Goal: Transaction & Acquisition: Book appointment/travel/reservation

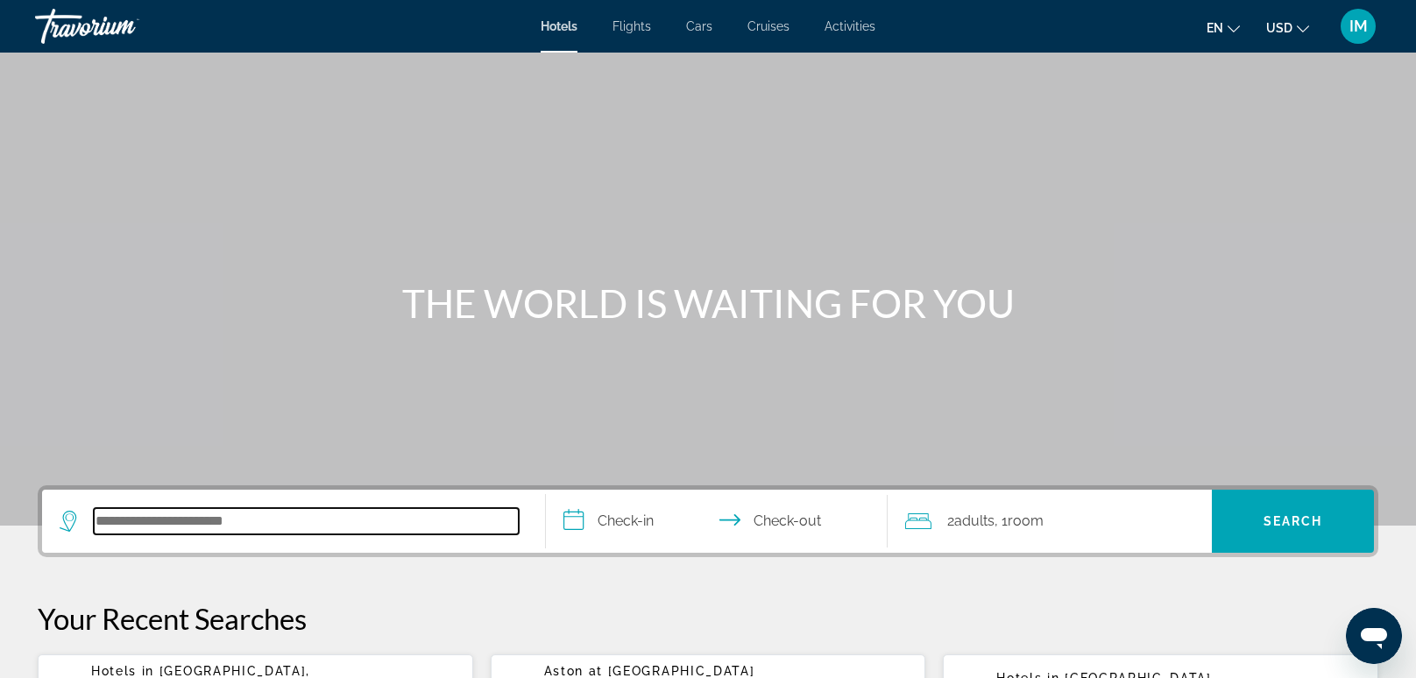
click at [246, 532] on input "Search hotel destination" at bounding box center [306, 521] width 425 height 26
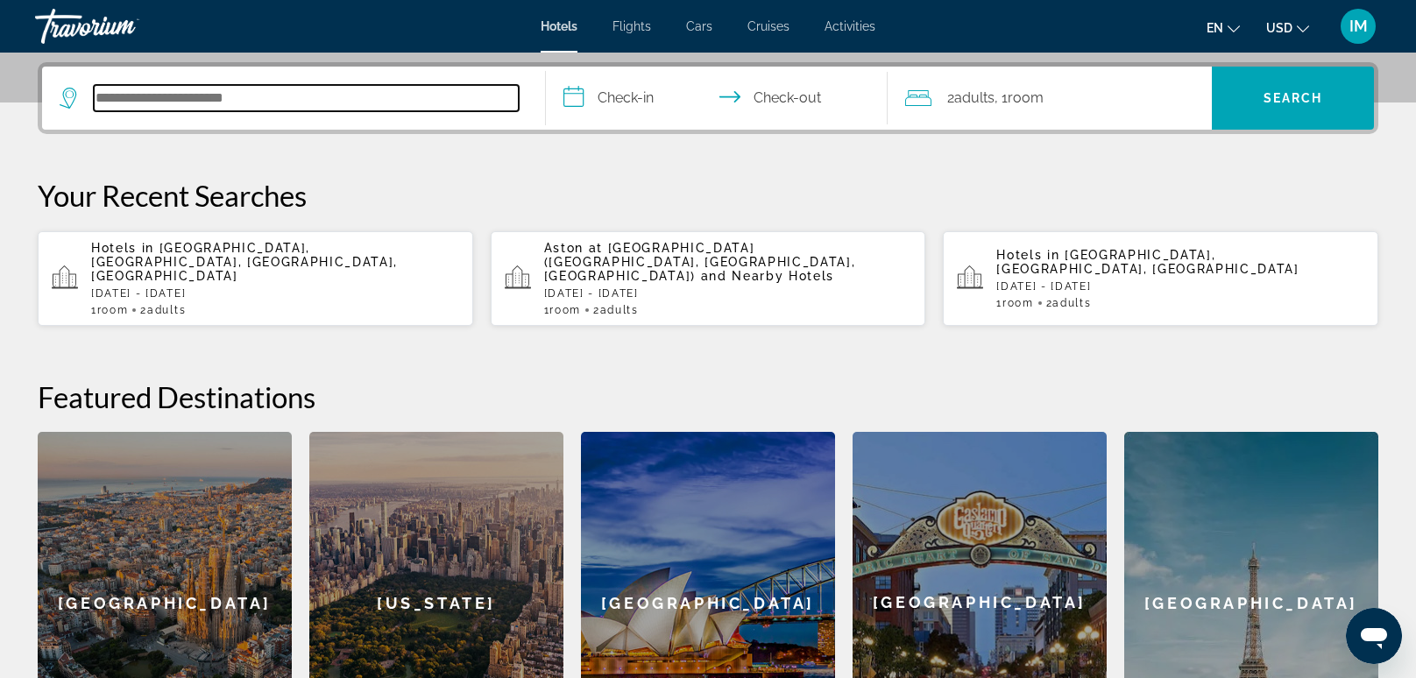
scroll to position [428, 0]
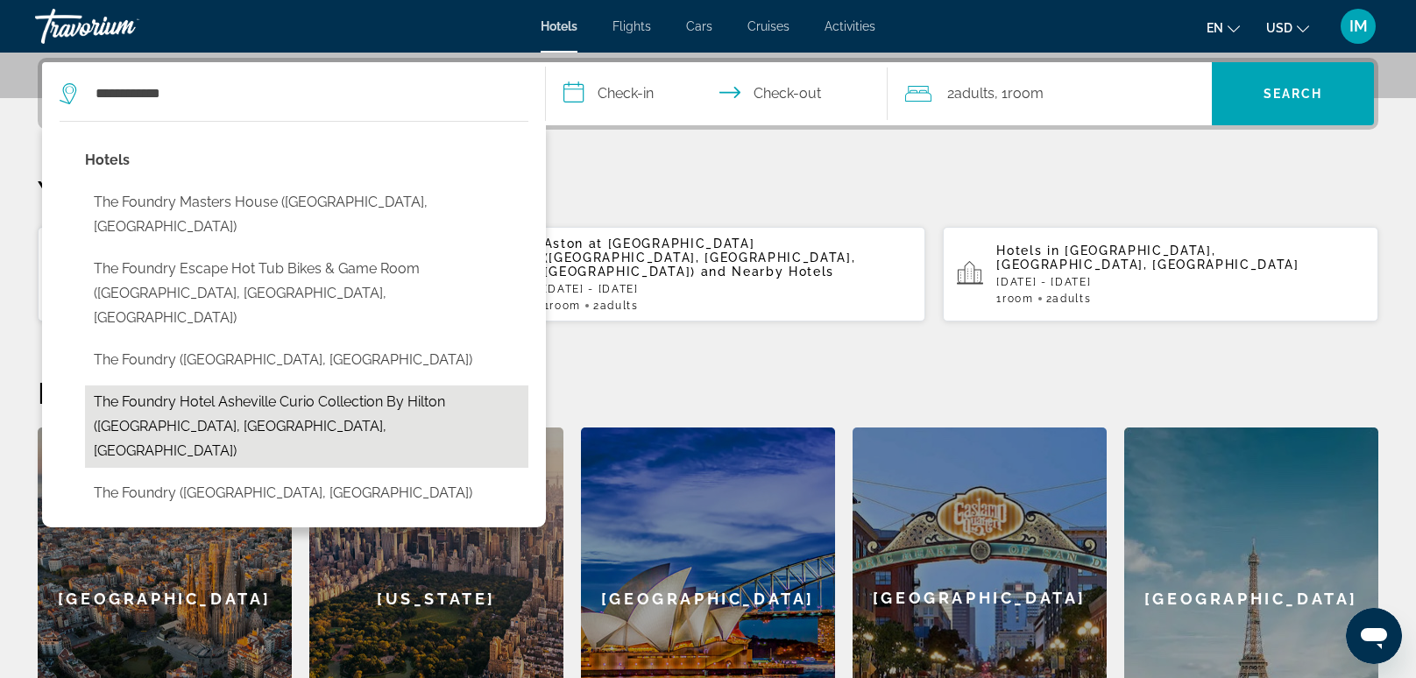
click at [280, 386] on button "The Foundry Hotel Asheville Curio Collection by Hilton ([GEOGRAPHIC_DATA], [GEO…" at bounding box center [306, 427] width 443 height 82
type input "**********"
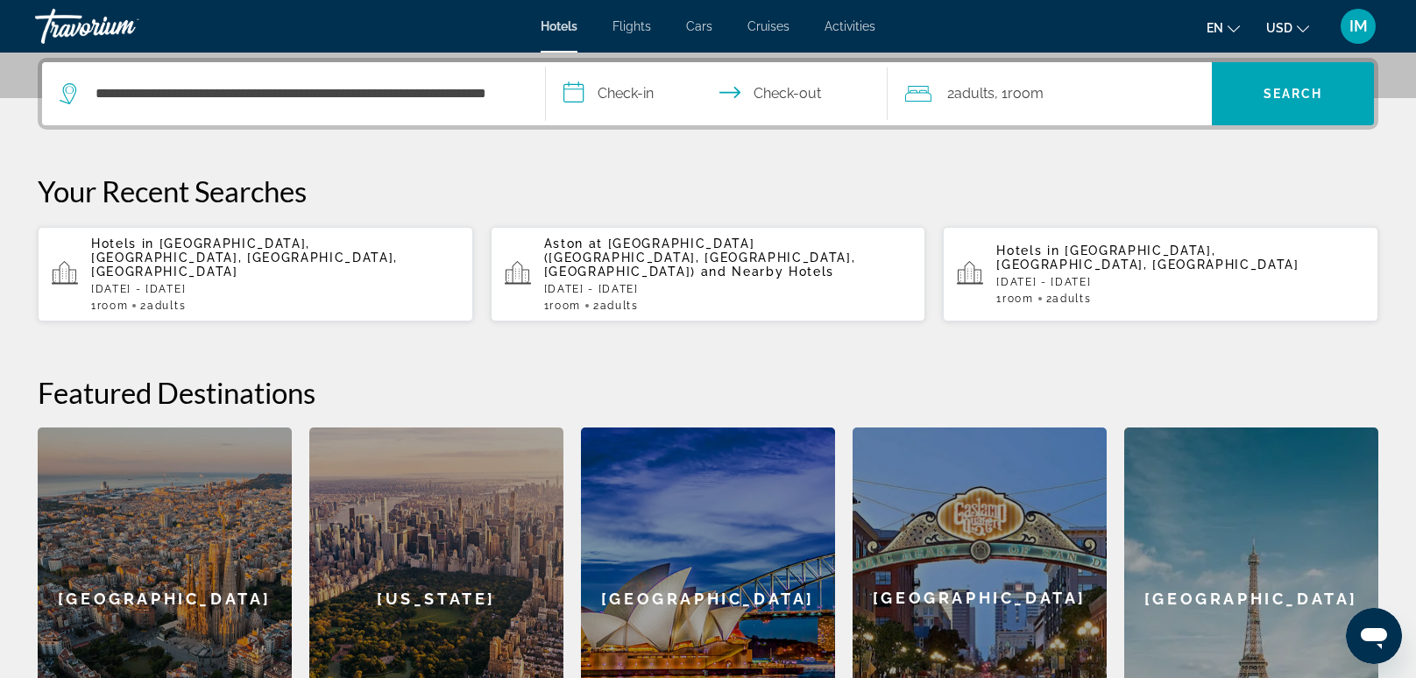
click at [617, 115] on input "**********" at bounding box center [720, 96] width 349 height 68
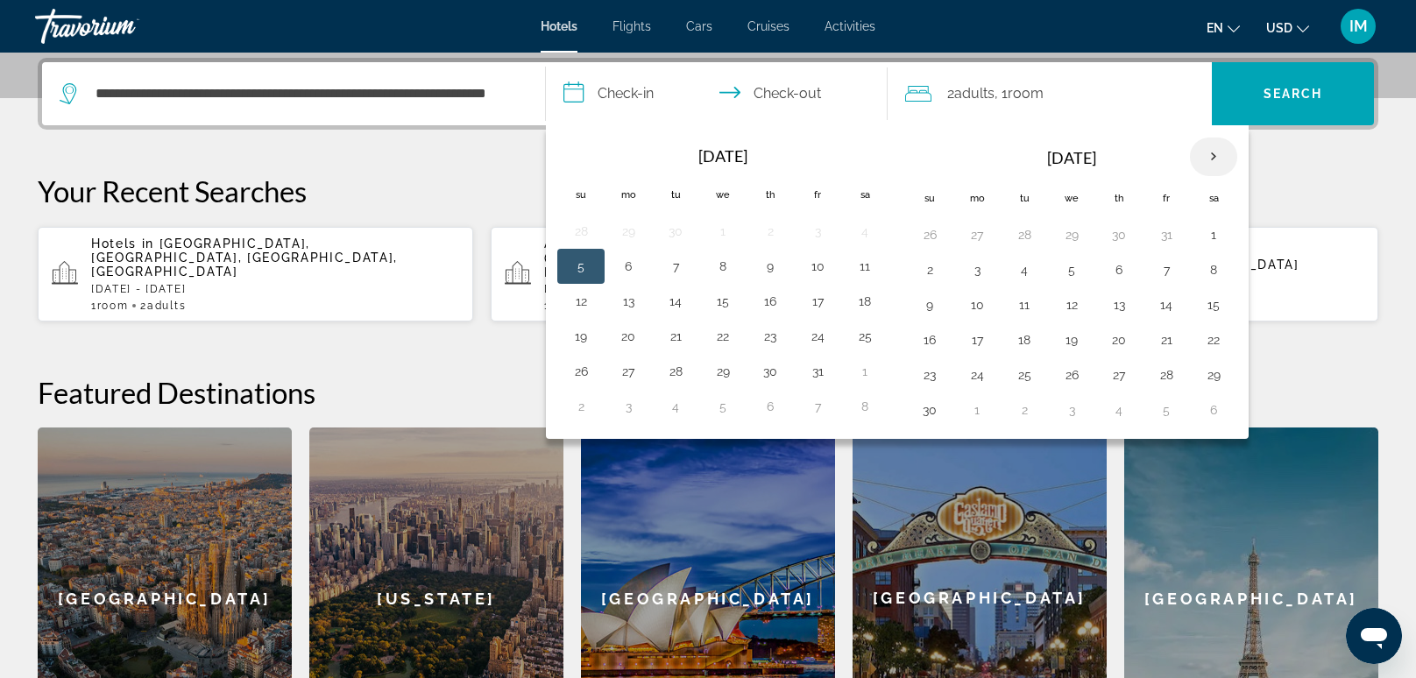
click at [1206, 151] on th "Next month" at bounding box center [1213, 157] width 47 height 39
click at [1118, 242] on button "4" at bounding box center [1119, 235] width 28 height 25
click at [922, 274] on button "7" at bounding box center [930, 270] width 28 height 25
type input "**********"
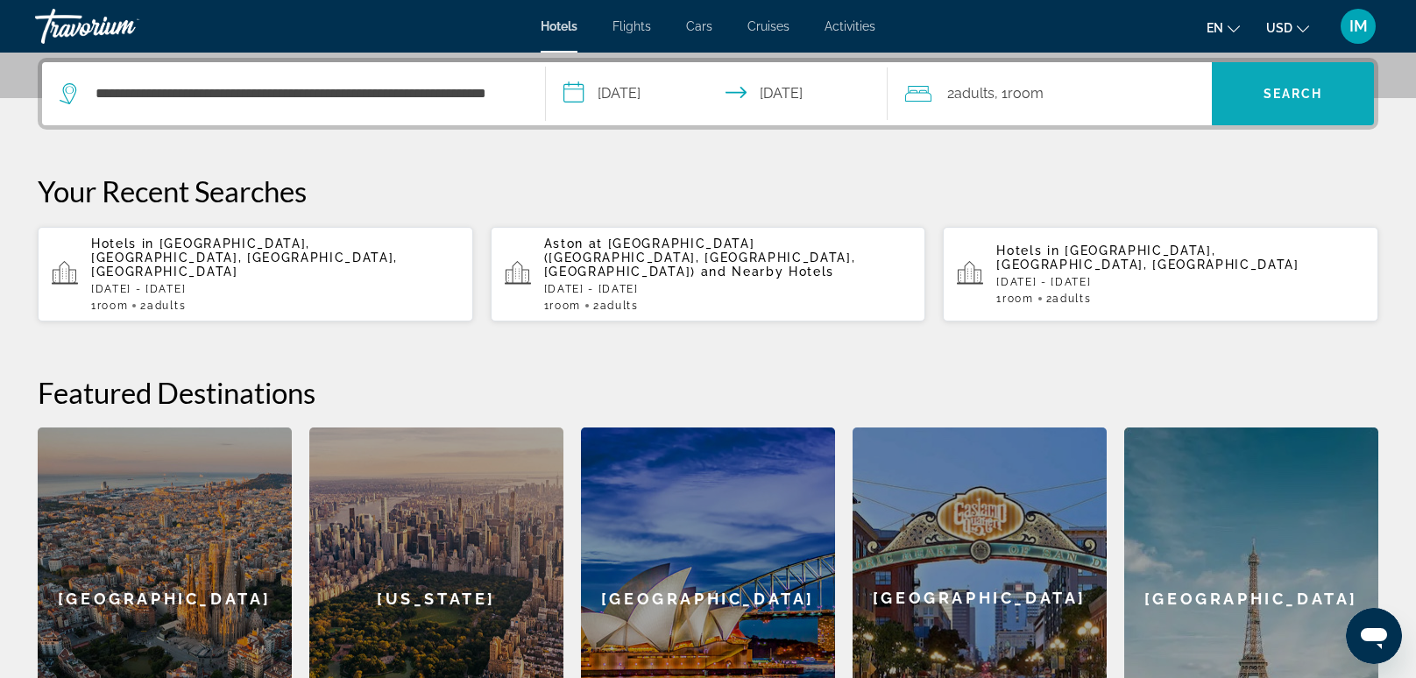
click at [1289, 97] on span "Search" at bounding box center [1294, 94] width 60 height 14
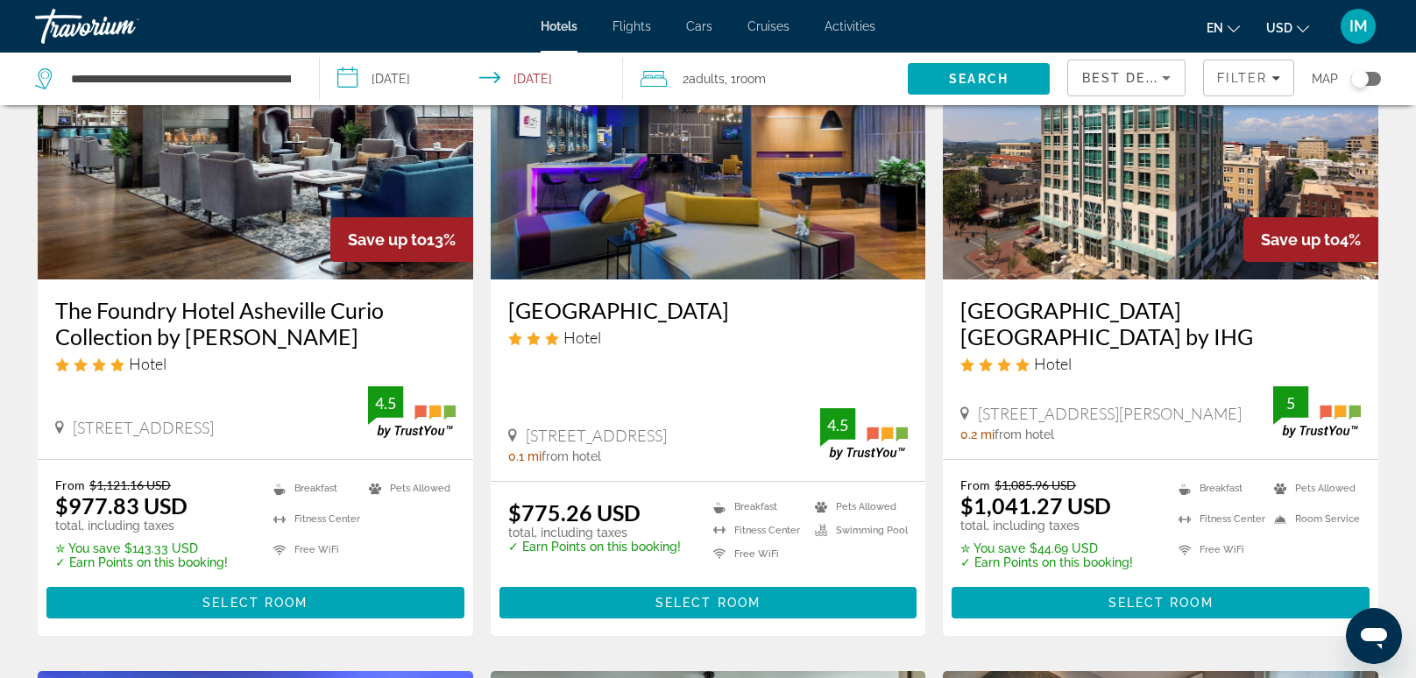
scroll to position [167, 0]
click at [117, 335] on h3 "The Foundry Hotel Asheville Curio Collection by Hilton" at bounding box center [255, 323] width 401 height 53
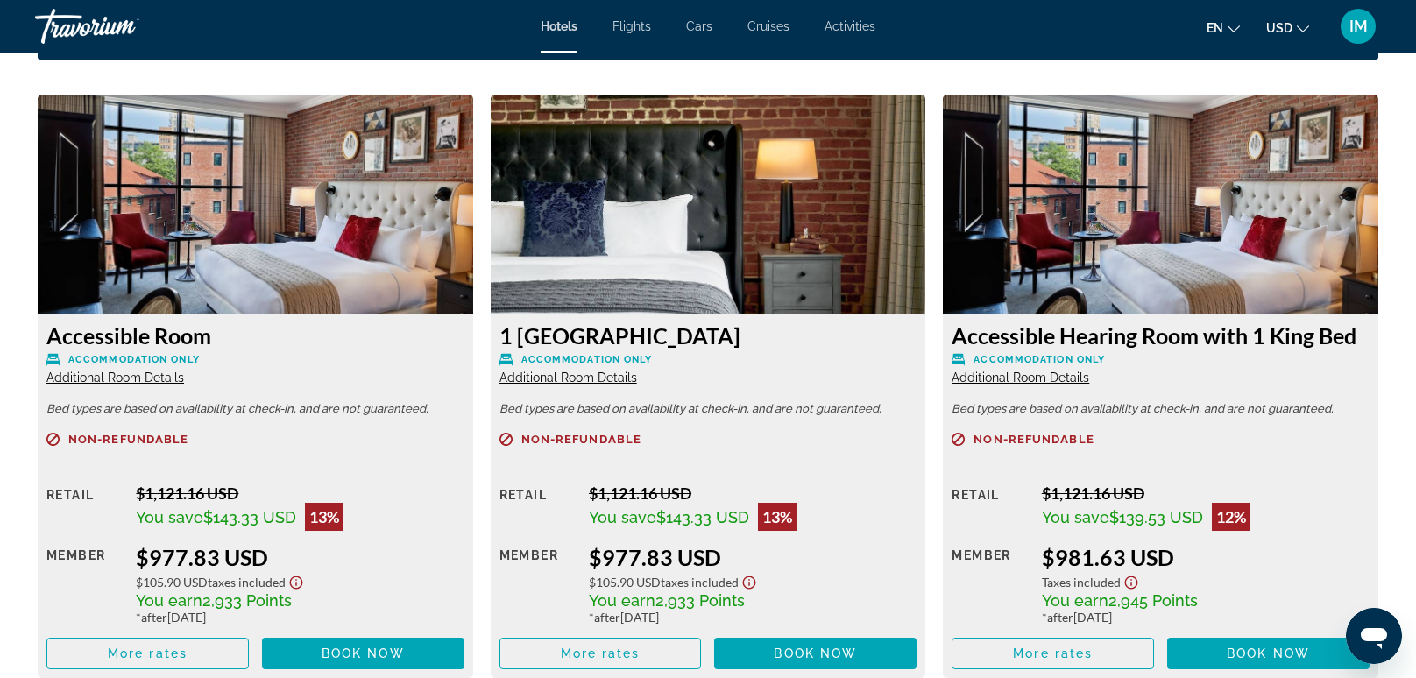
scroll to position [2337, 0]
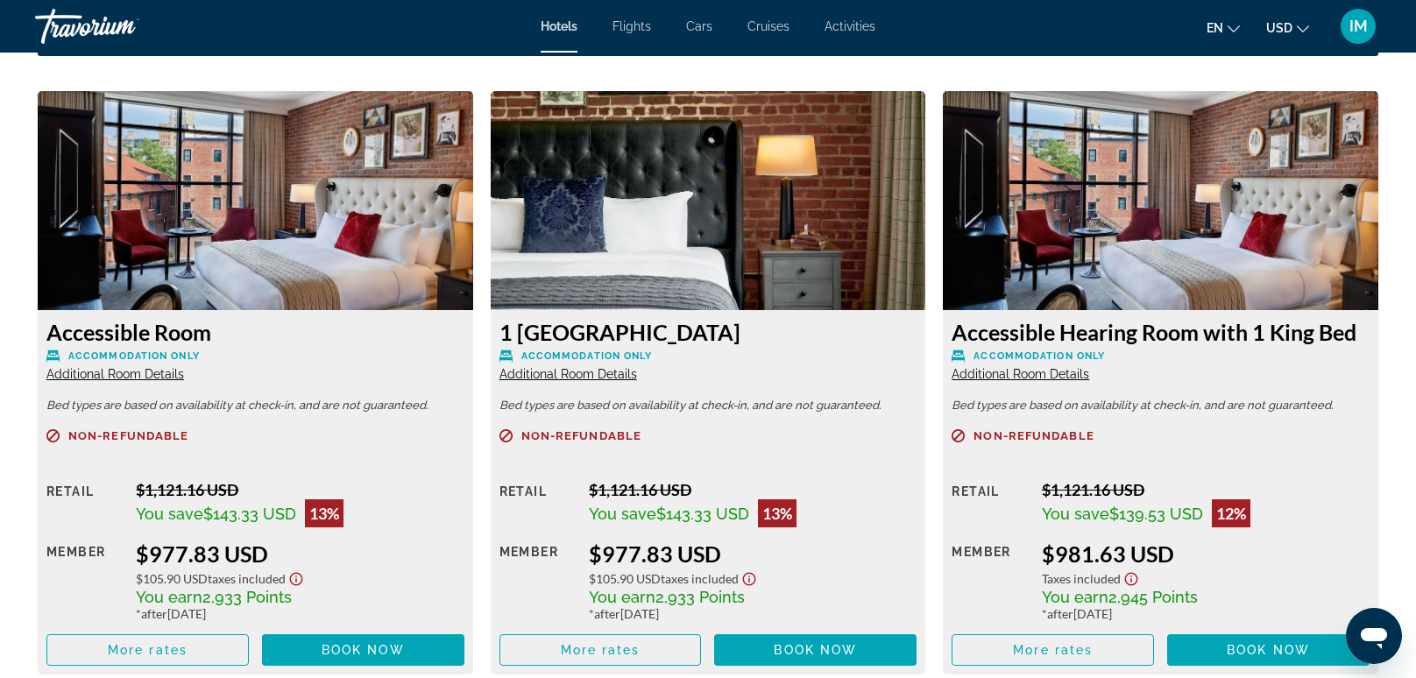
click at [607, 367] on span "Additional Room Details" at bounding box center [569, 374] width 138 height 14
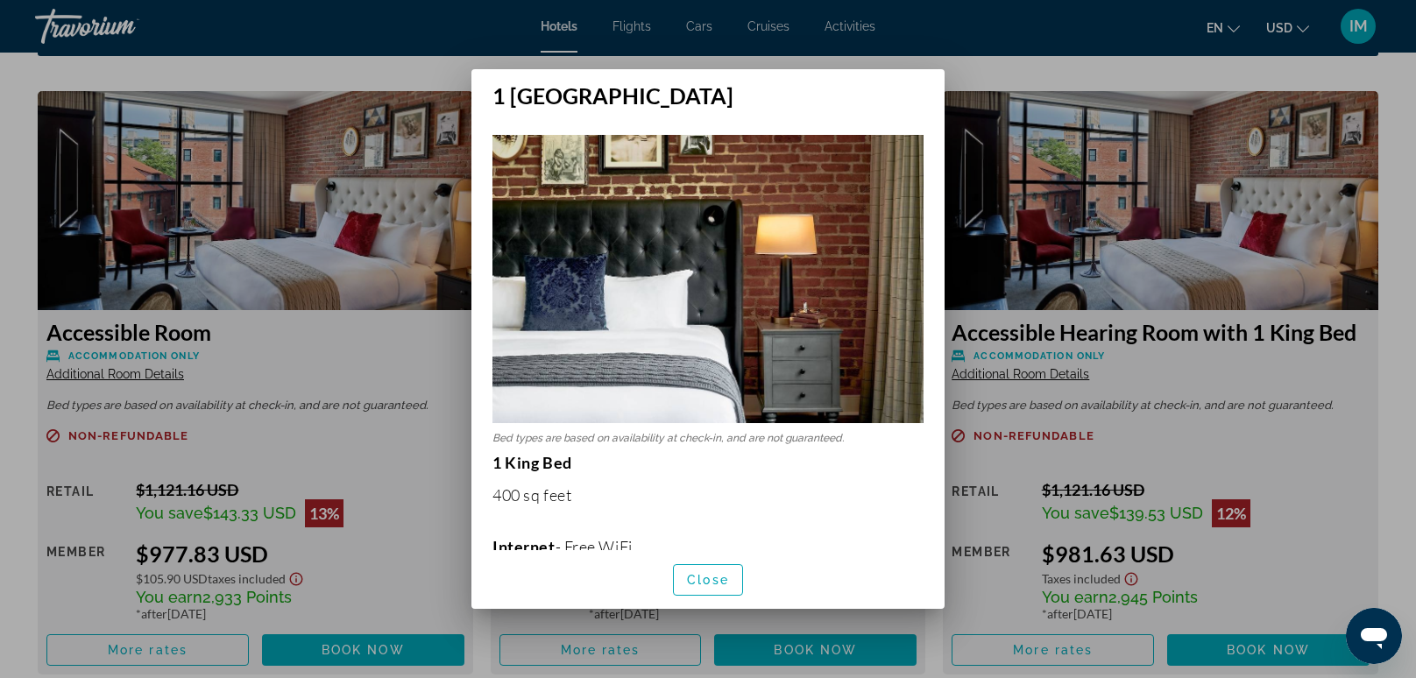
scroll to position [0, 0]
click at [982, 489] on div at bounding box center [708, 339] width 1416 height 678
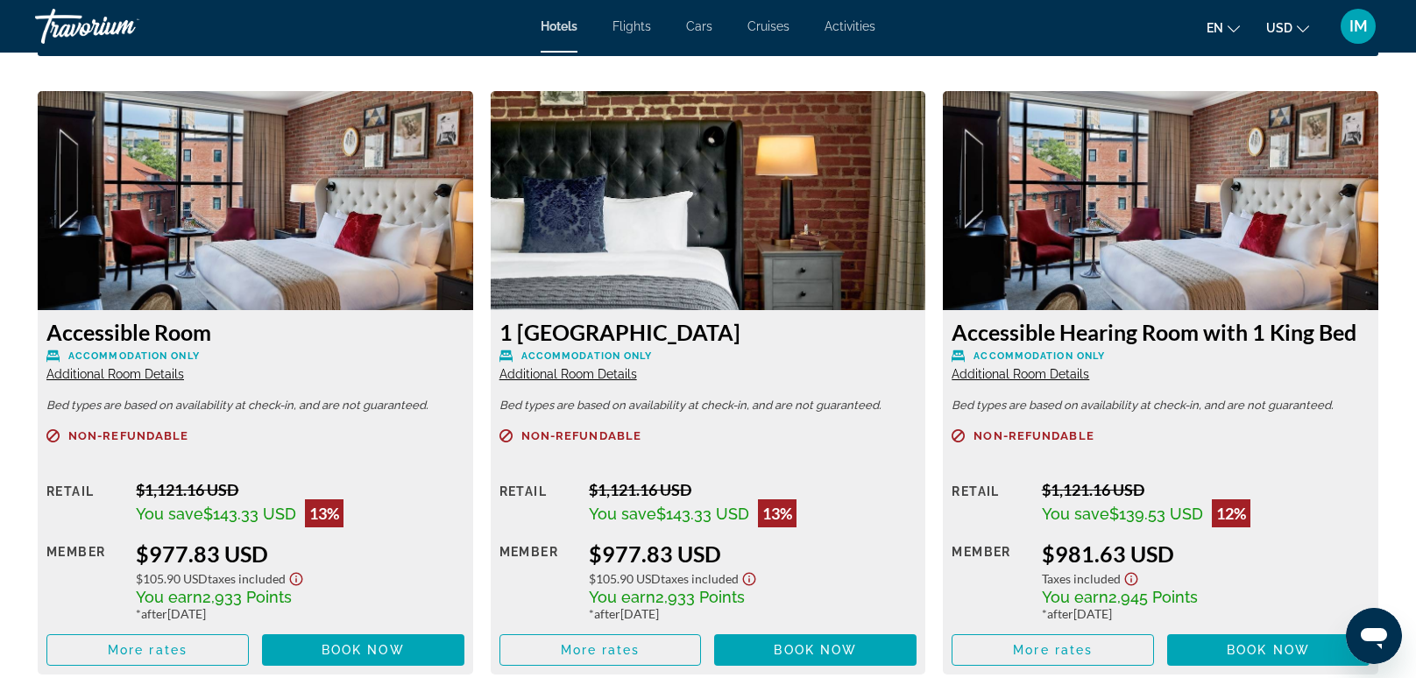
click at [635, 339] on h3 "1 King Bed Room" at bounding box center [709, 332] width 418 height 26
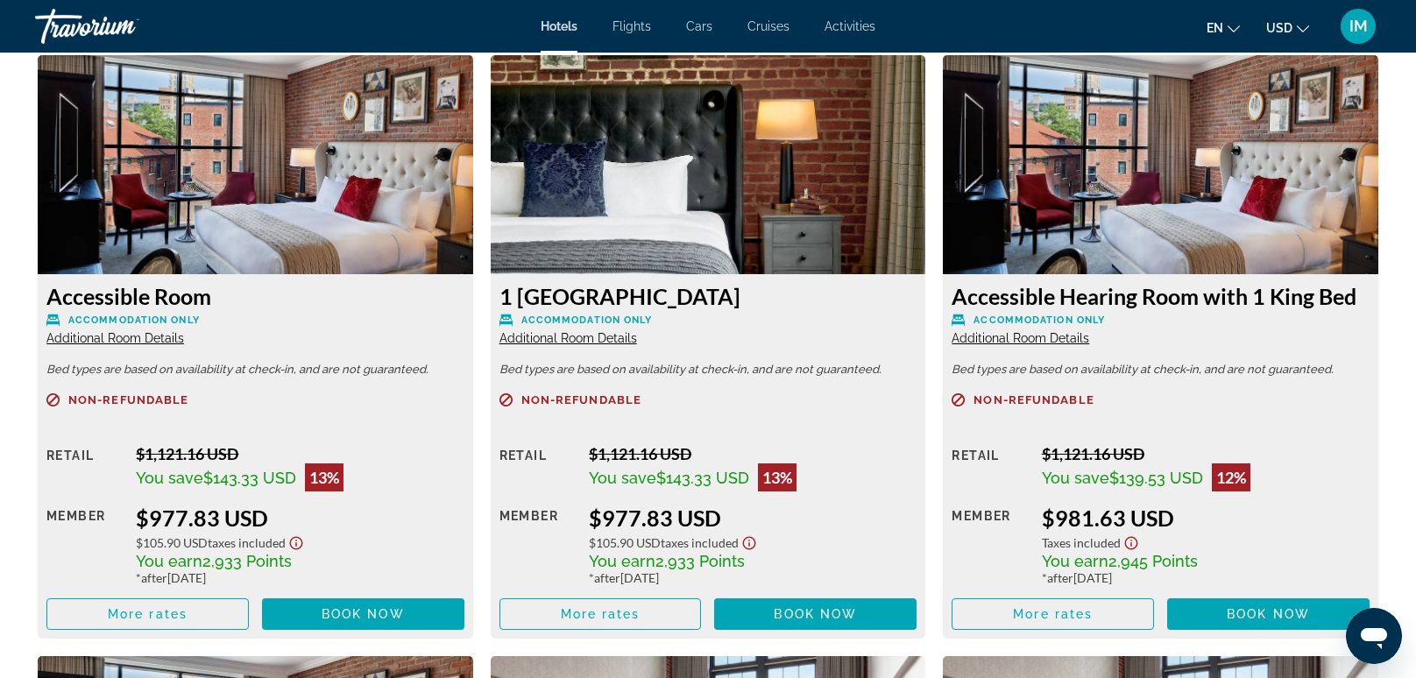
scroll to position [2420, 0]
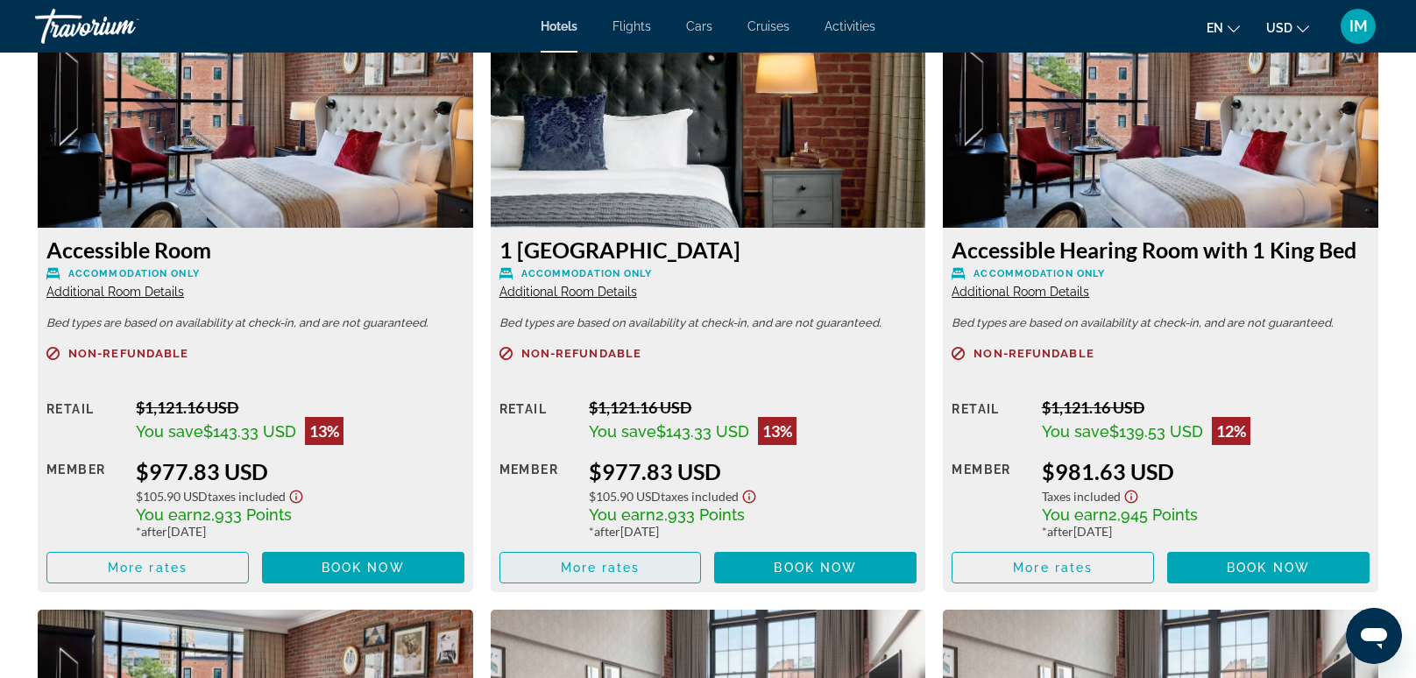
click at [645, 578] on span "Main content" at bounding box center [600, 568] width 201 height 42
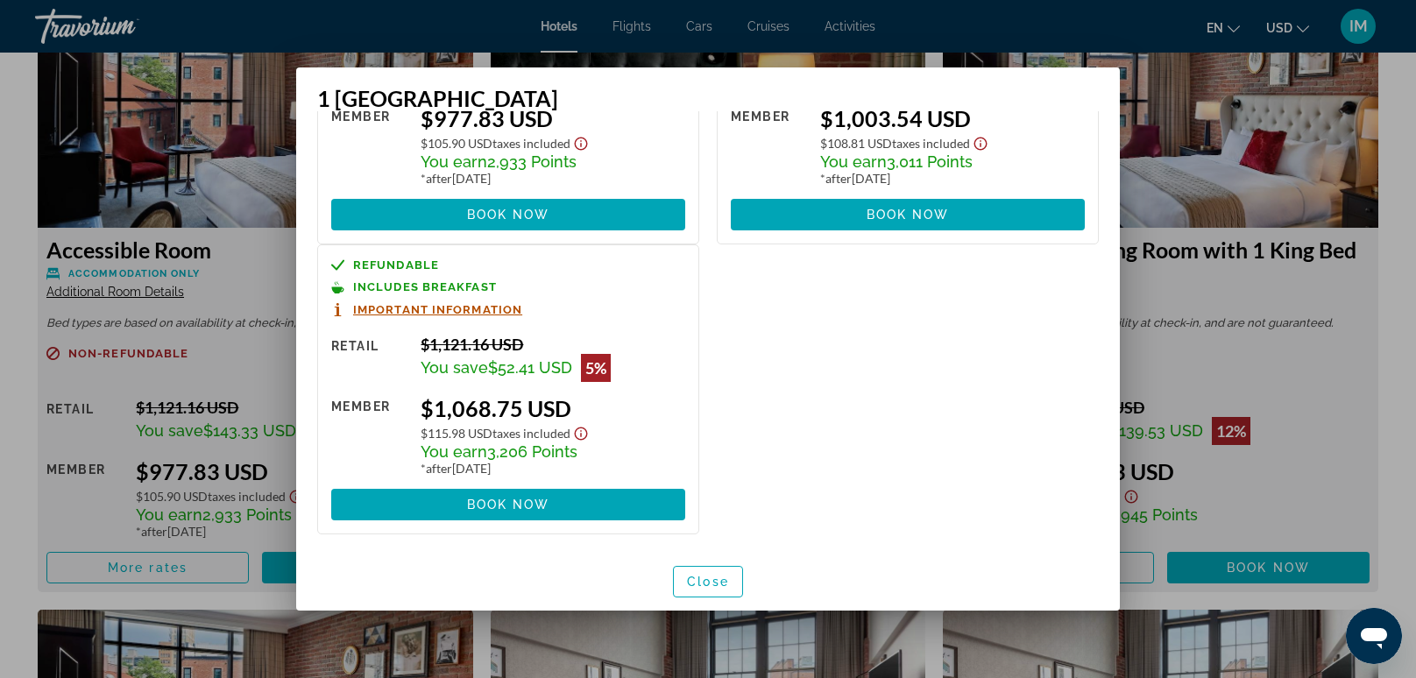
scroll to position [190, 0]
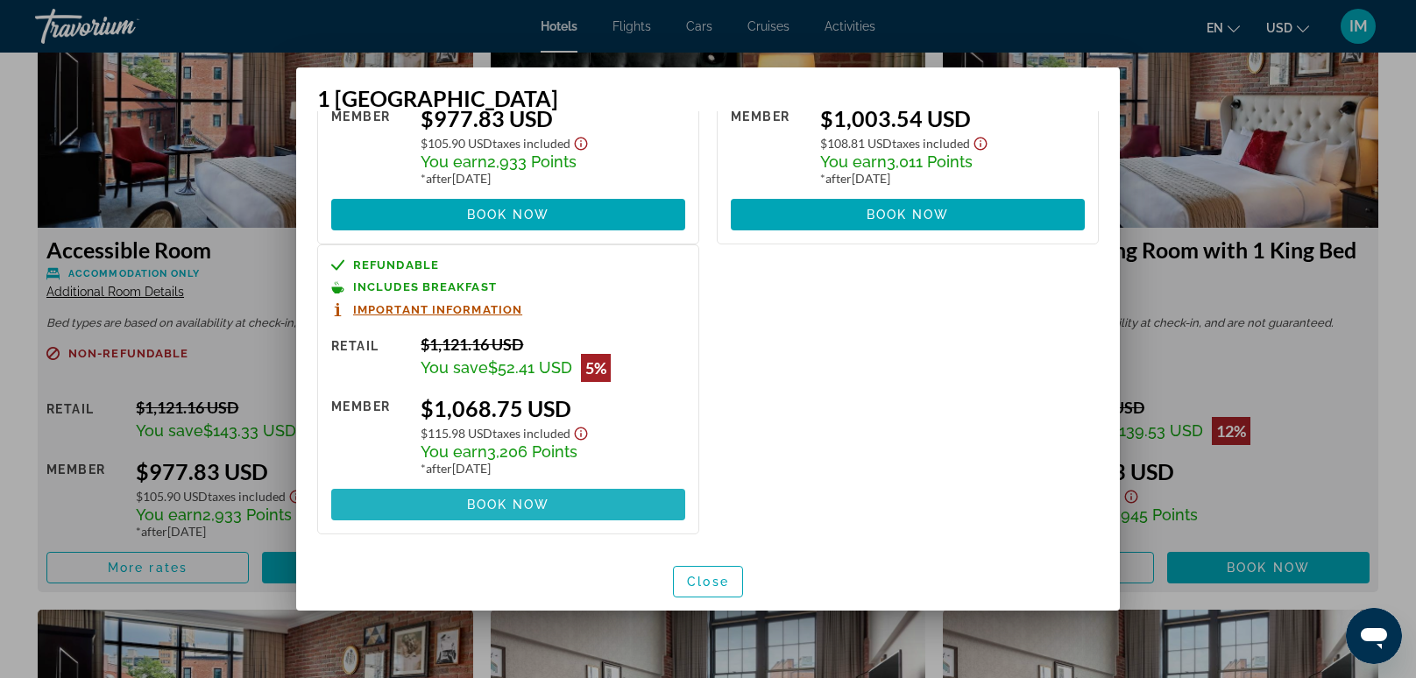
click at [429, 517] on span at bounding box center [508, 505] width 354 height 42
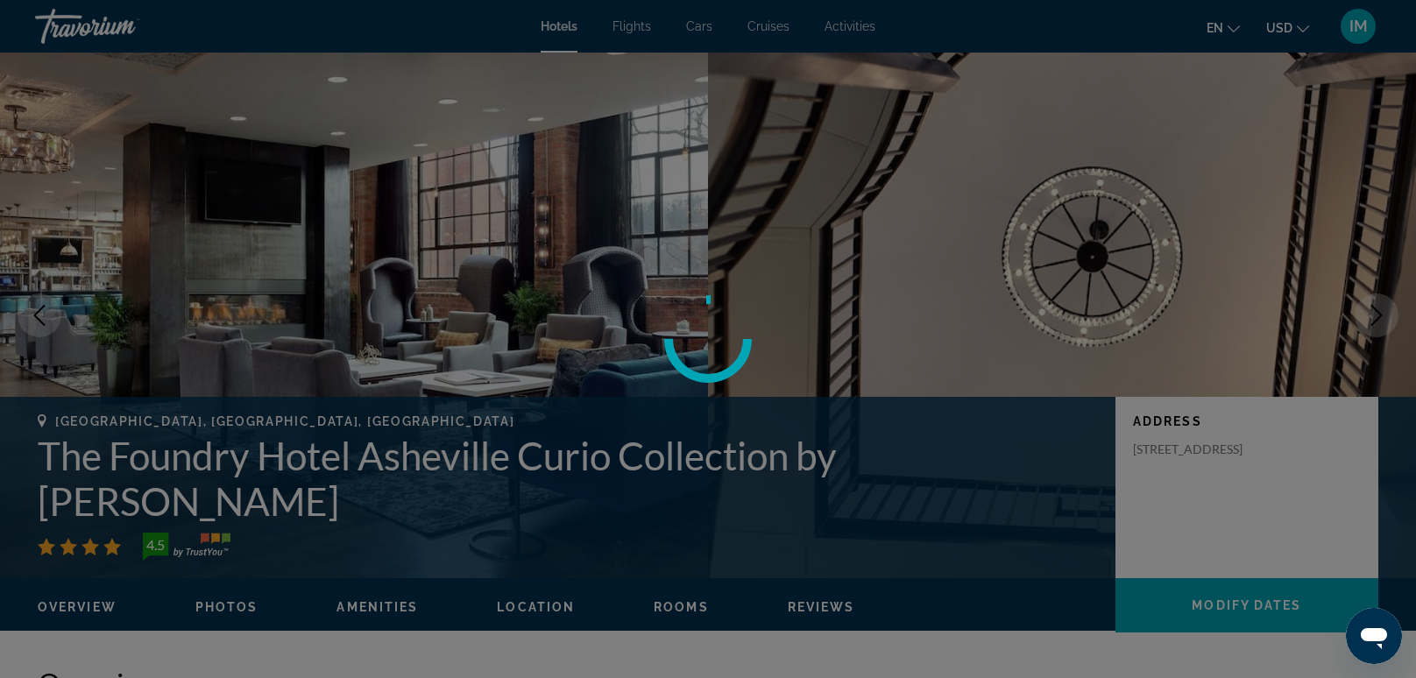
scroll to position [2420, 0]
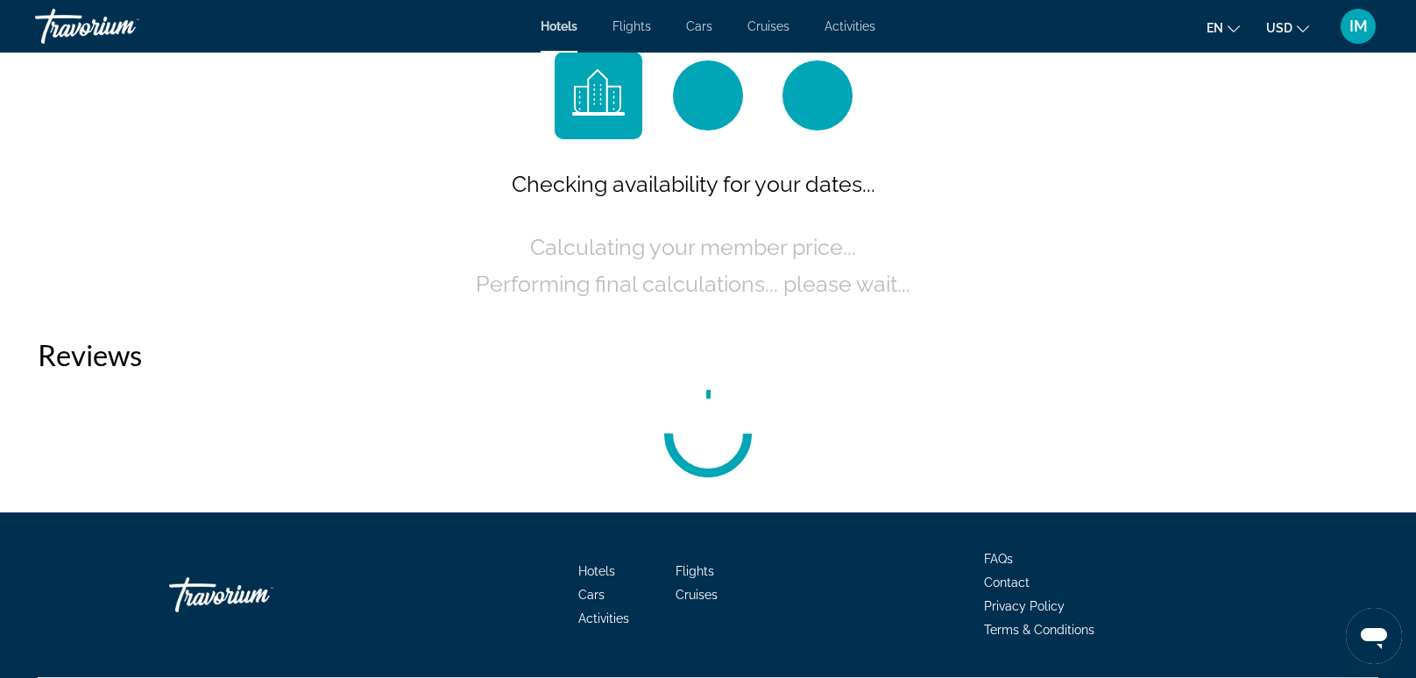
scroll to position [2425, 0]
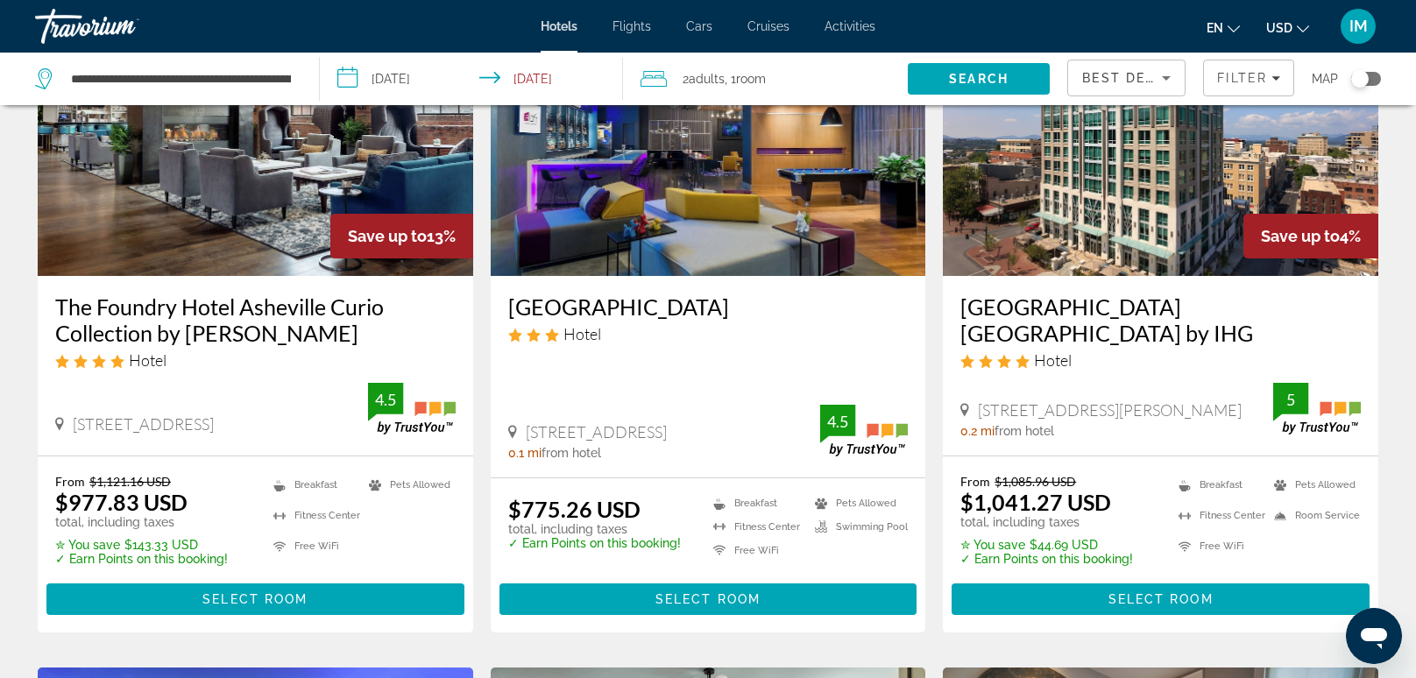
scroll to position [173, 0]
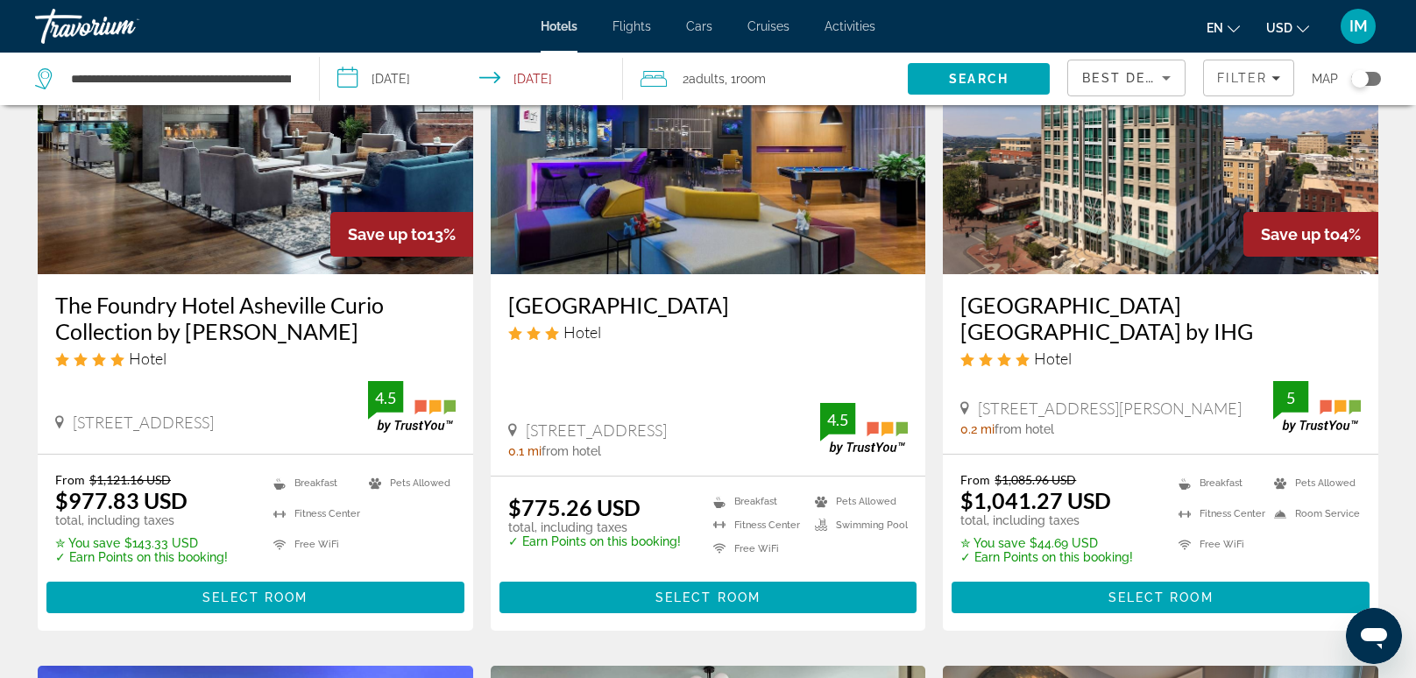
click at [108, 337] on h3 "The Foundry Hotel Asheville Curio Collection by Hilton" at bounding box center [255, 318] width 401 height 53
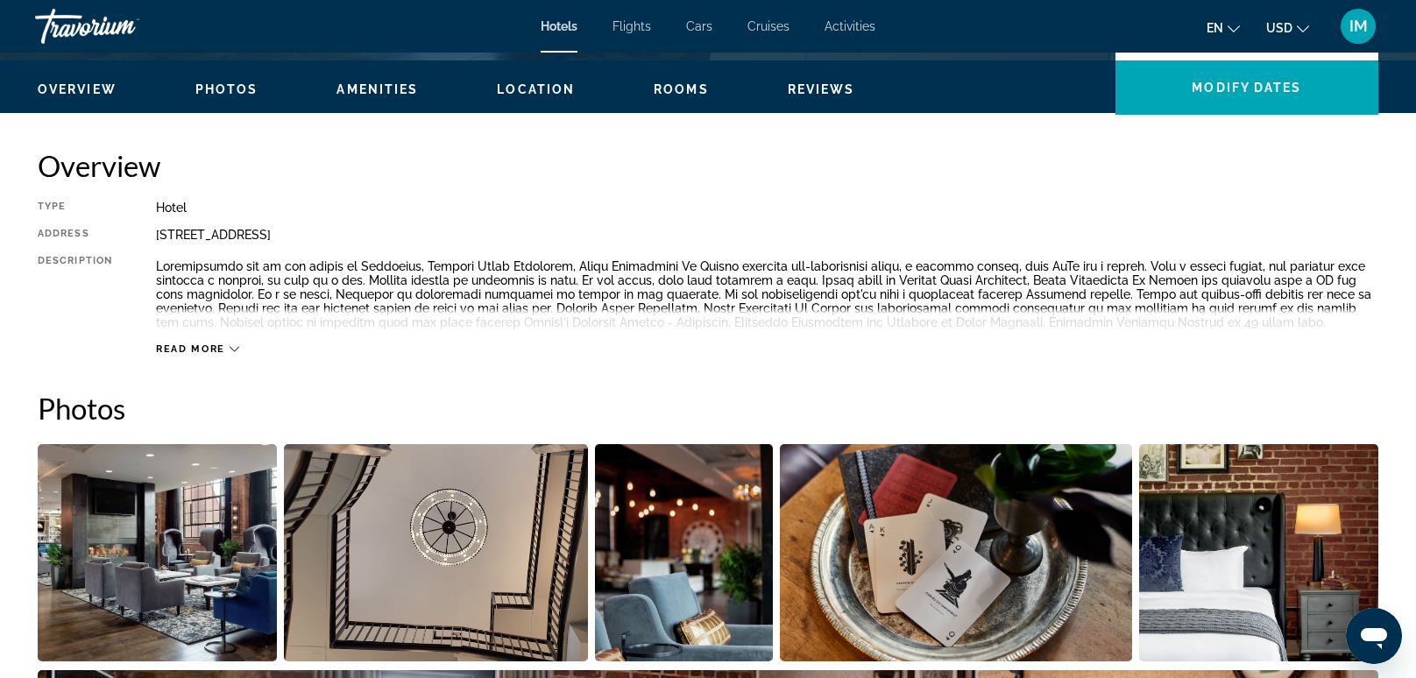
scroll to position [514, 0]
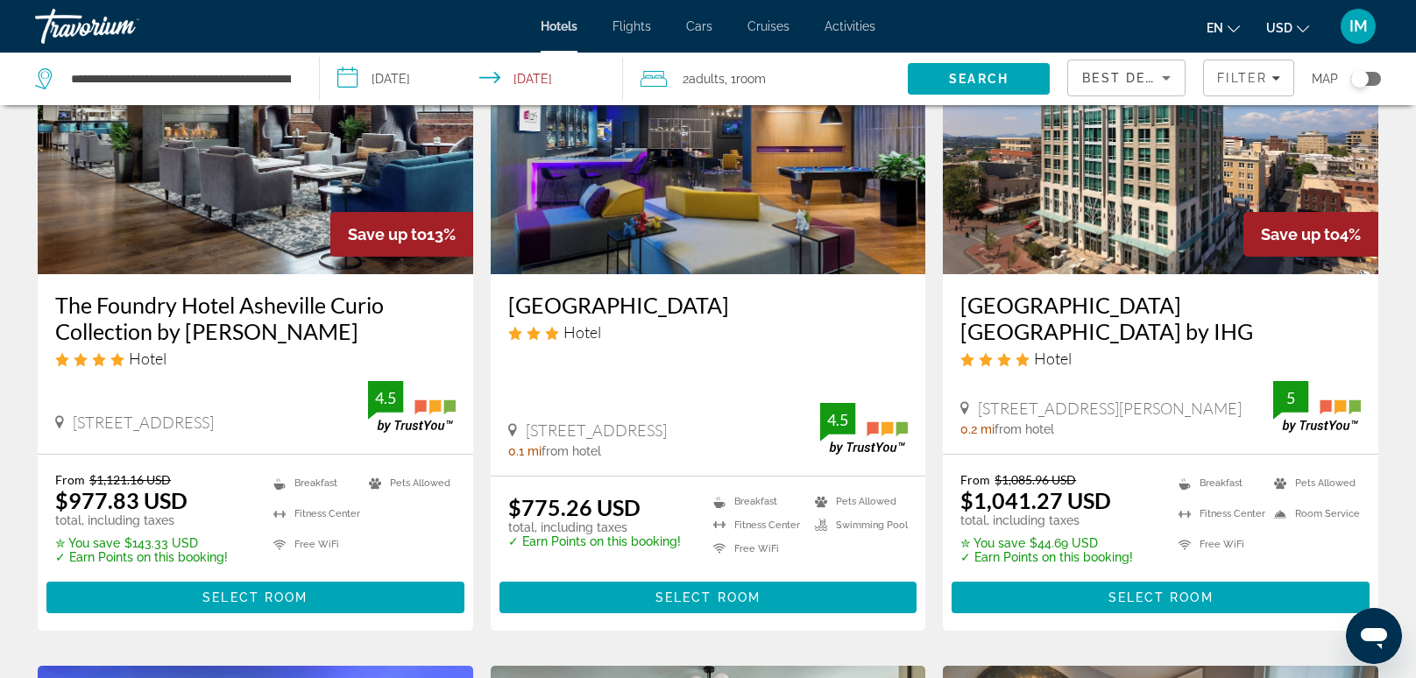
scroll to position [172, 0]
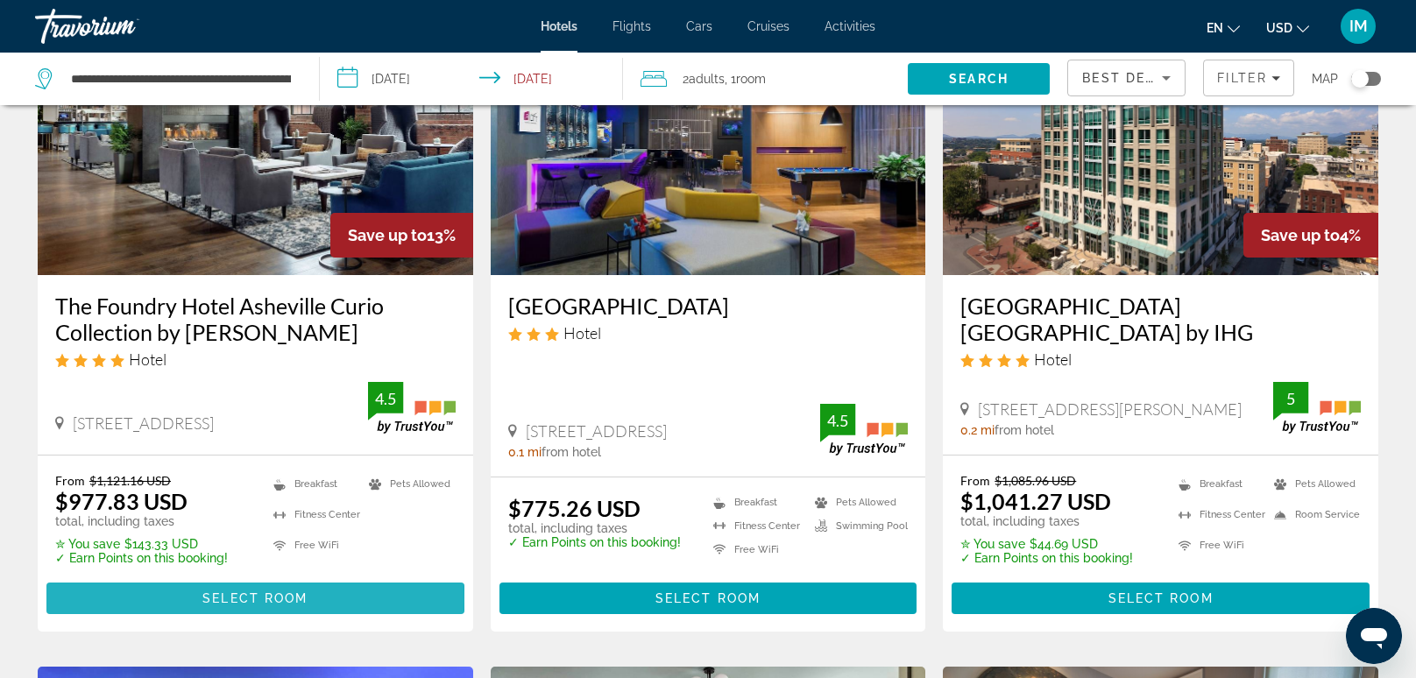
click at [125, 599] on span "Main content" at bounding box center [255, 599] width 418 height 42
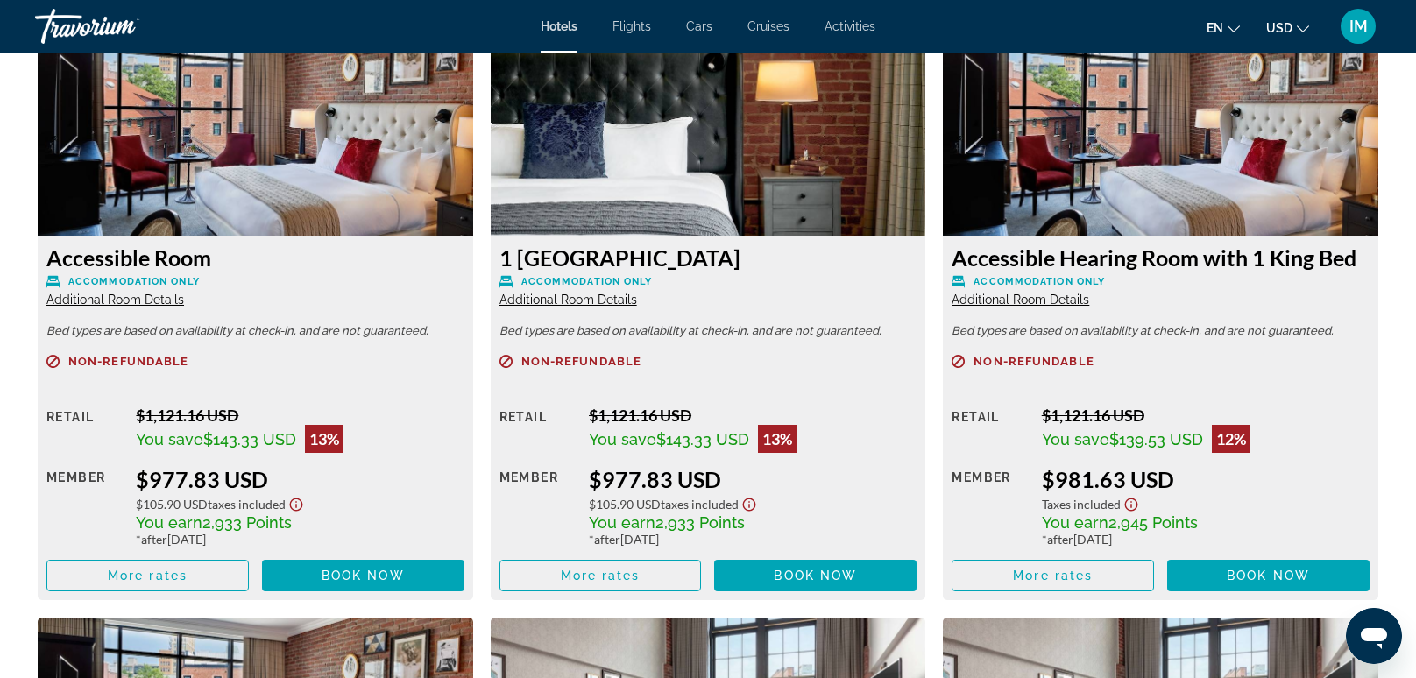
scroll to position [2413, 0]
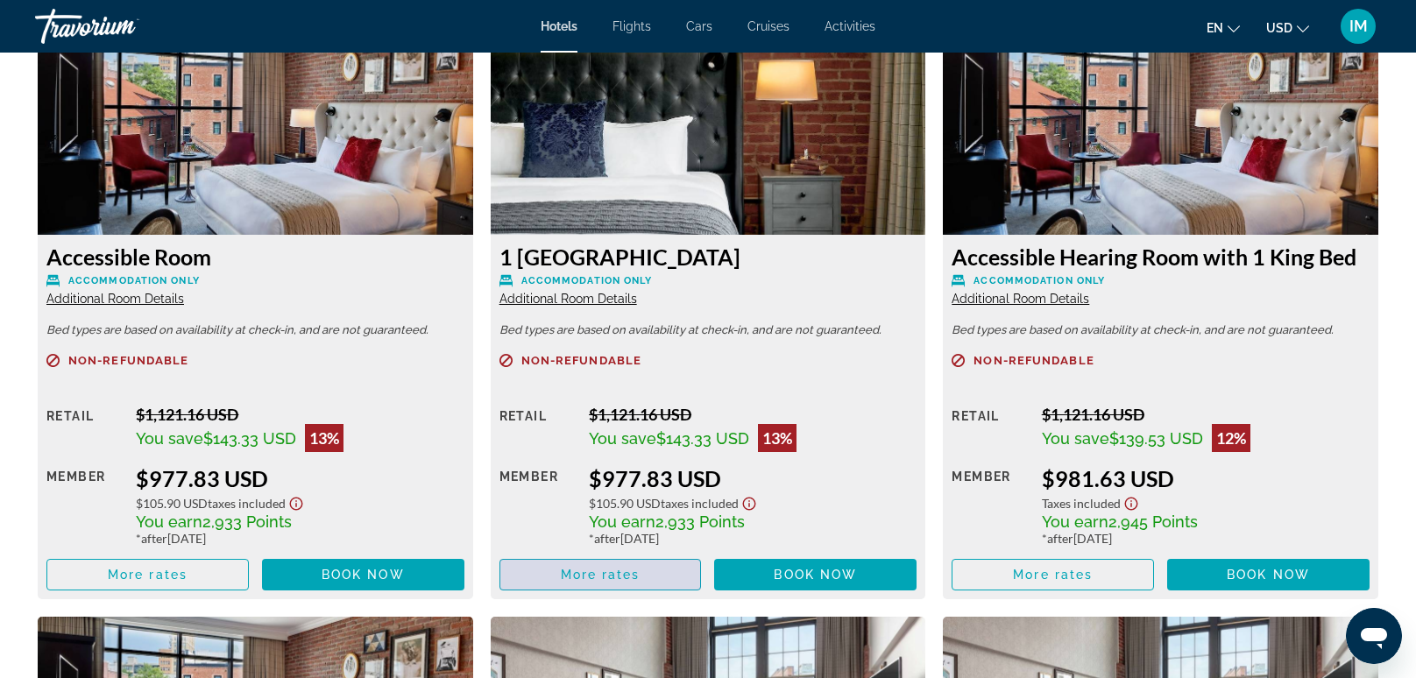
click at [581, 582] on span "More rates" at bounding box center [601, 575] width 80 height 14
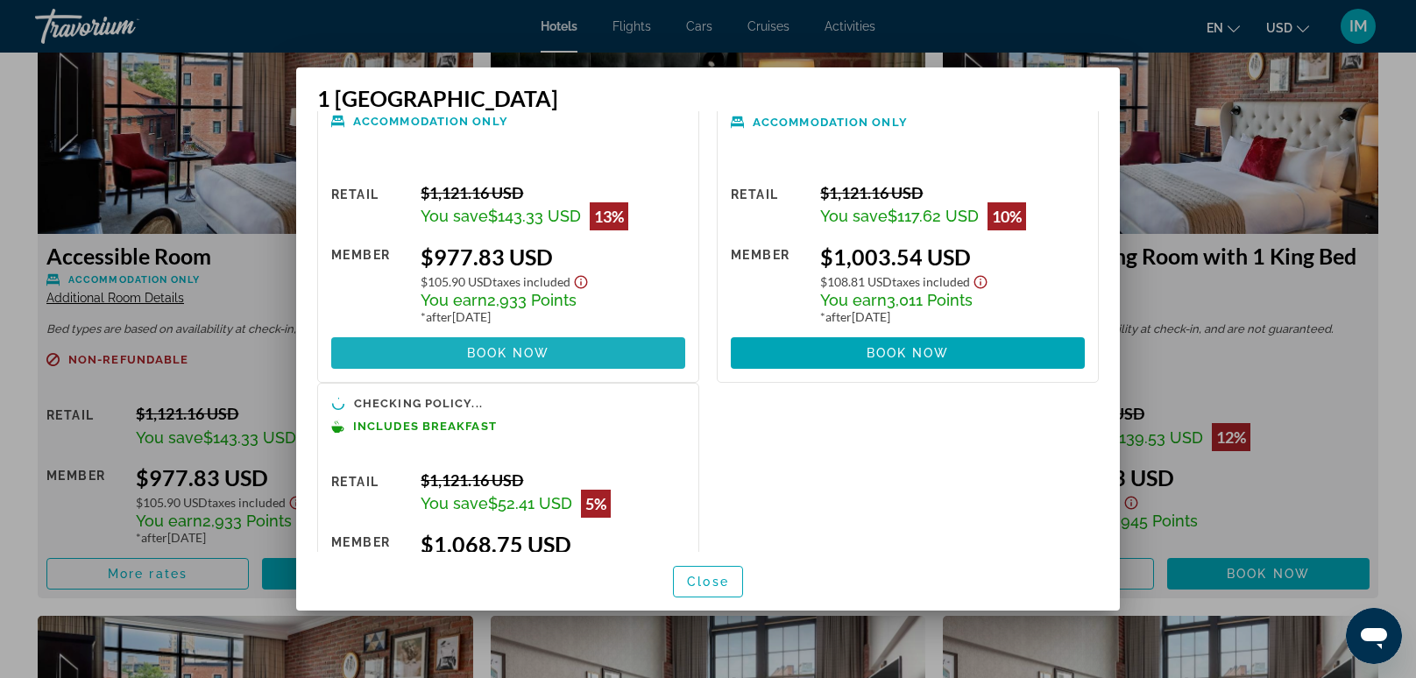
scroll to position [188, 0]
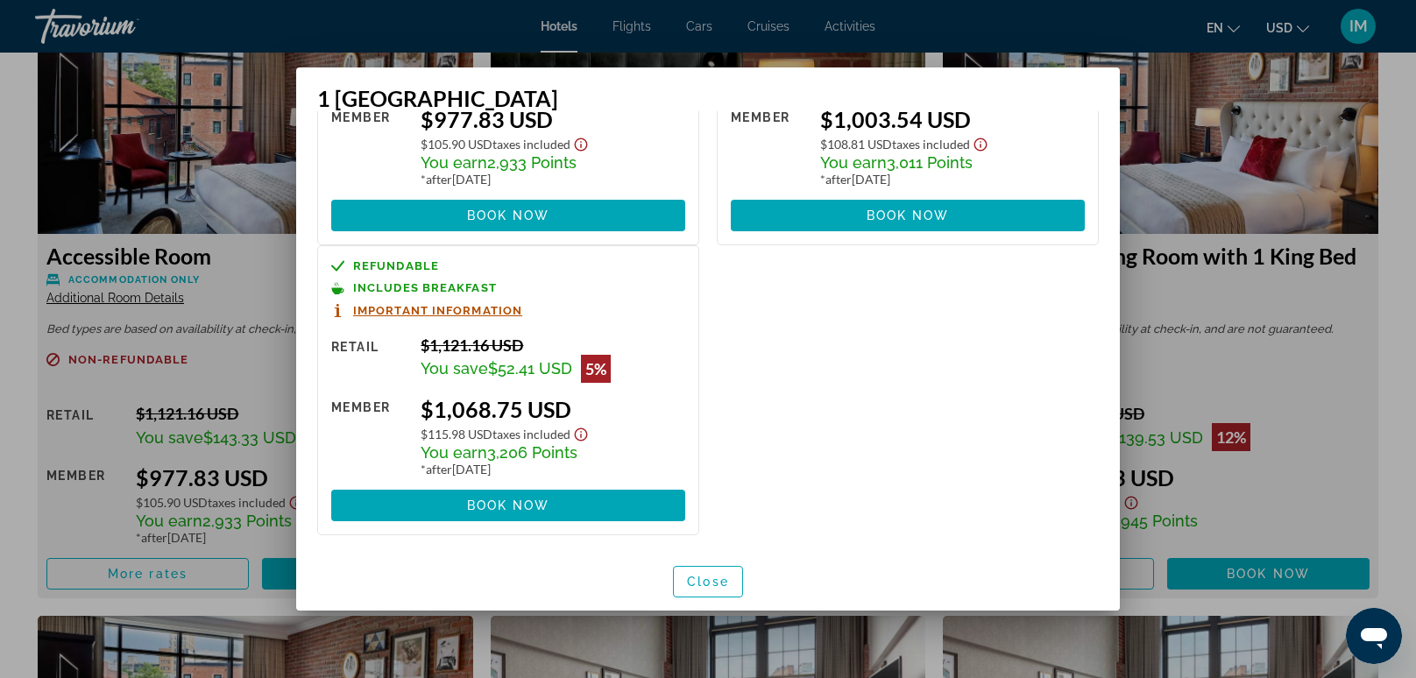
click at [582, 436] on icon "Show Taxes and Fees disclaimer" at bounding box center [581, 434] width 13 height 13
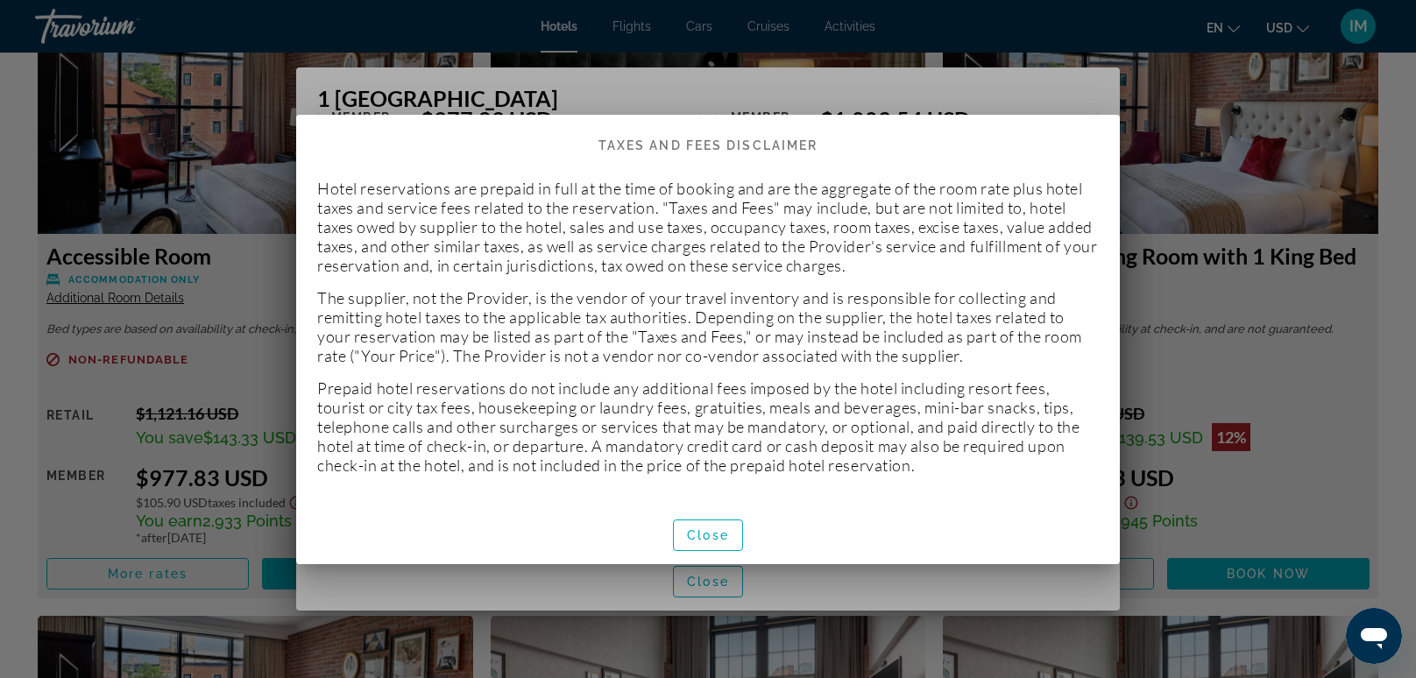
click at [727, 557] on div "Close" at bounding box center [708, 535] width 824 height 59
click at [710, 546] on span "button" at bounding box center [708, 535] width 68 height 42
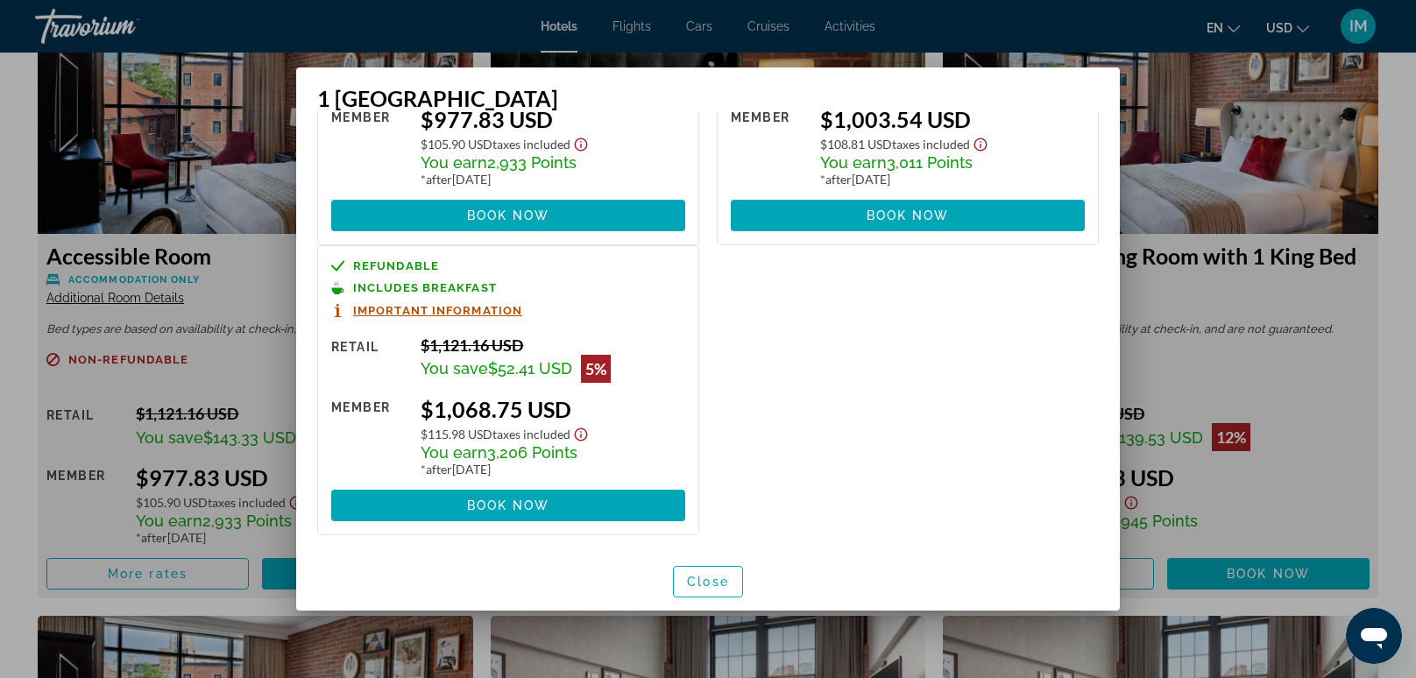
click at [64, 321] on div at bounding box center [708, 339] width 1416 height 678
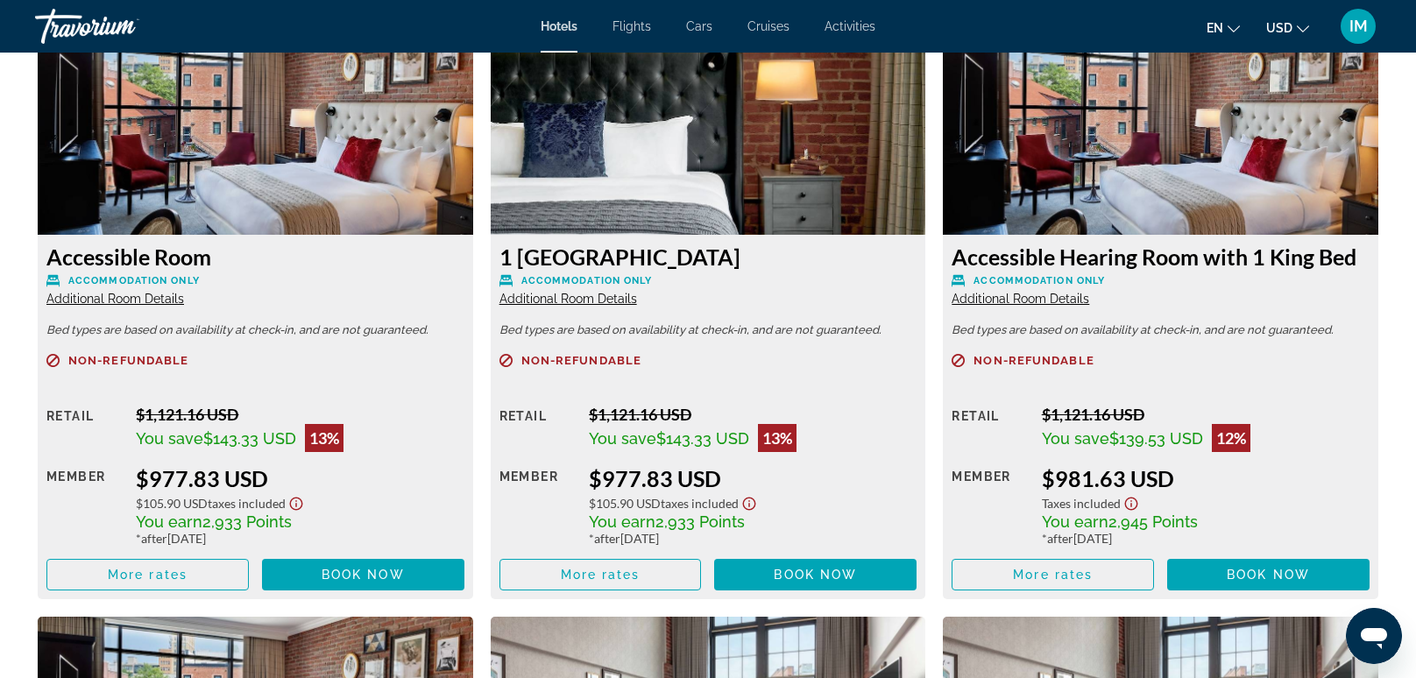
scroll to position [2417, 0]
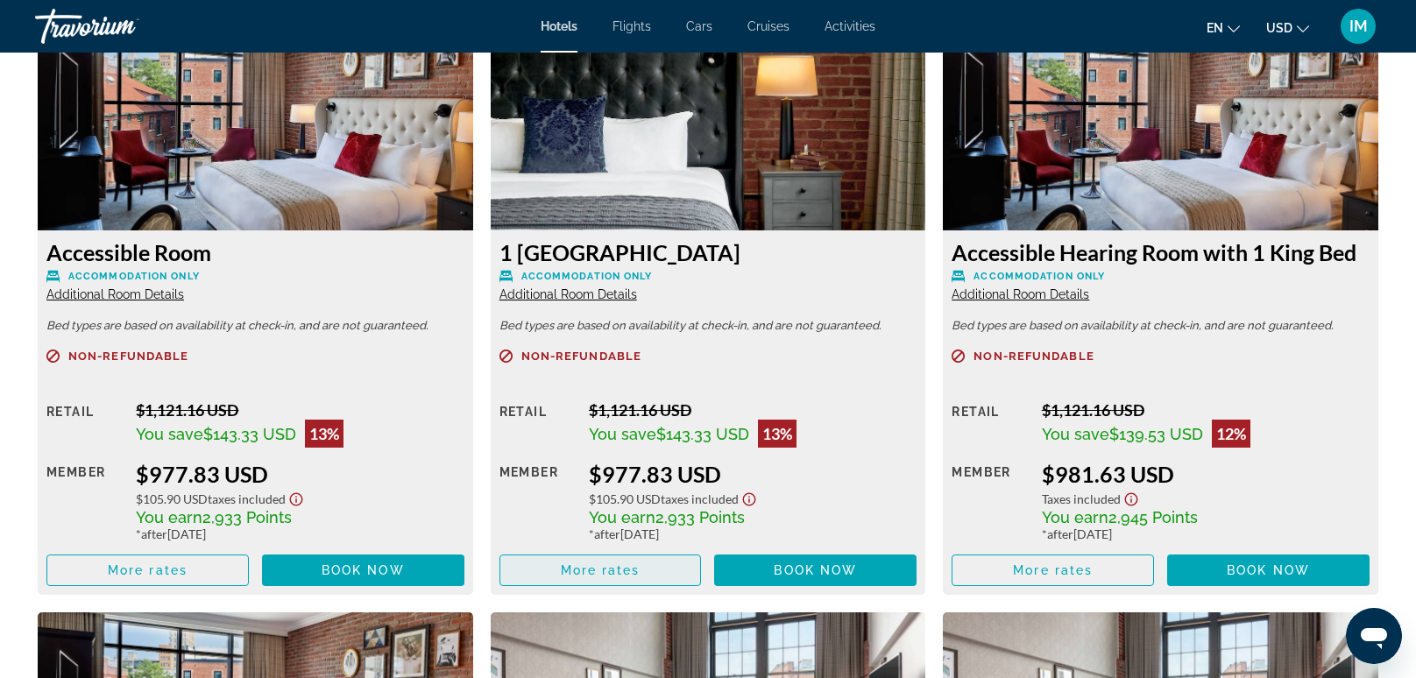
click at [550, 581] on span "Main content" at bounding box center [600, 571] width 201 height 42
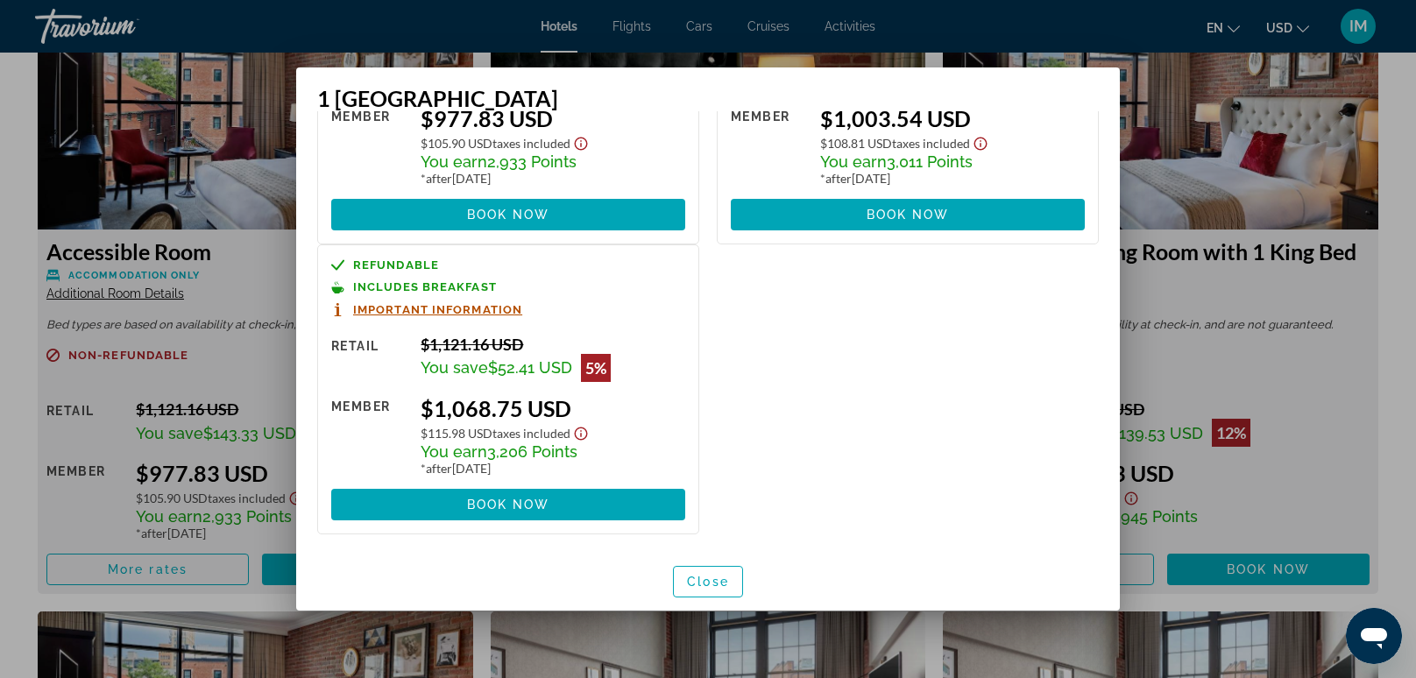
scroll to position [189, 0]
click at [16, 366] on div at bounding box center [708, 339] width 1416 height 678
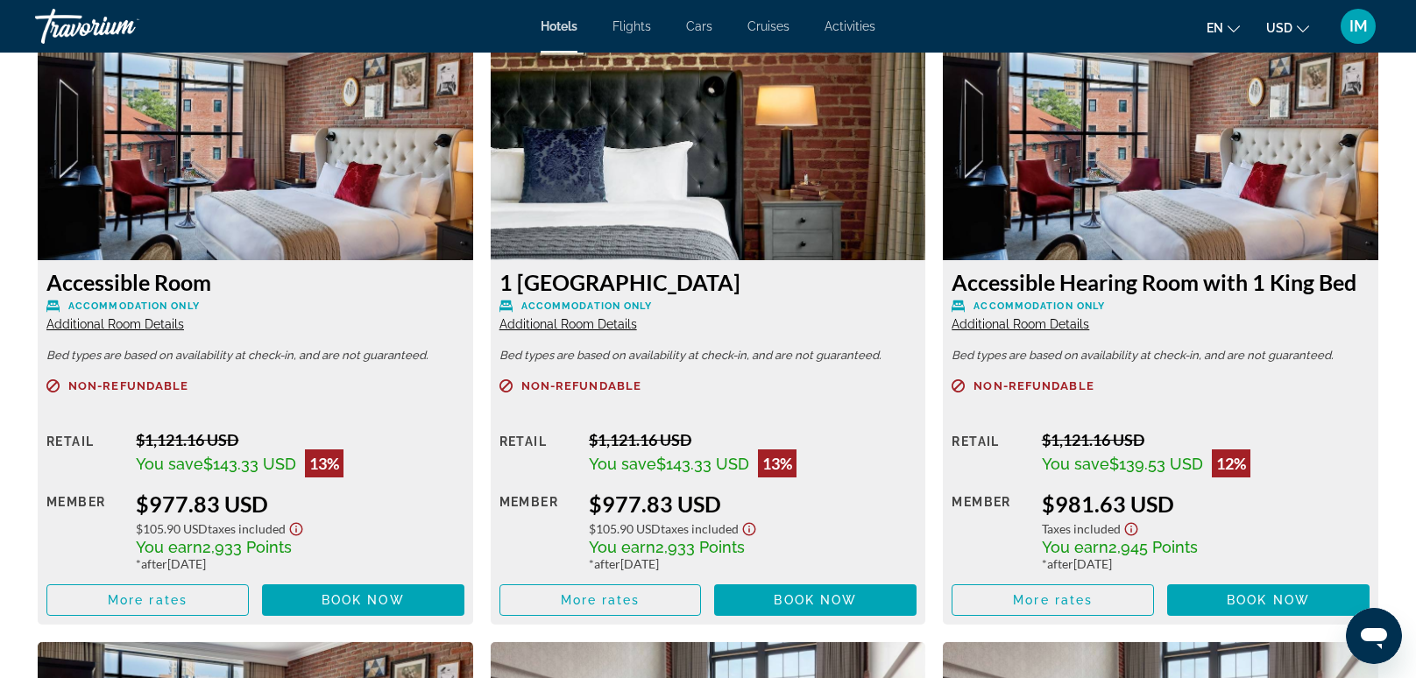
scroll to position [2388, 0]
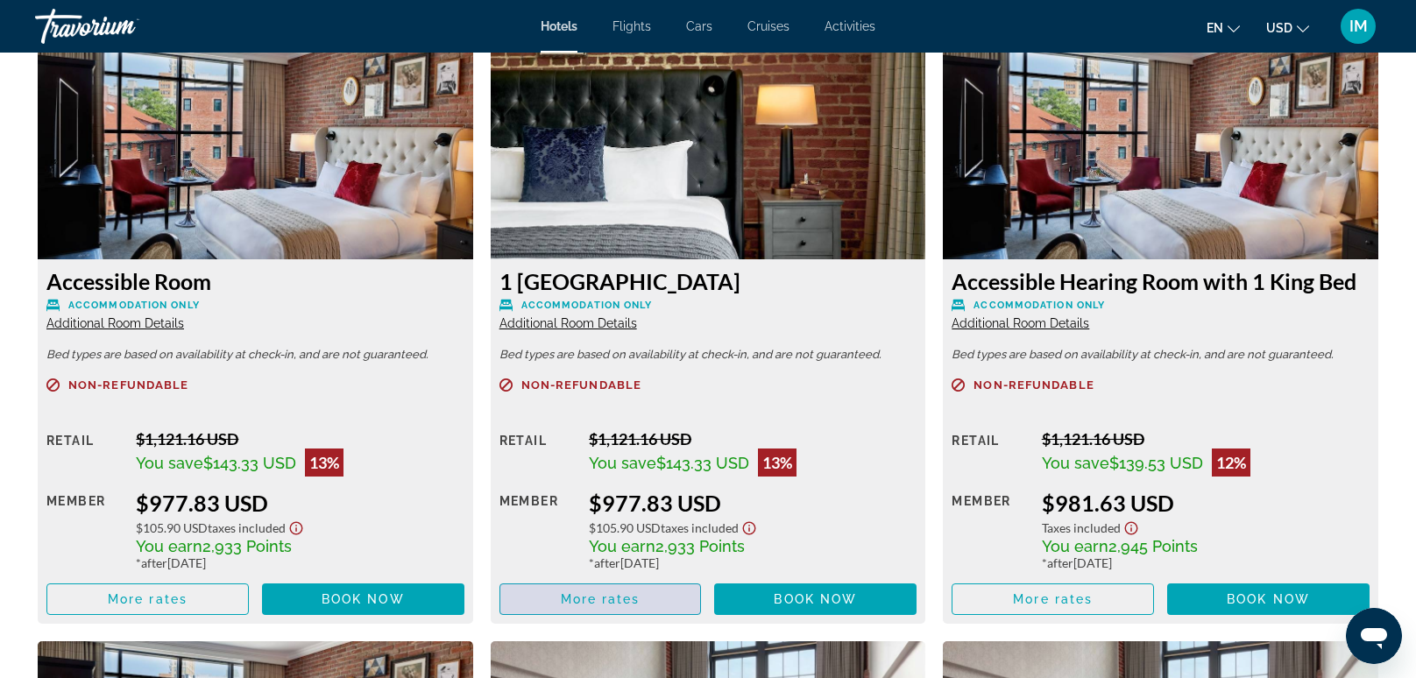
click at [620, 615] on span "Main content" at bounding box center [600, 599] width 201 height 42
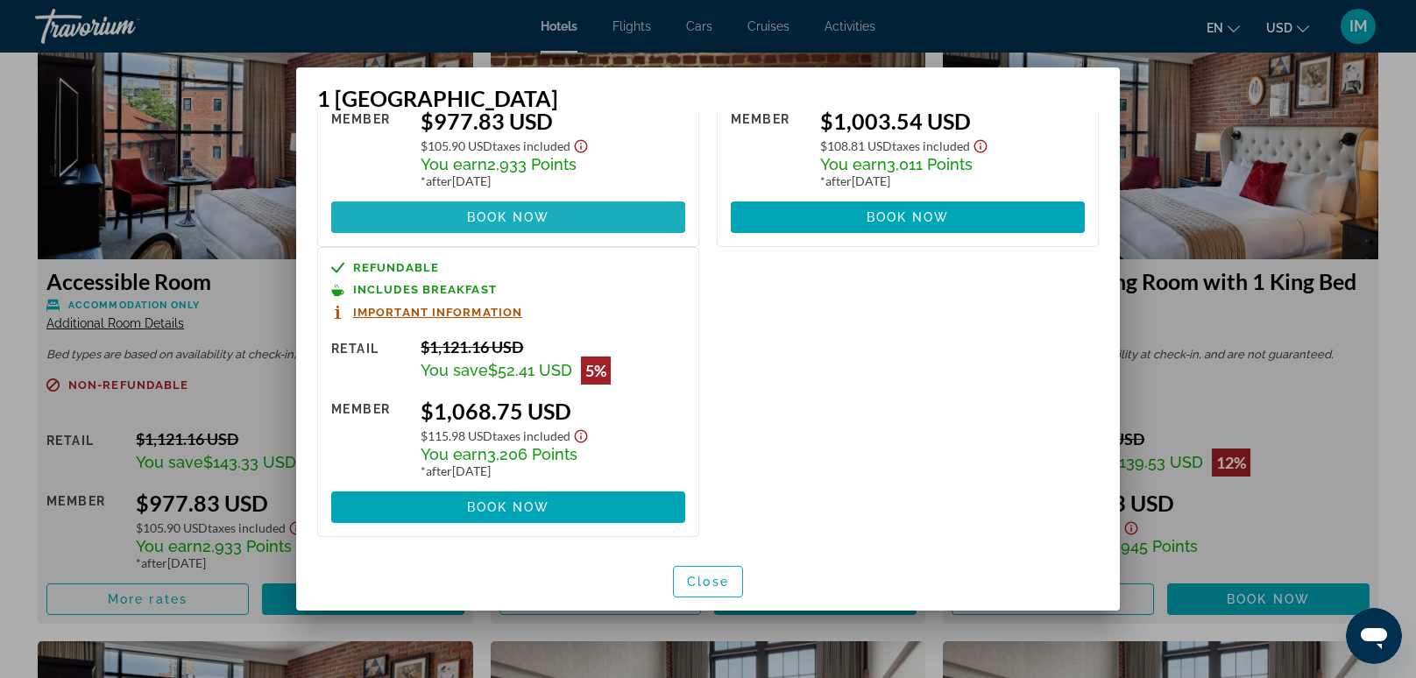
scroll to position [190, 0]
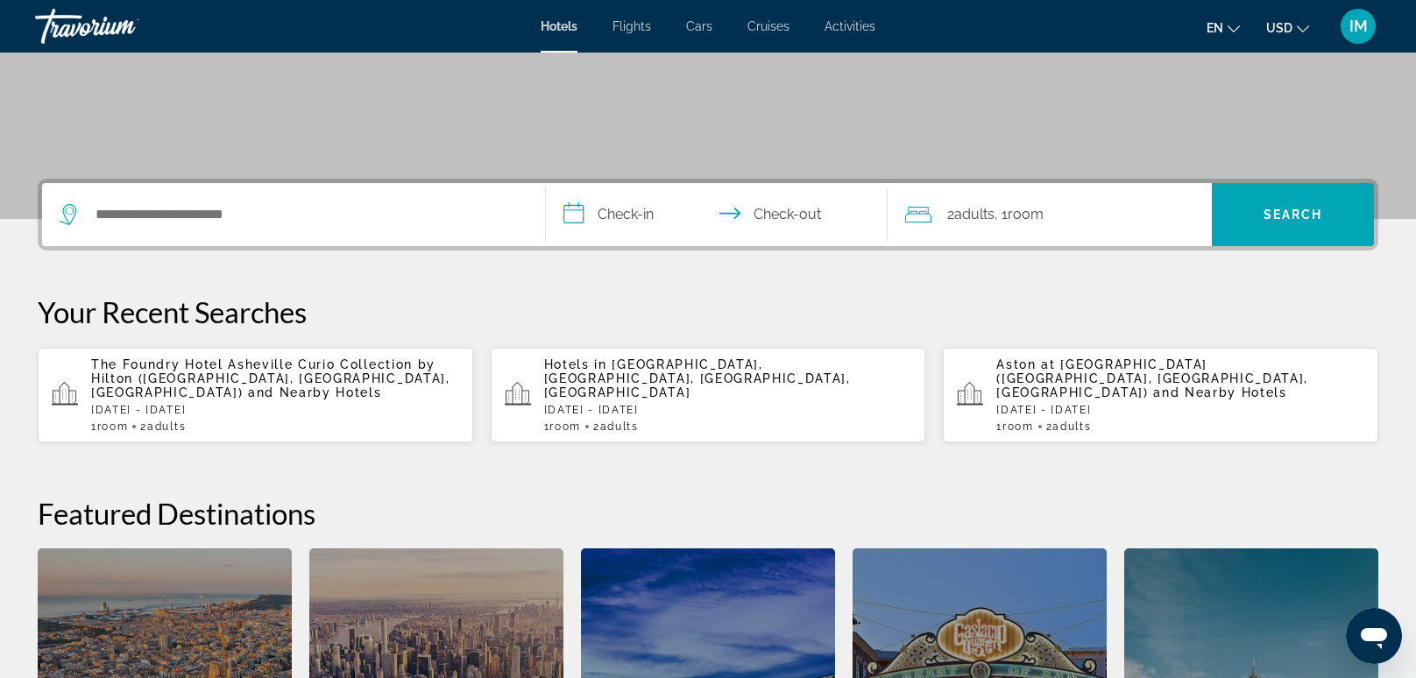
scroll to position [305, 0]
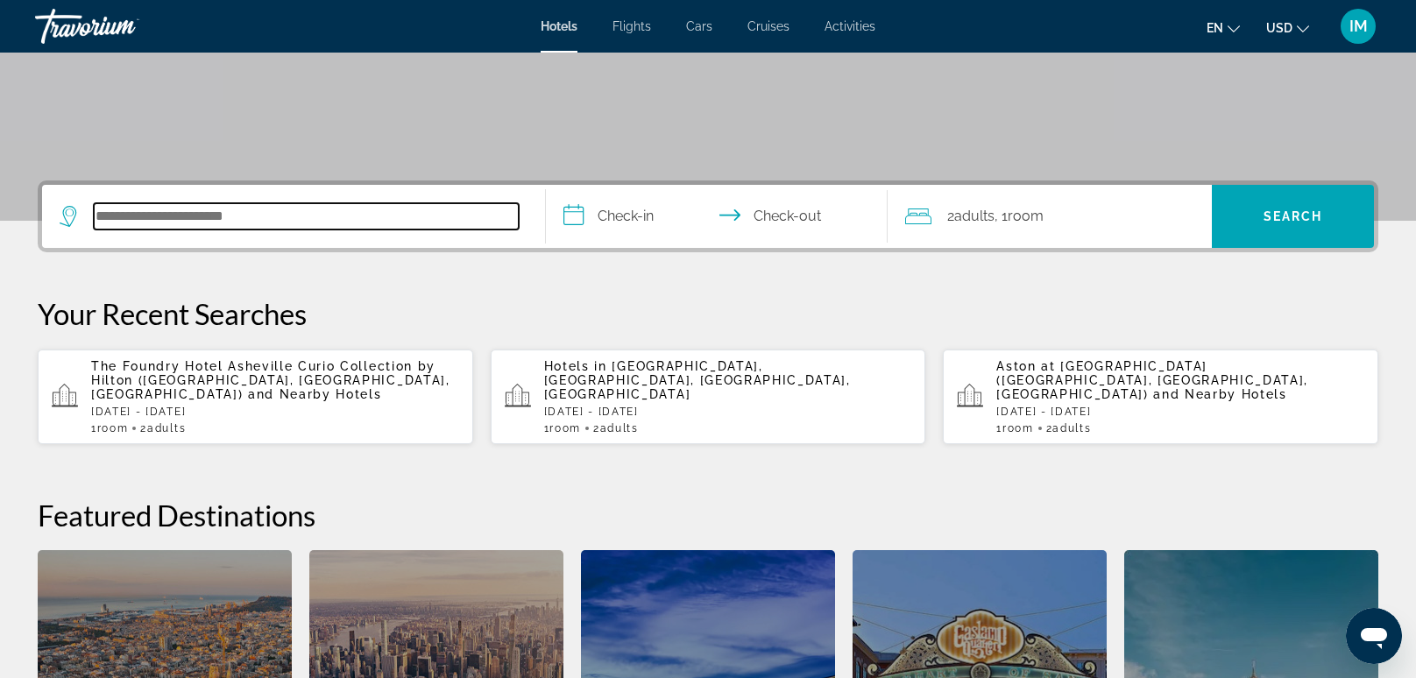
click at [160, 224] on input "Search hotel destination" at bounding box center [306, 216] width 425 height 26
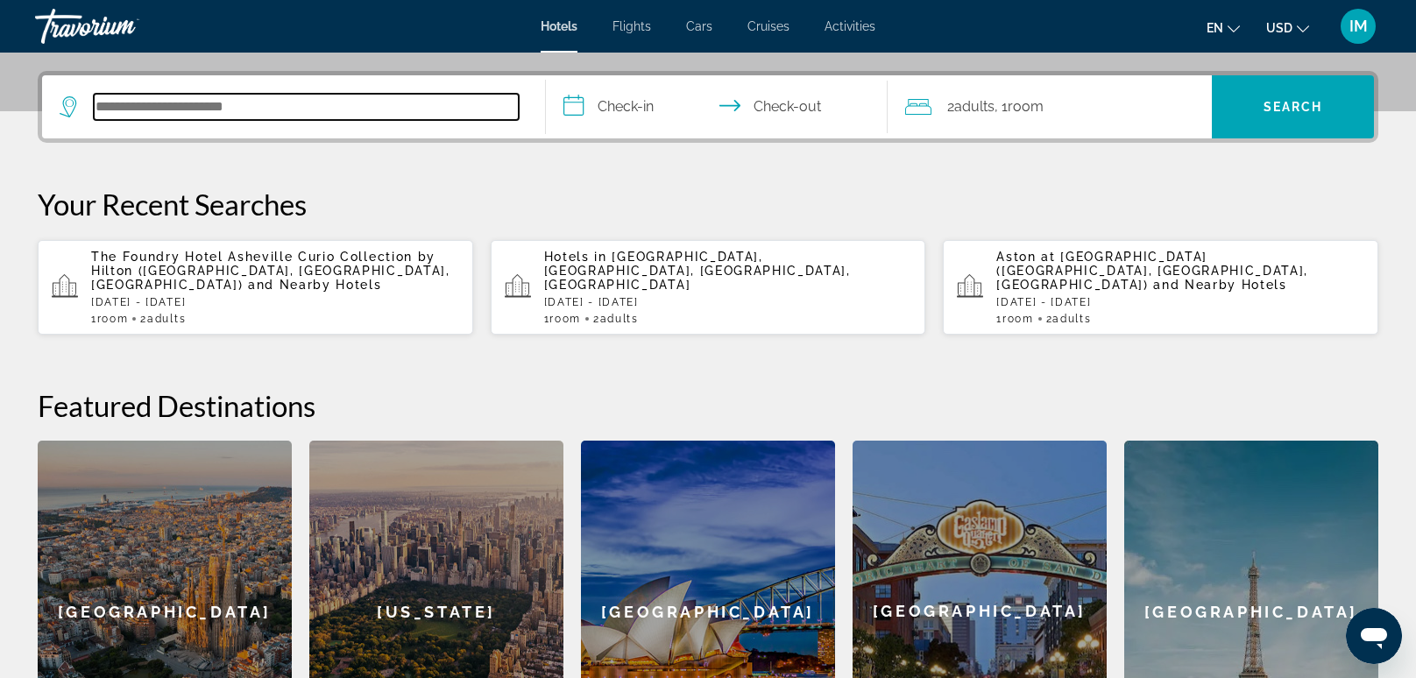
scroll to position [428, 0]
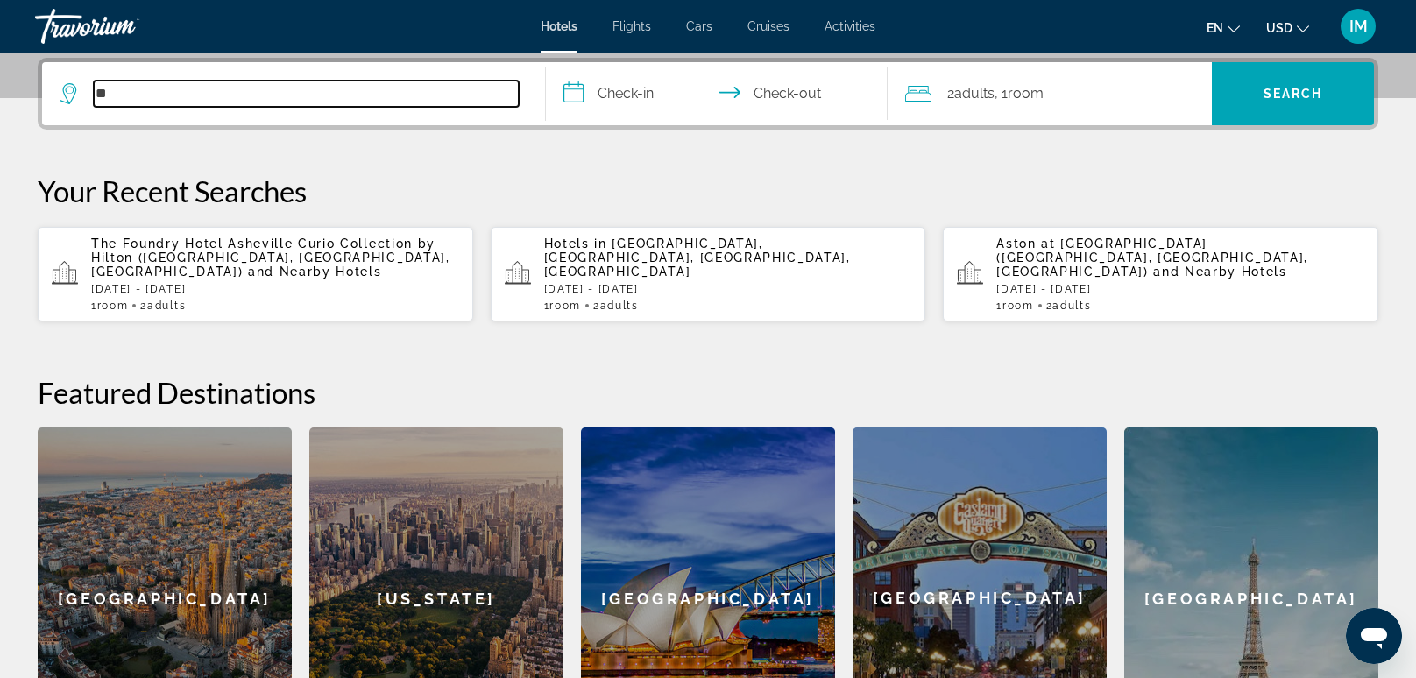
type input "*"
type input "*****"
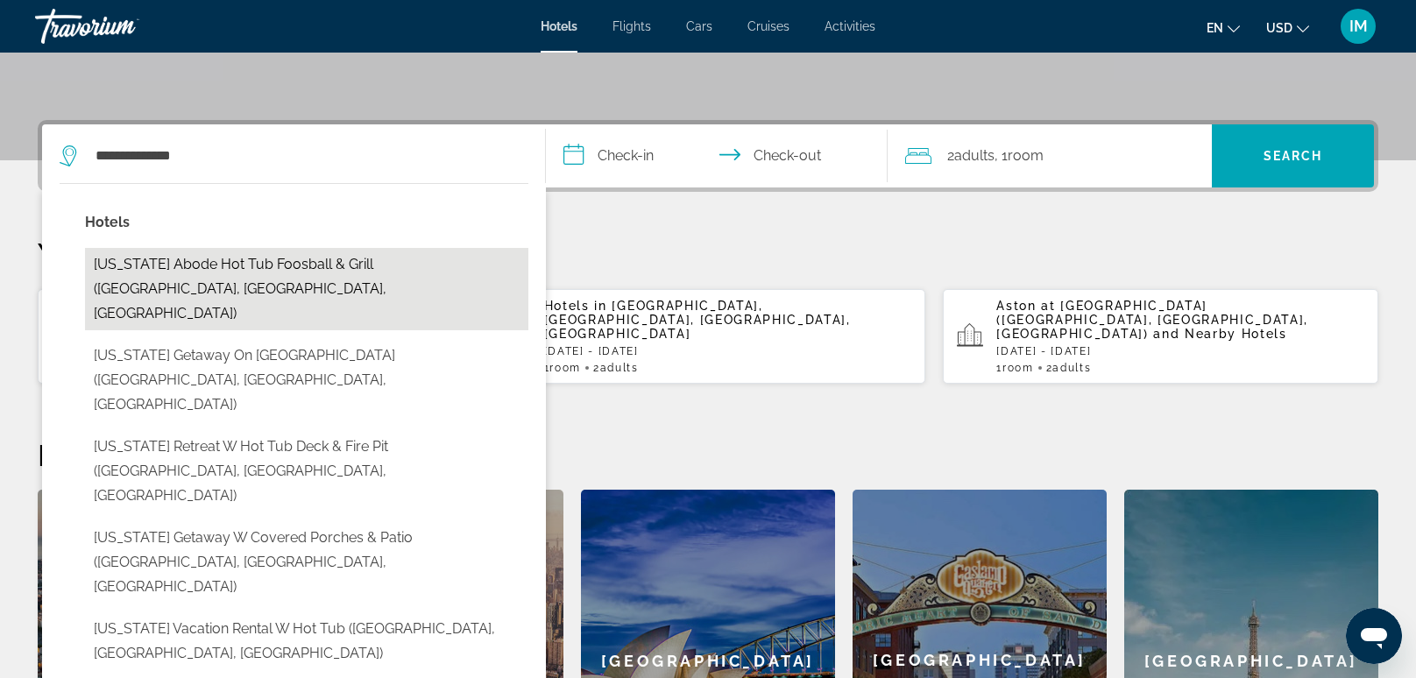
click at [131, 274] on button "North Carolina Abode Hot Tub Foosball & Grill (East Flat Rock, NC, US)" at bounding box center [306, 289] width 443 height 82
type input "**********"
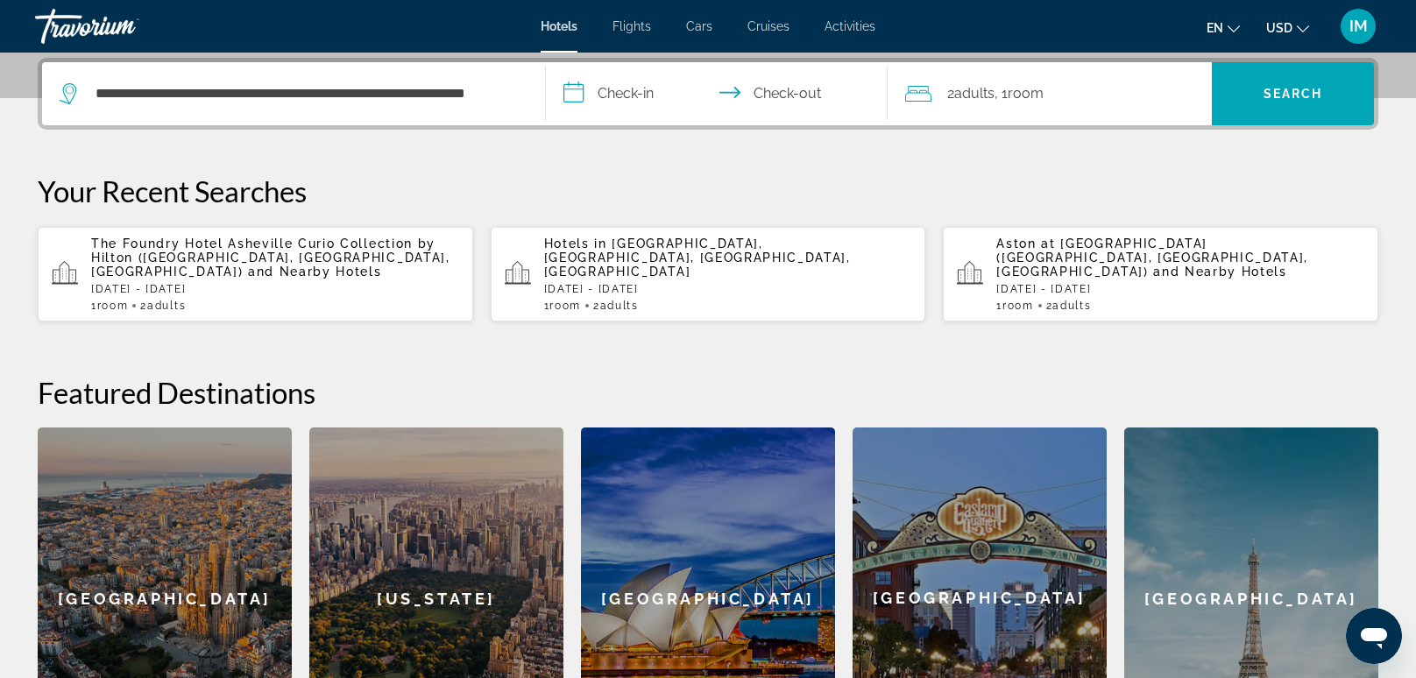
click at [642, 98] on input "**********" at bounding box center [720, 96] width 349 height 68
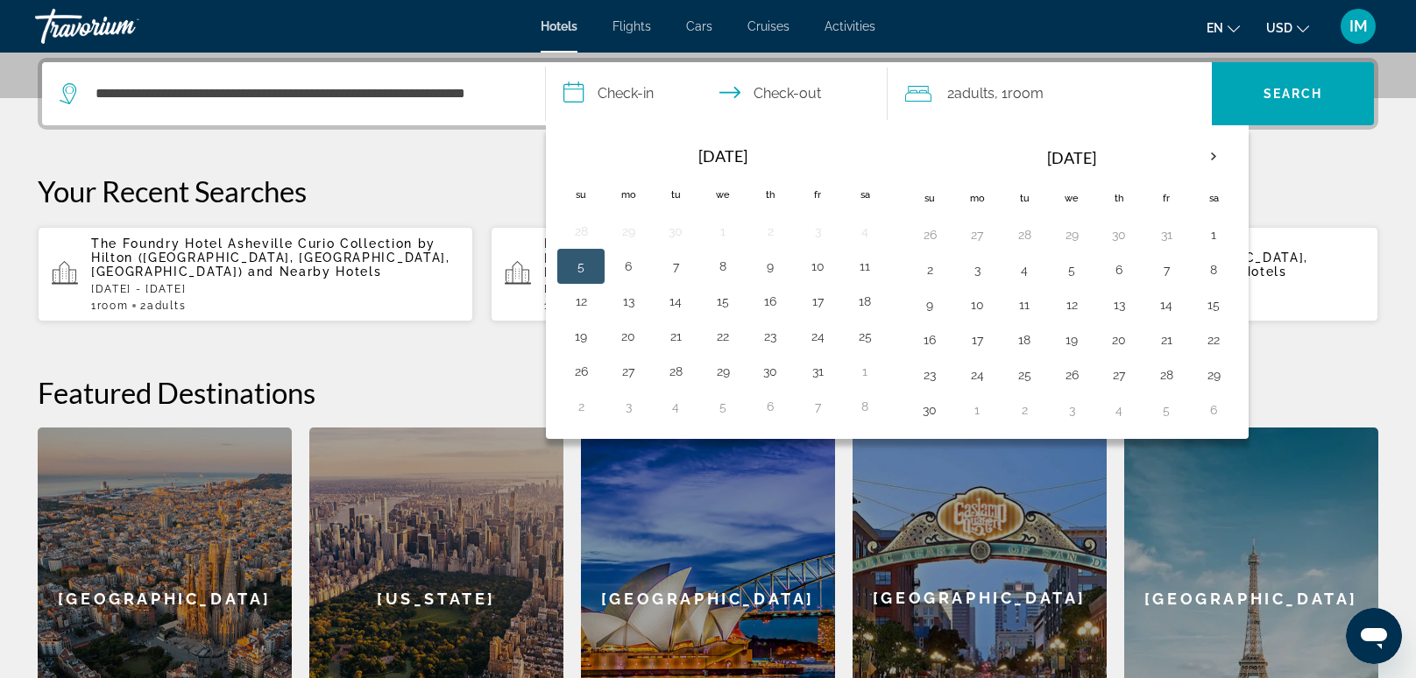
click at [1214, 145] on th "Next month" at bounding box center [1213, 157] width 47 height 39
click at [1083, 155] on th "Dec 2025" at bounding box center [1072, 158] width 237 height 42
click at [1096, 158] on th "Dec 2025" at bounding box center [1072, 158] width 237 height 42
click at [1206, 156] on th "Next month" at bounding box center [1213, 157] width 47 height 39
click at [777, 238] on button "4" at bounding box center [770, 235] width 28 height 25
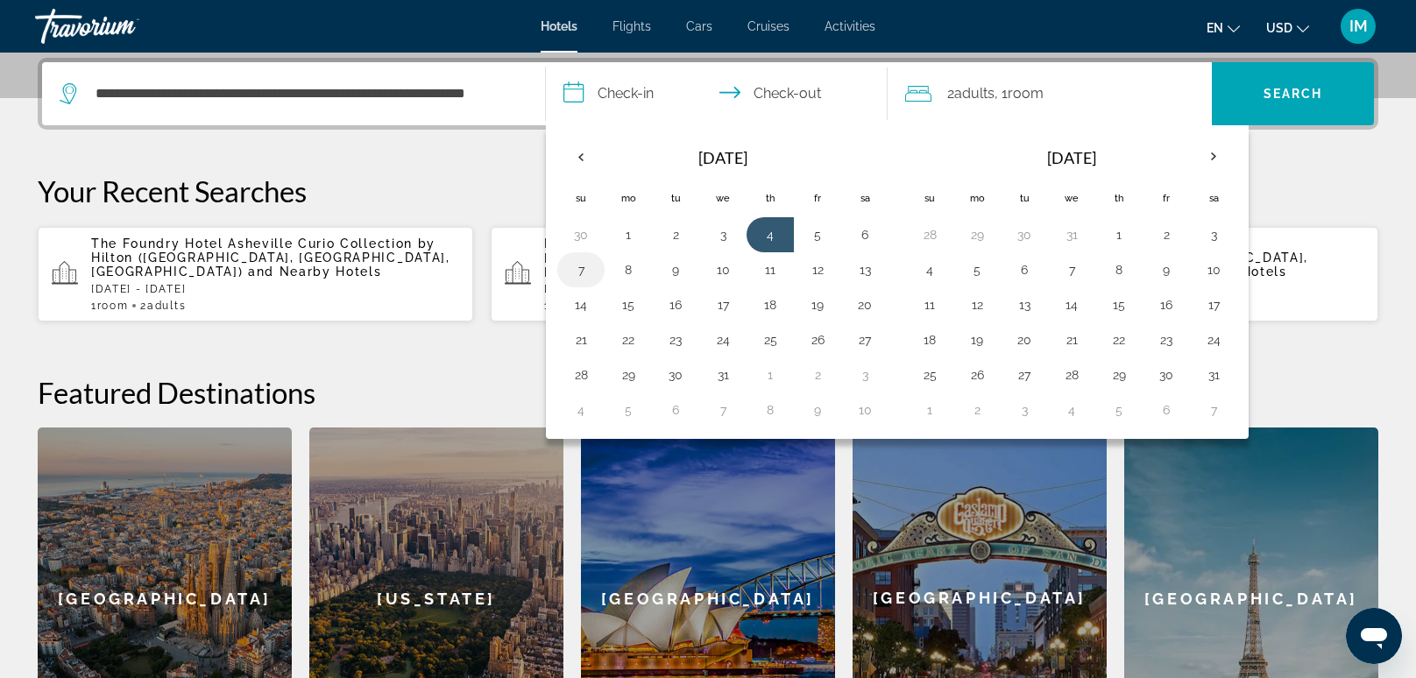
click at [587, 271] on button "7" at bounding box center [581, 270] width 28 height 25
type input "**********"
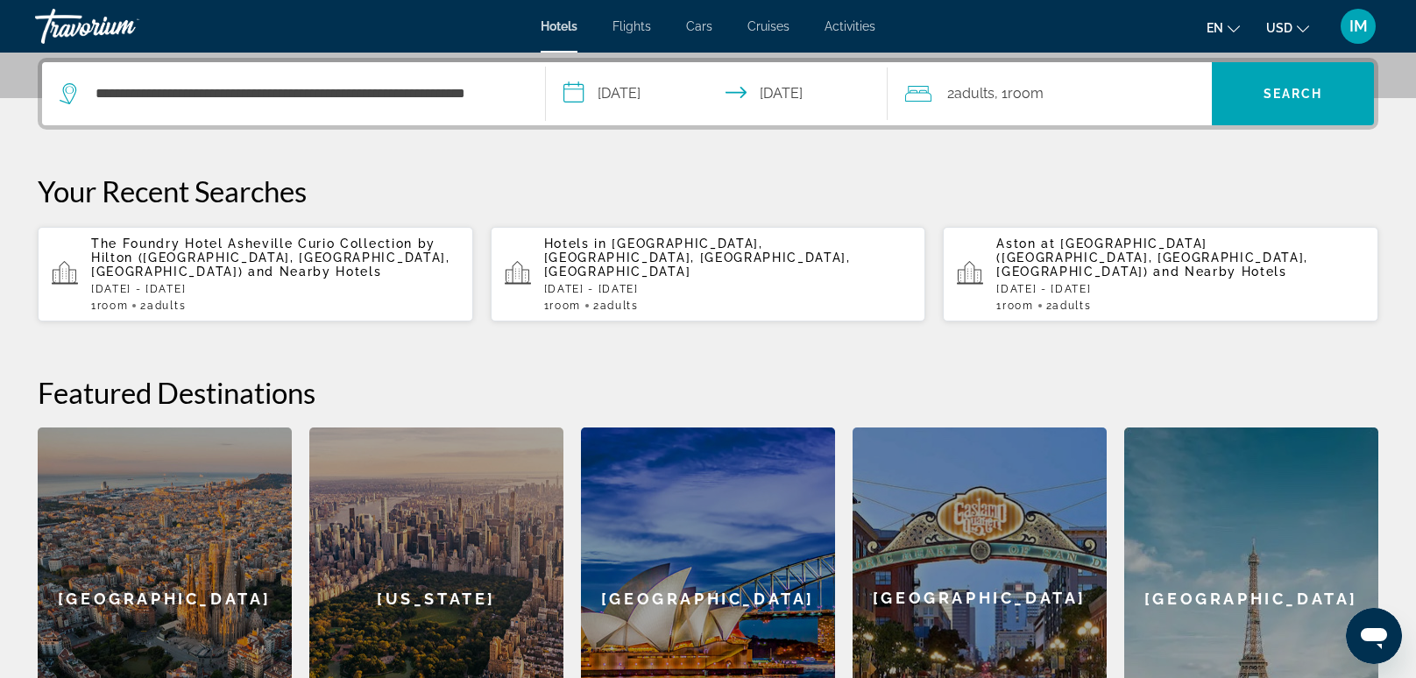
click at [1116, 99] on div "2 Adult Adults , 1 Room rooms" at bounding box center [1058, 94] width 307 height 25
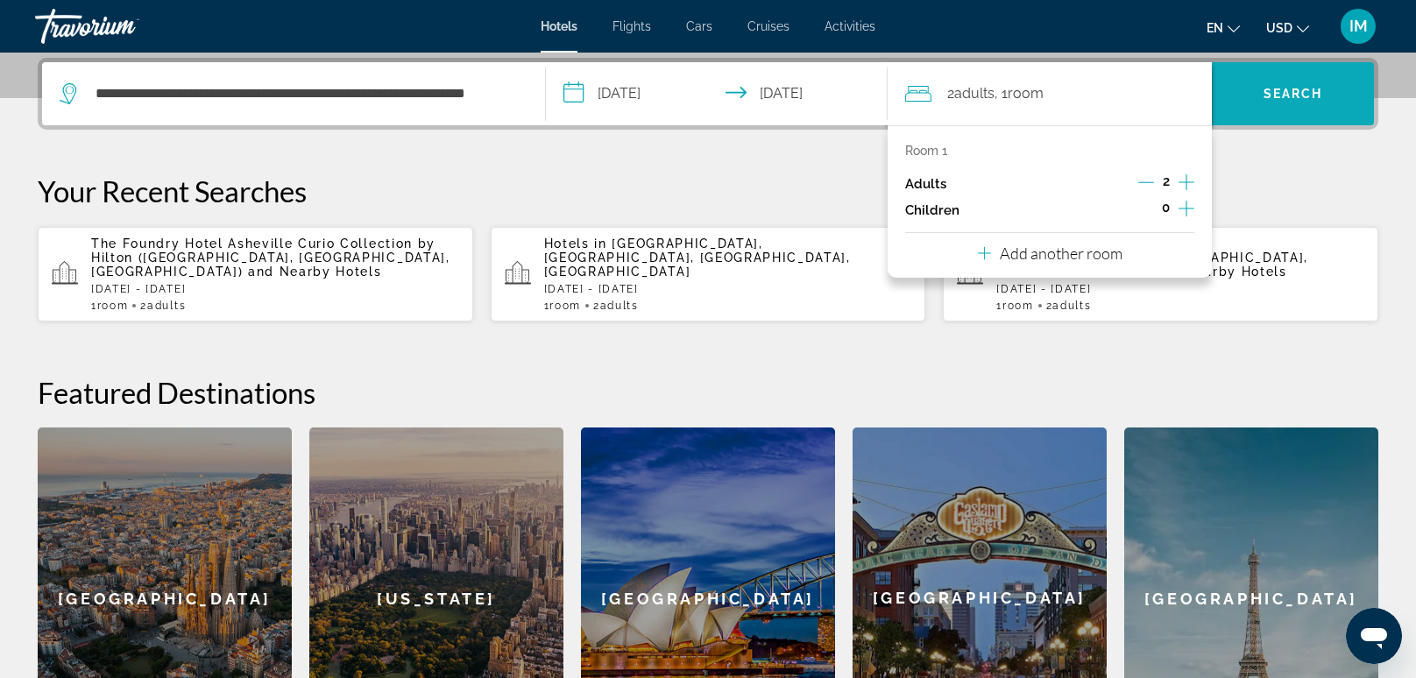
click at [1294, 87] on span "Search" at bounding box center [1294, 94] width 60 height 14
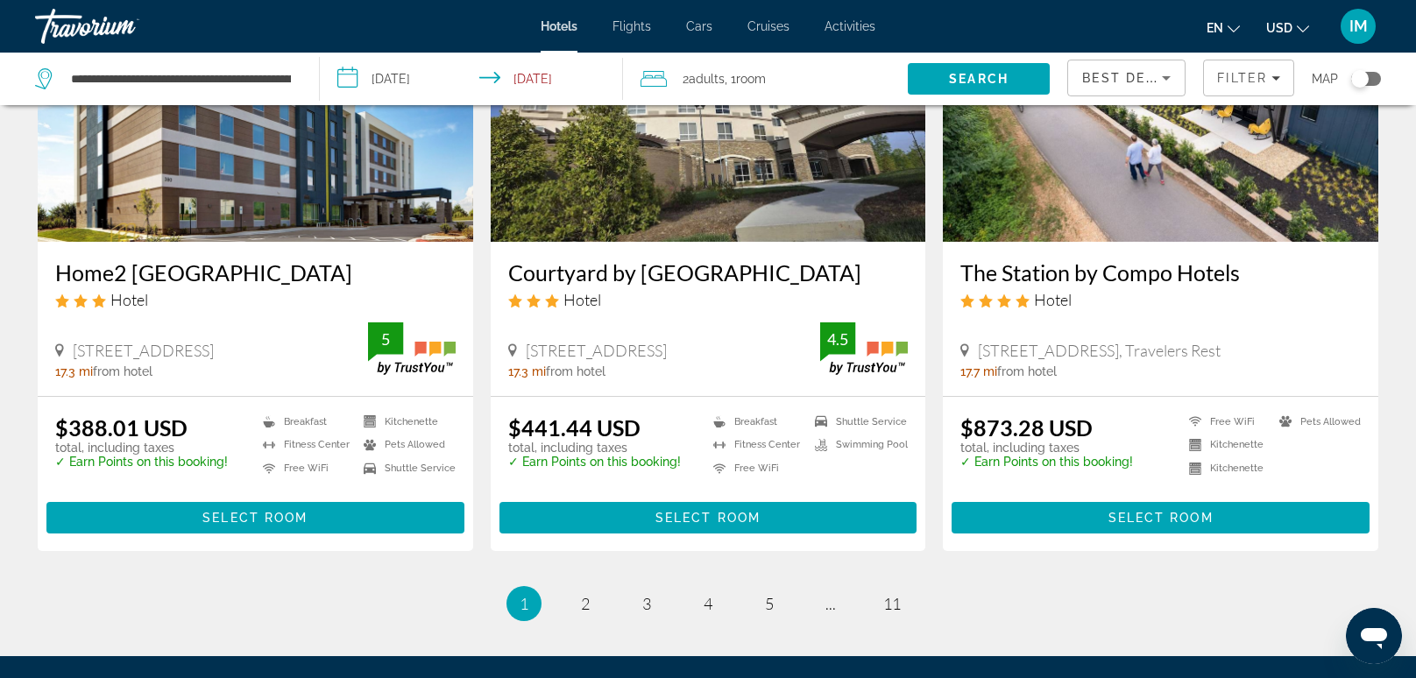
scroll to position [2138, 0]
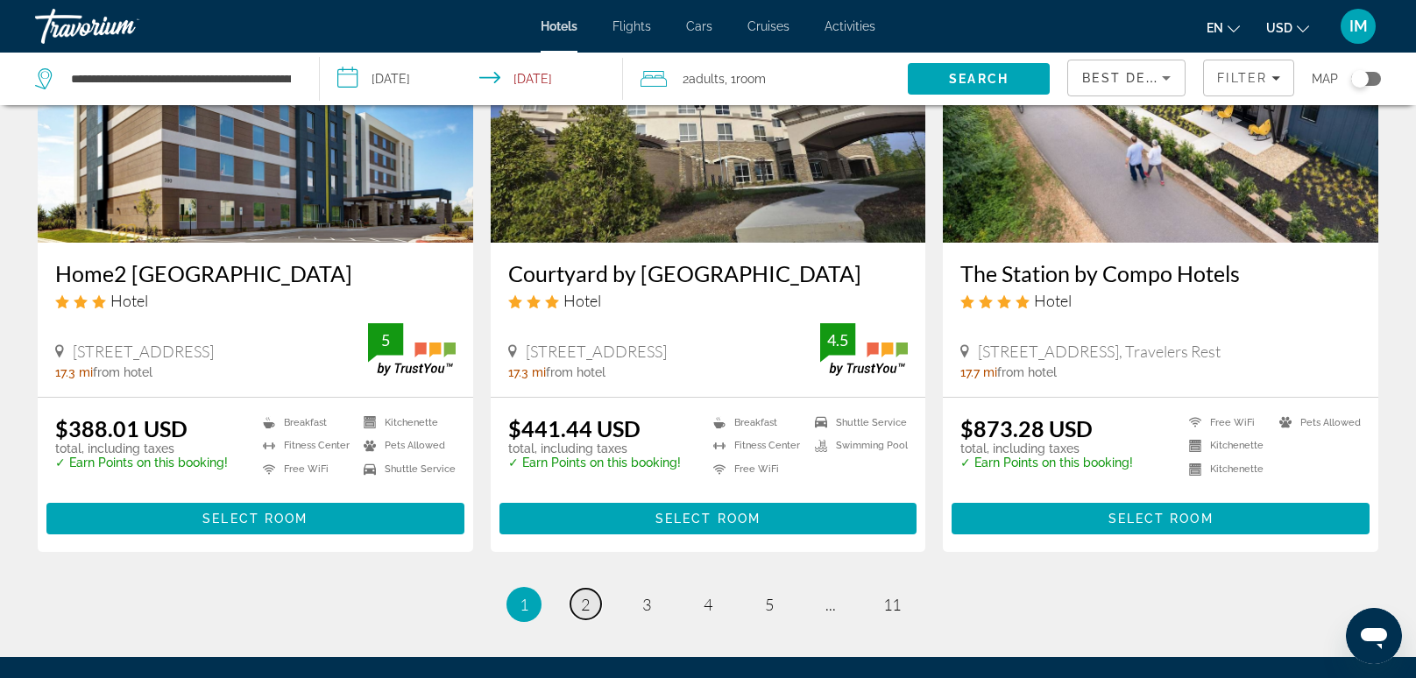
click at [589, 606] on span "2" at bounding box center [585, 604] width 9 height 19
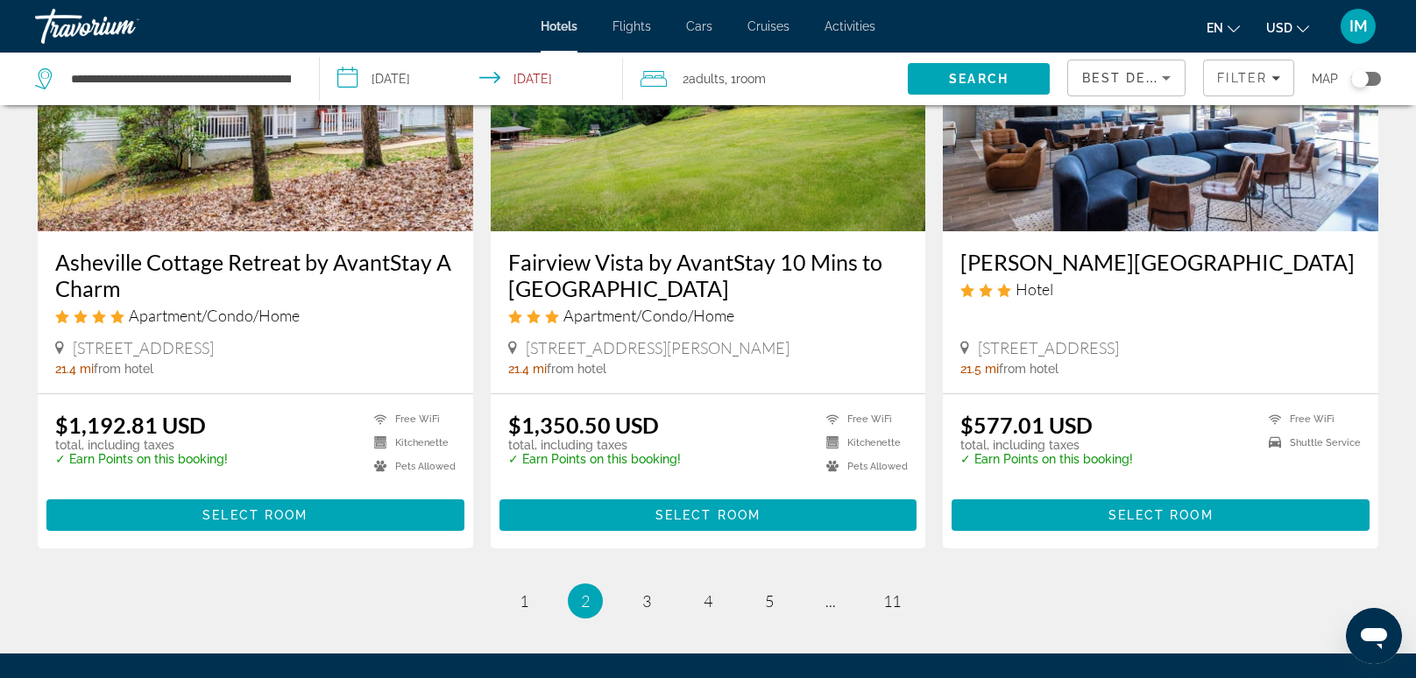
scroll to position [2110, 0]
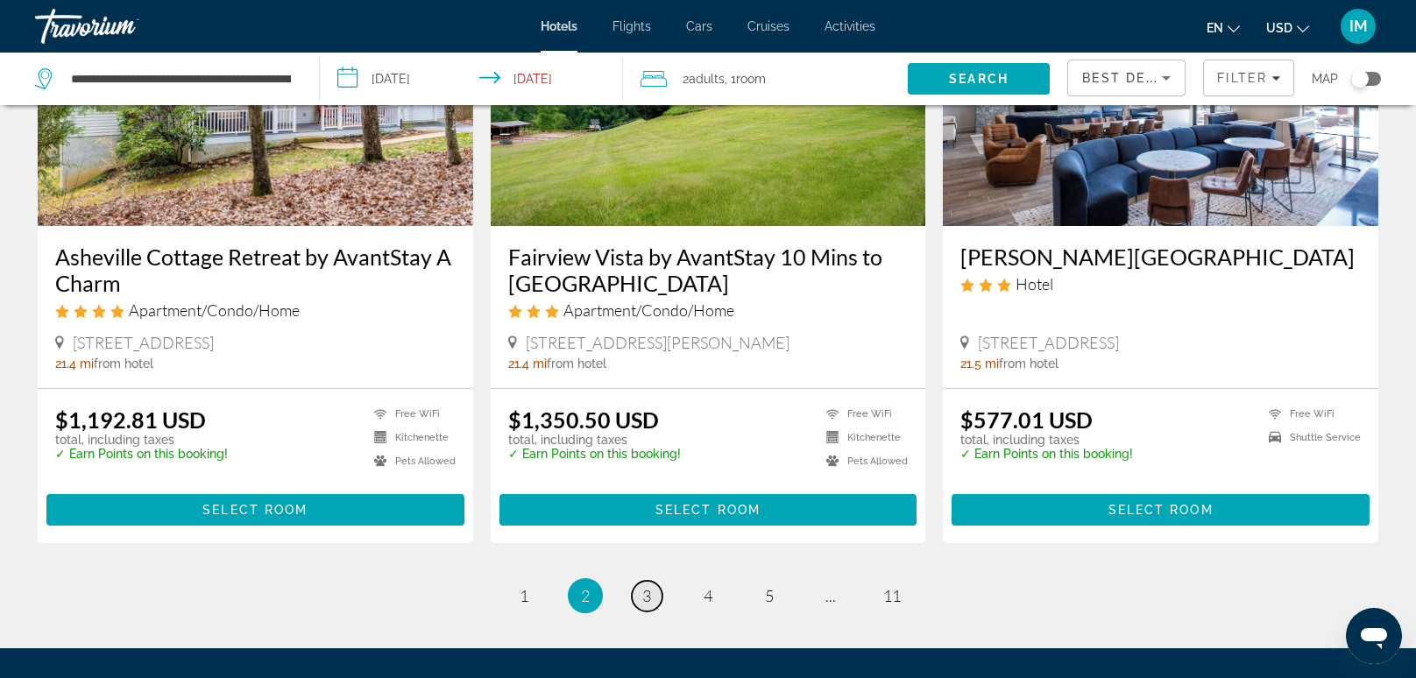
click at [642, 582] on link "page 3" at bounding box center [647, 596] width 31 height 31
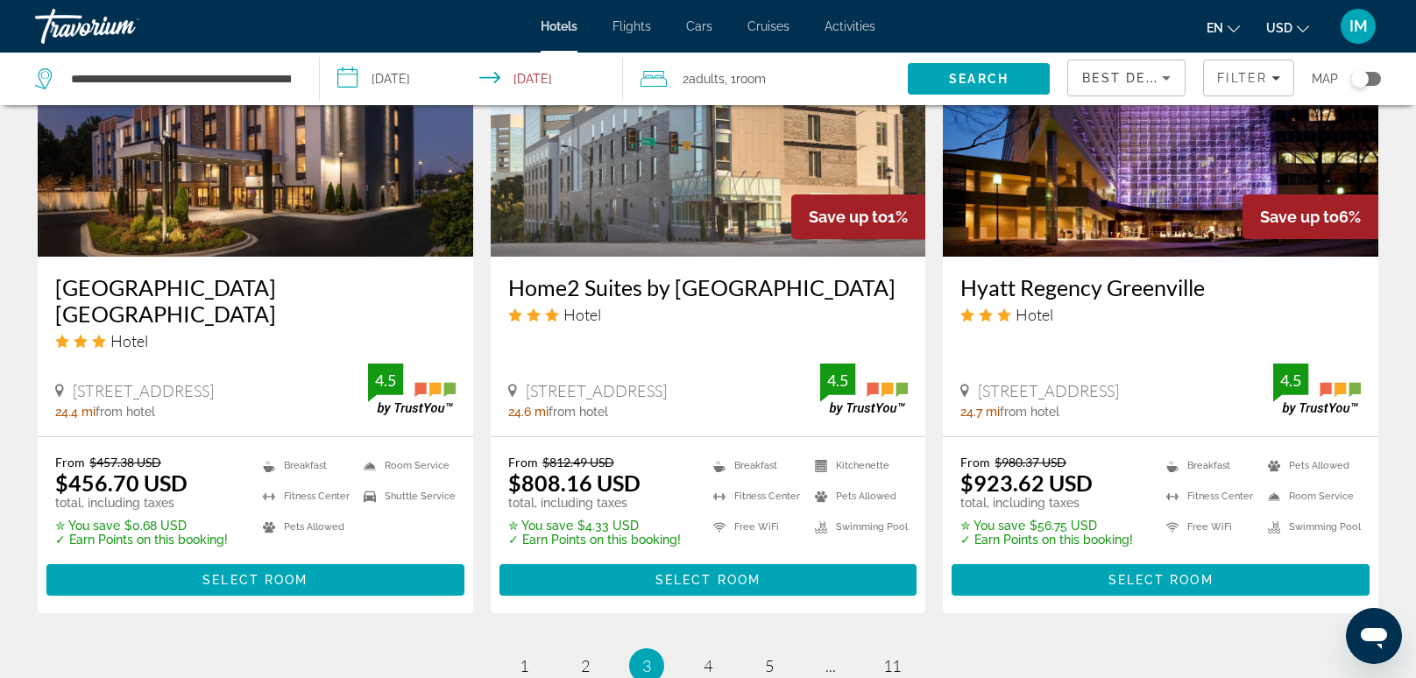
scroll to position [2202, 0]
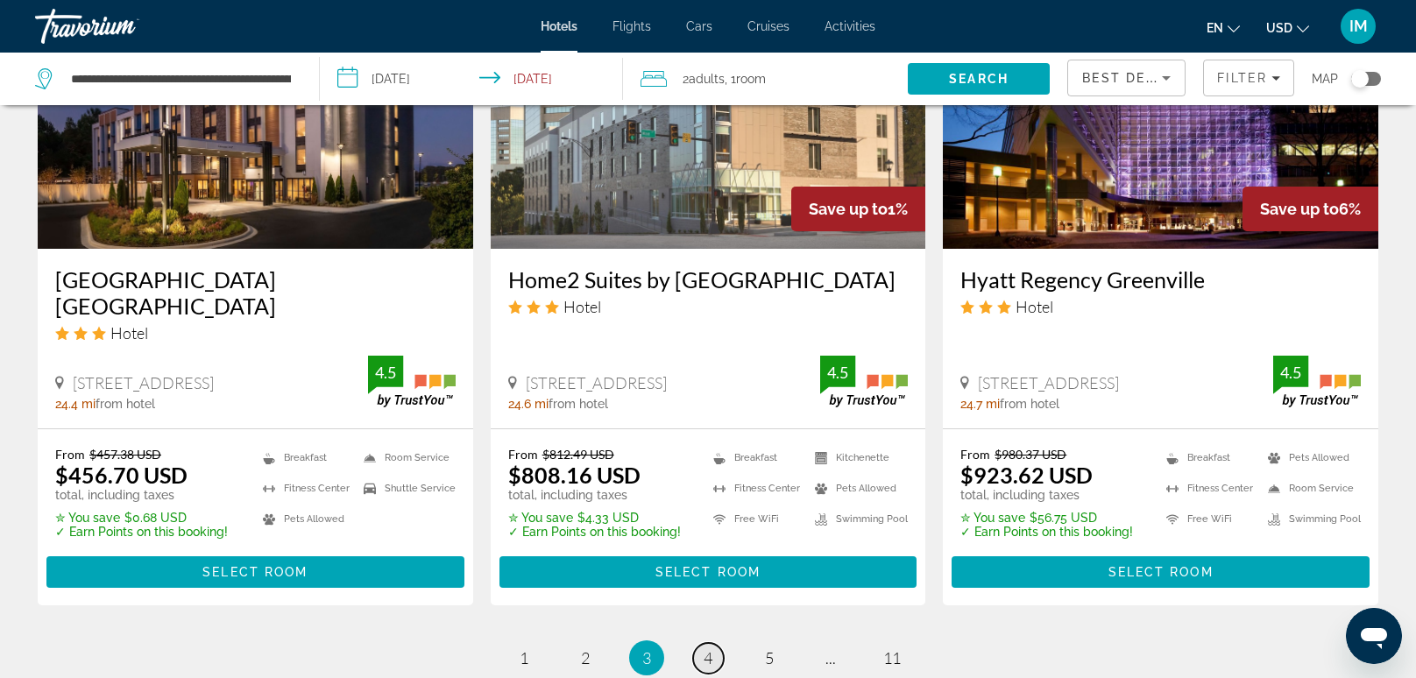
click at [708, 649] on span "4" at bounding box center [708, 658] width 9 height 19
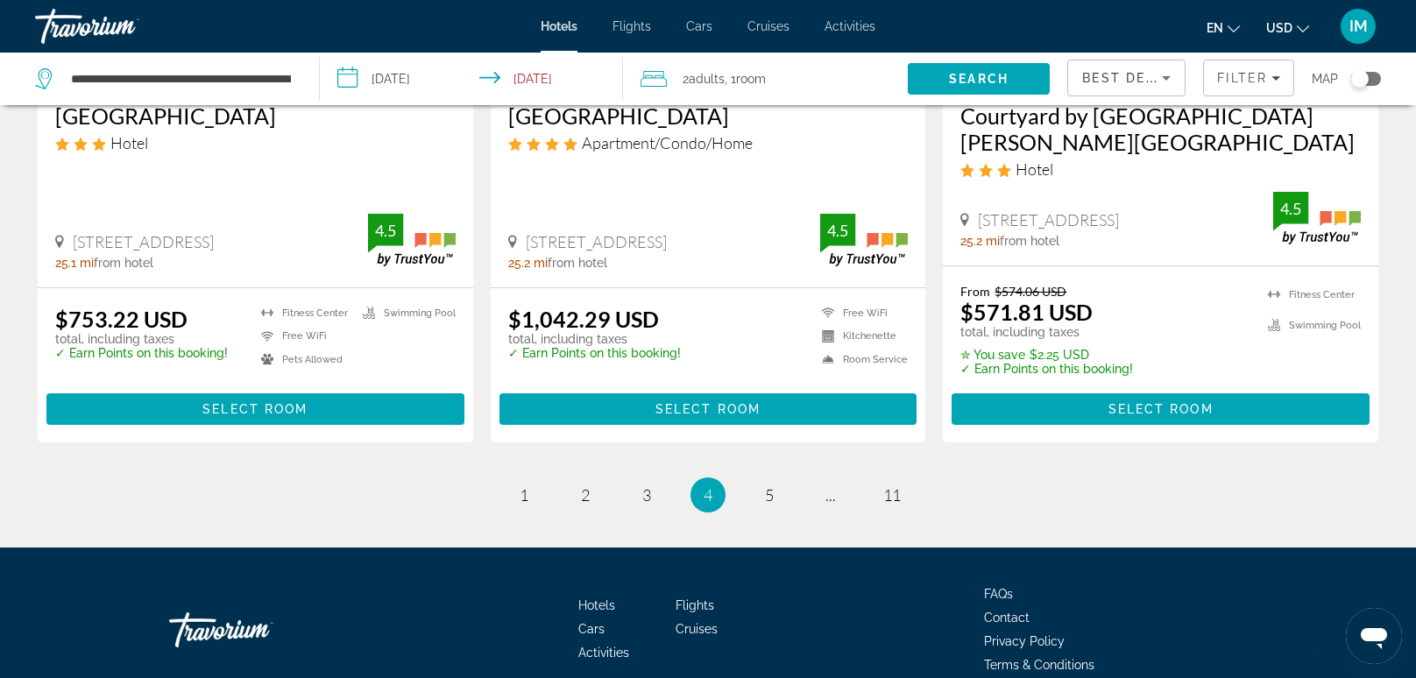
scroll to position [2394, 0]
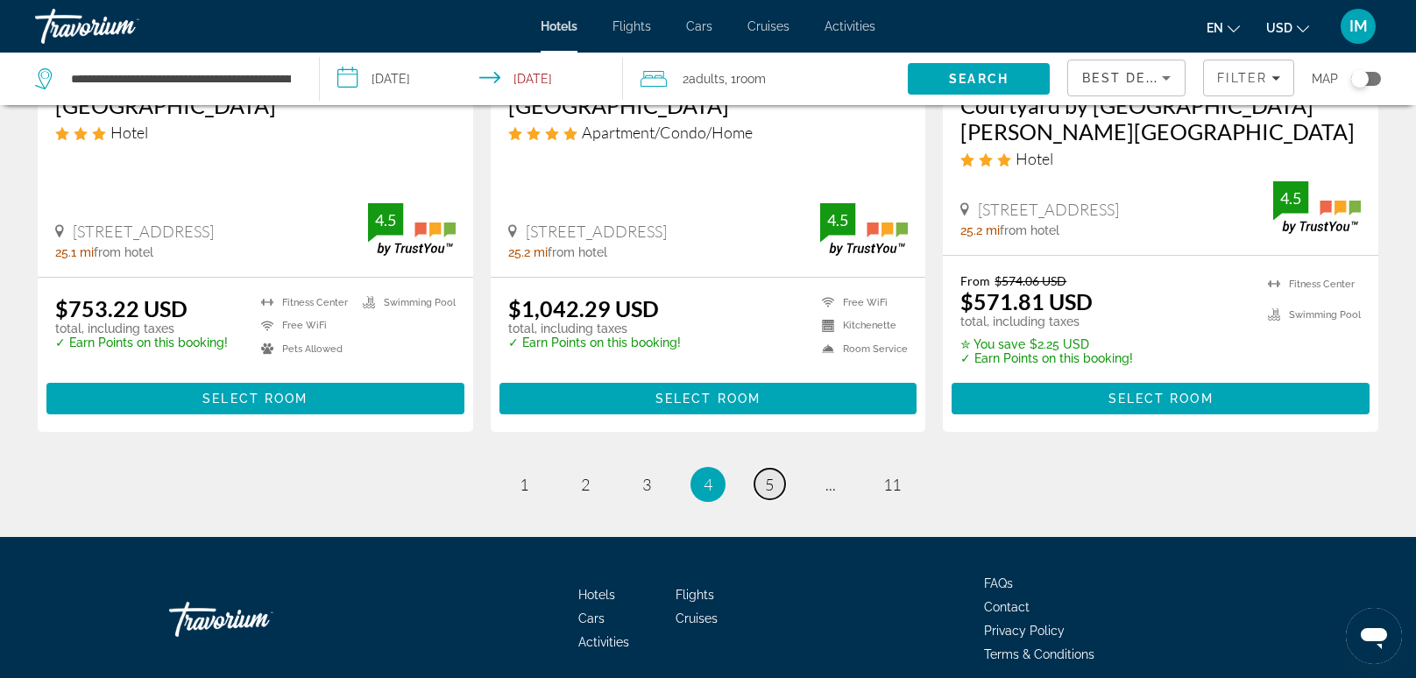
click at [770, 475] on span "5" at bounding box center [769, 484] width 9 height 19
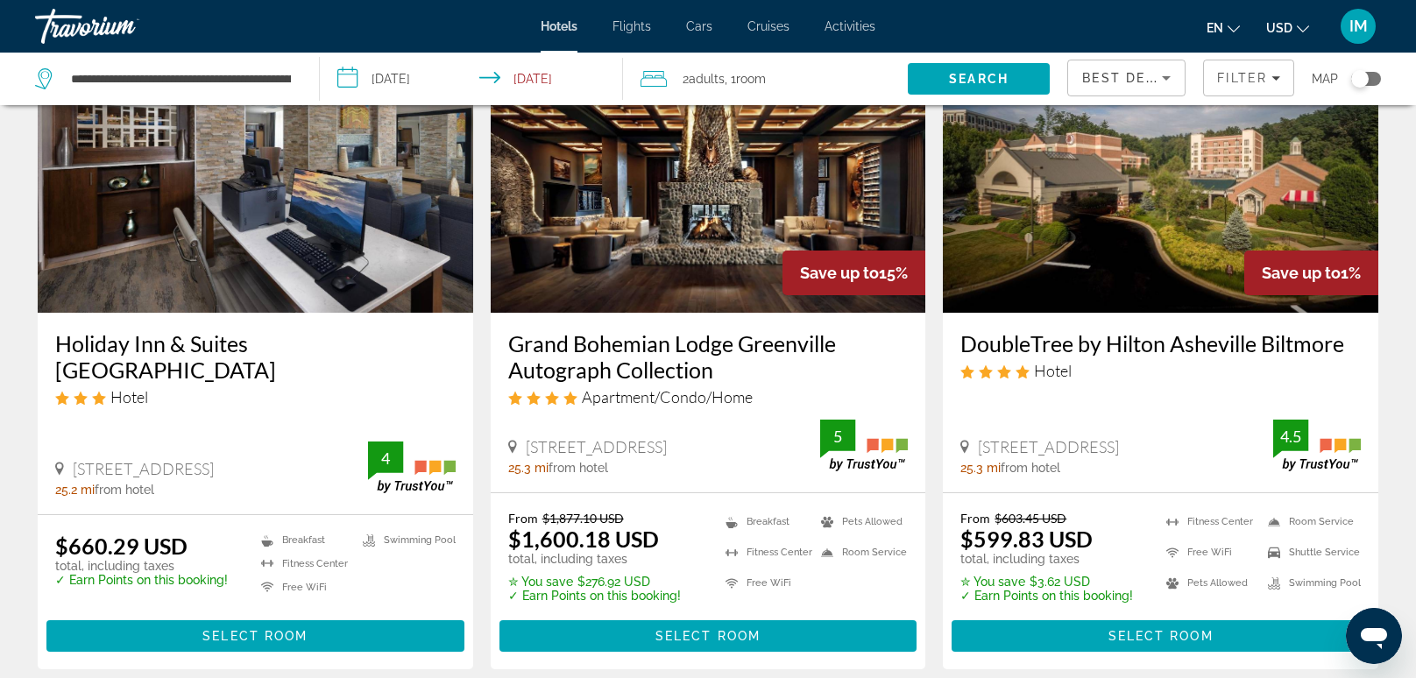
scroll to position [135, 0]
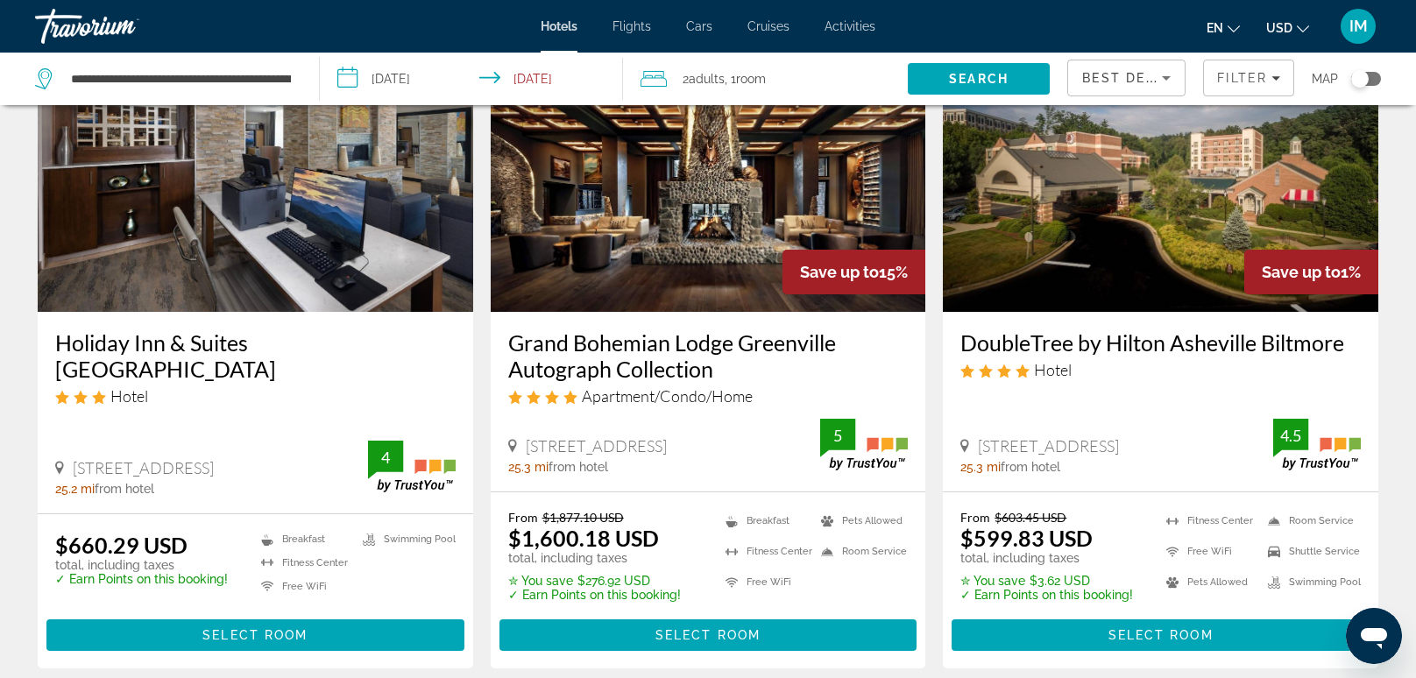
click at [72, 30] on div "Travorium" at bounding box center [122, 27] width 175 height 46
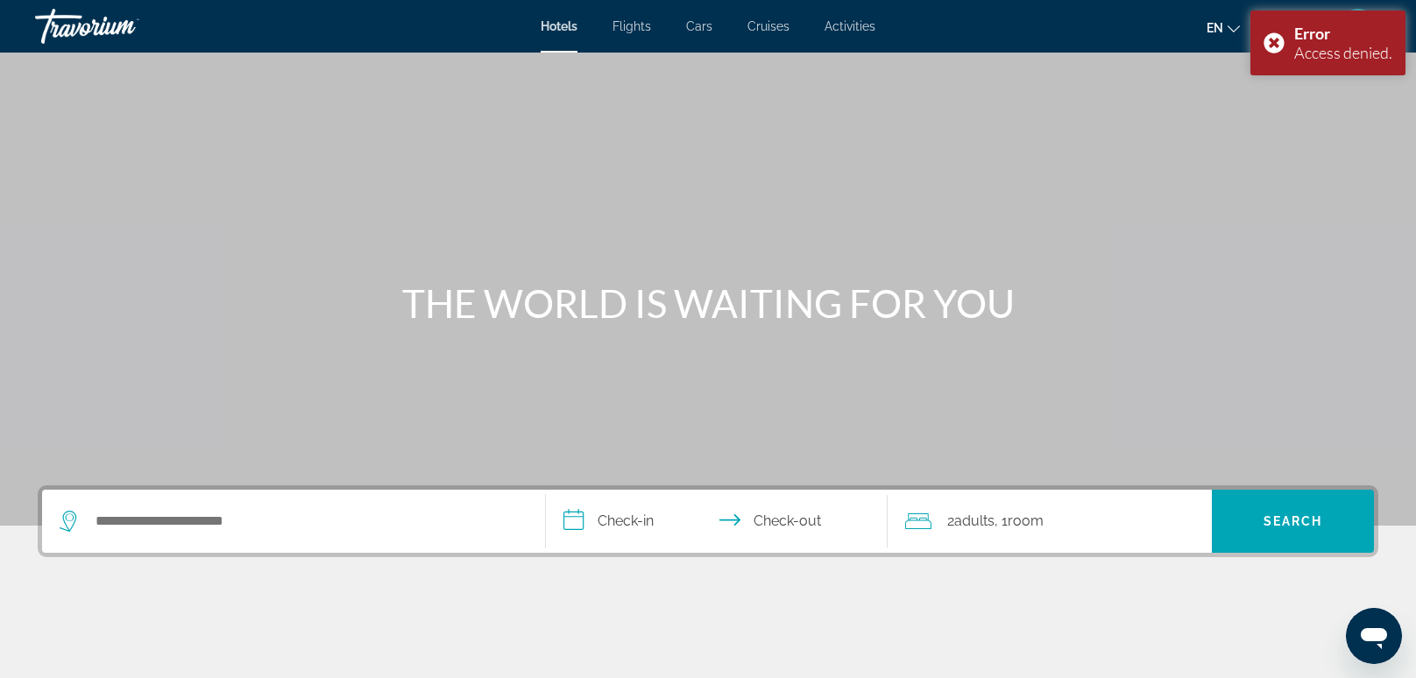
click at [77, 37] on div "Travorium" at bounding box center [122, 27] width 175 height 46
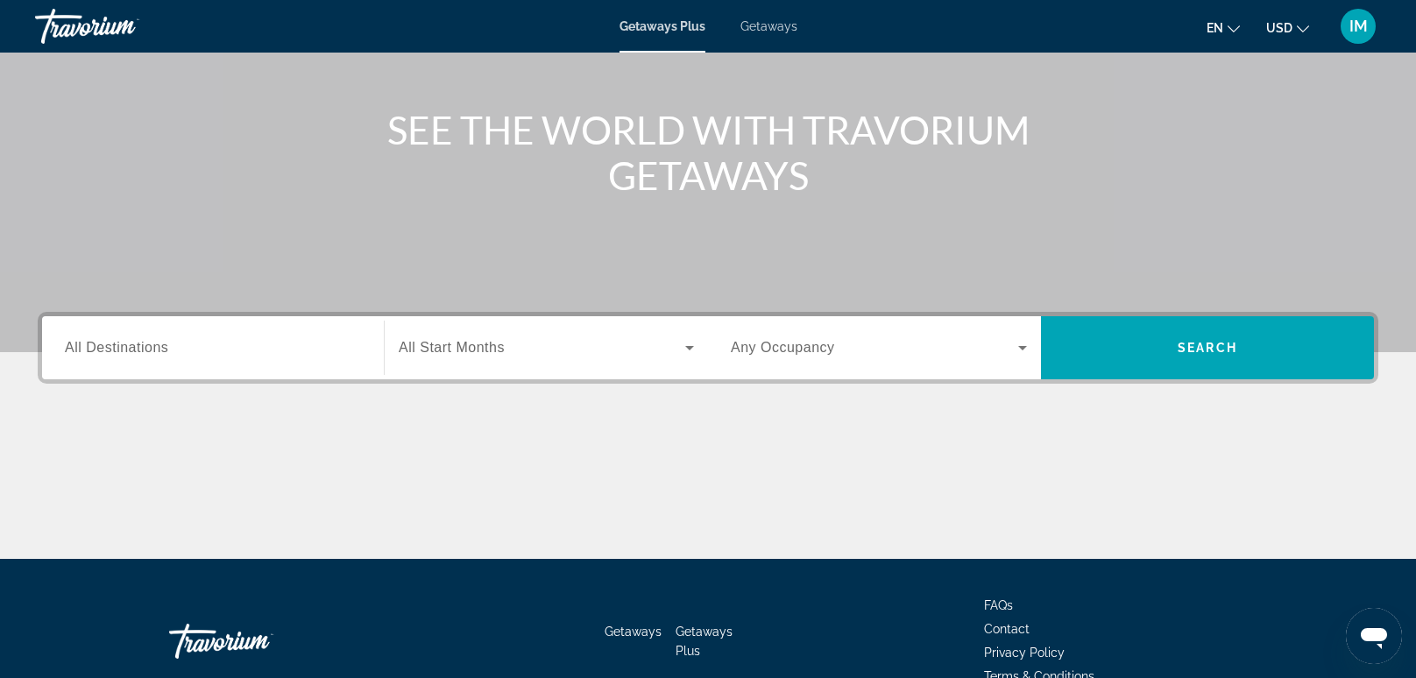
scroll to position [174, 0]
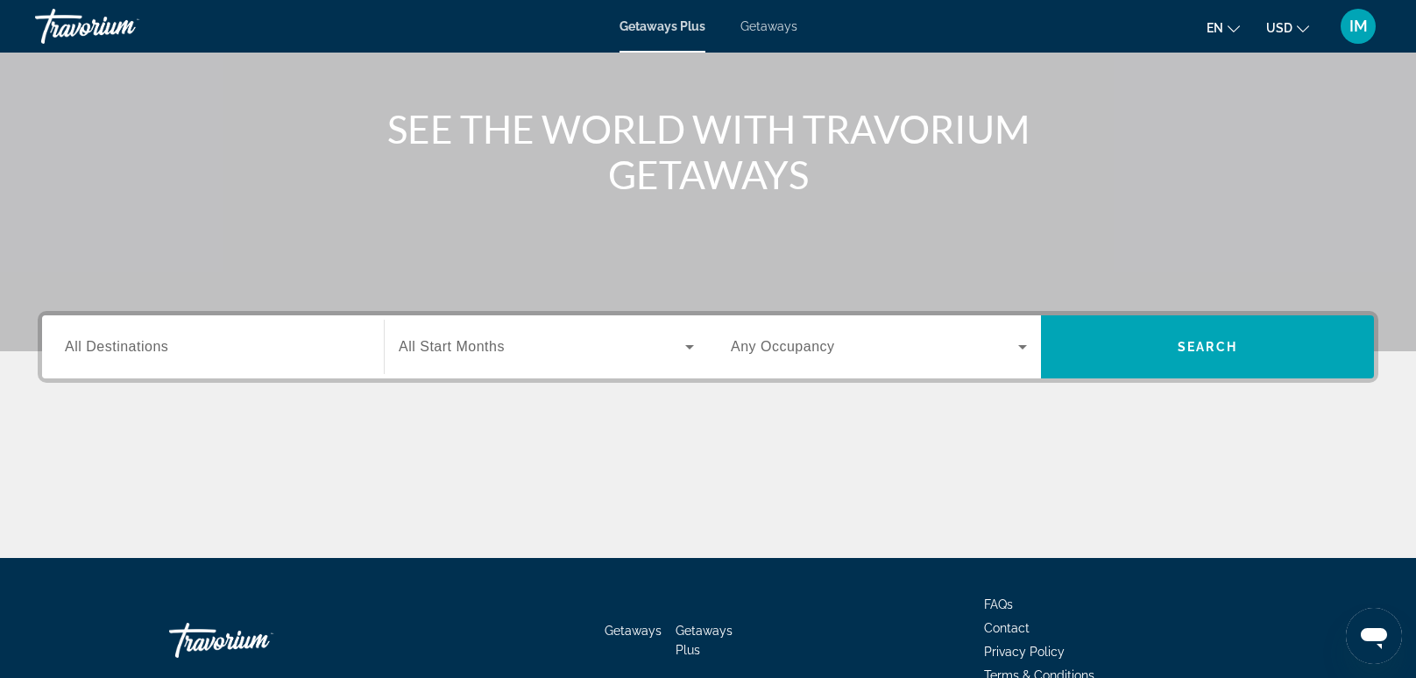
click at [108, 355] on div "Destination All Destinations" at bounding box center [213, 348] width 296 height 50
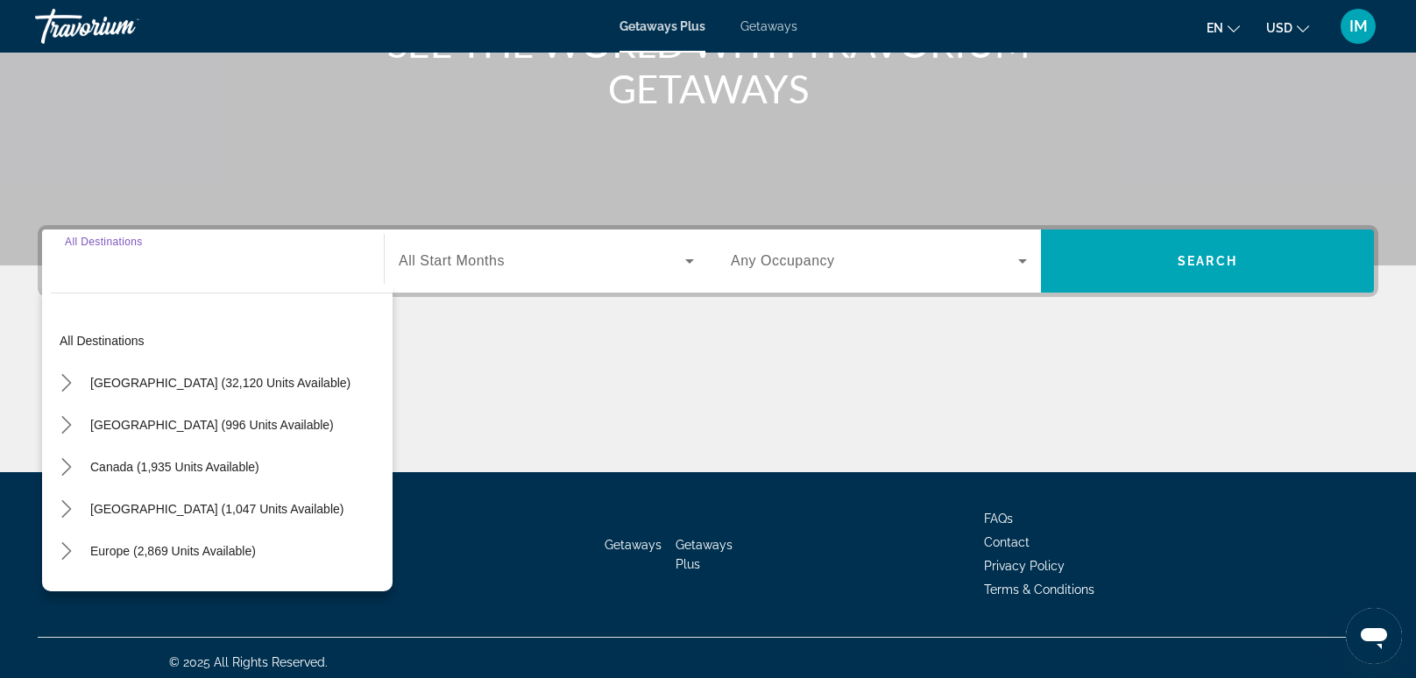
scroll to position [266, 0]
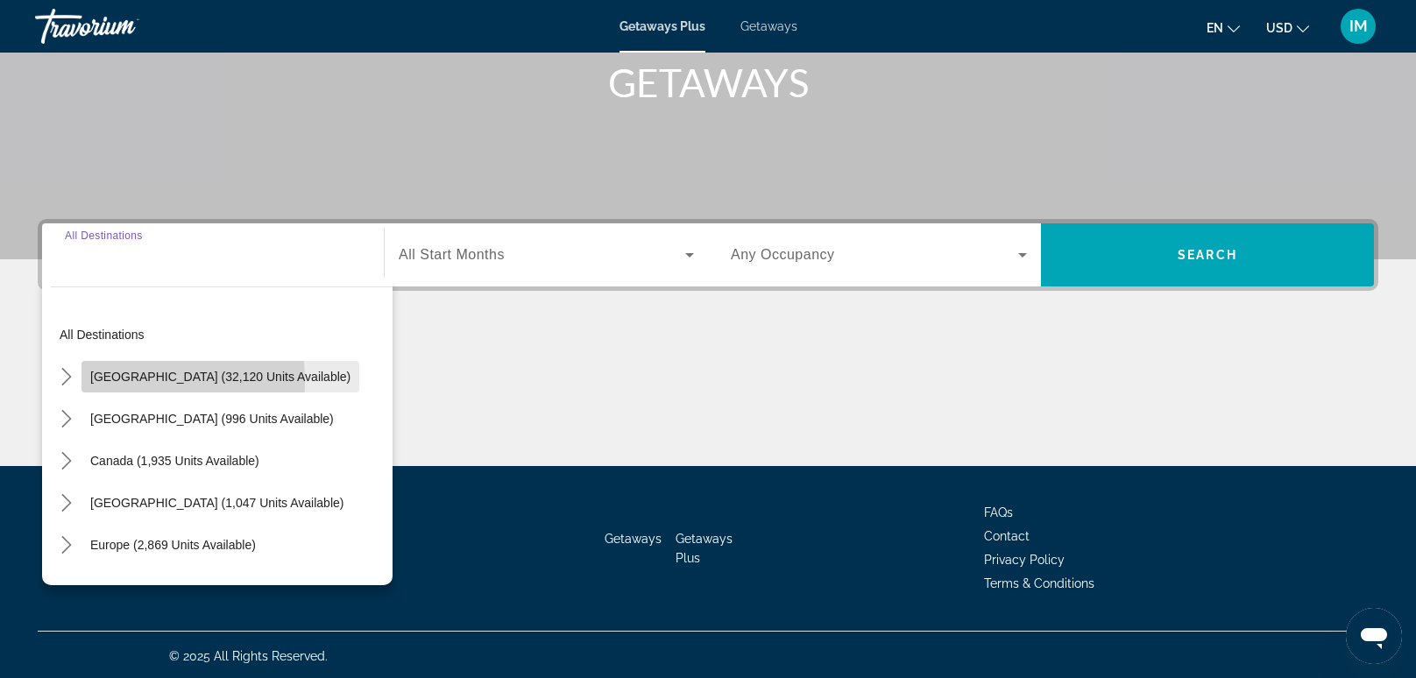
click at [86, 380] on span "Select destination: United States (32,120 units available)" at bounding box center [221, 377] width 278 height 42
type input "**********"
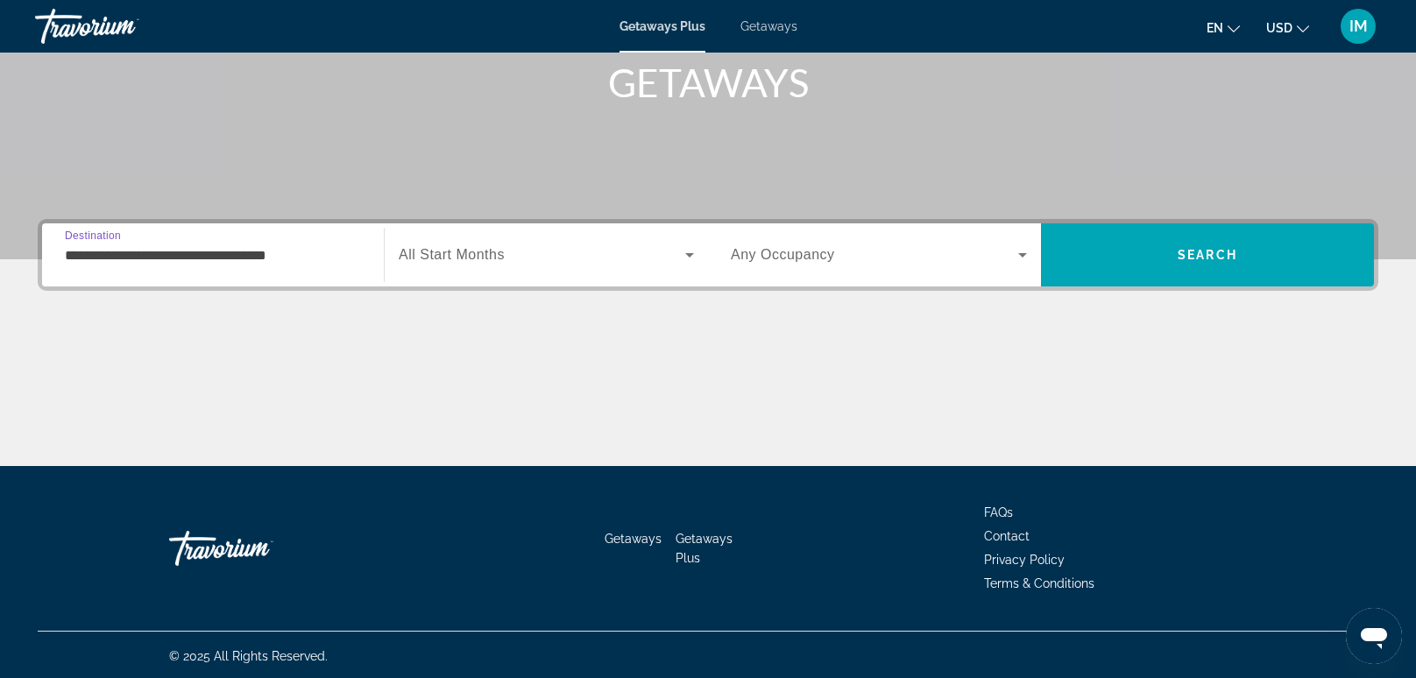
click at [574, 264] on span "Search widget" at bounding box center [542, 255] width 287 height 21
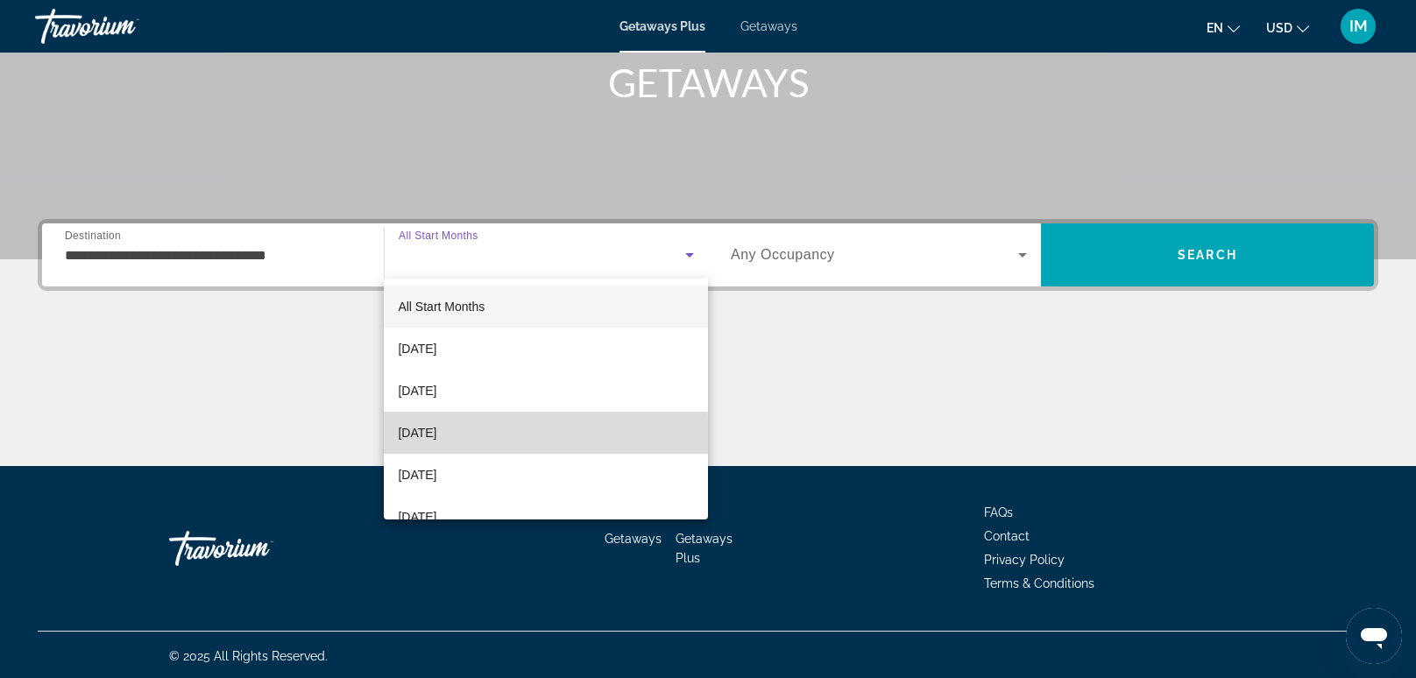
click at [501, 436] on mat-option "December 2025" at bounding box center [546, 433] width 324 height 42
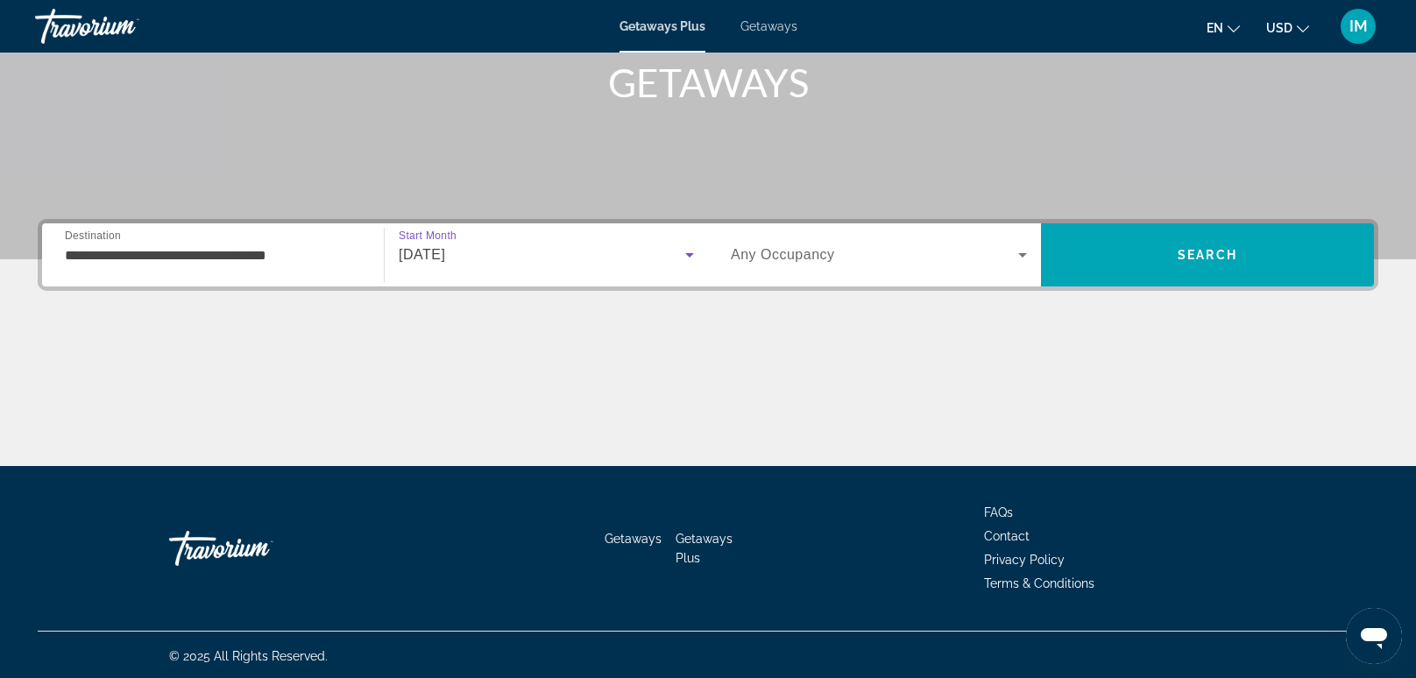
click at [883, 260] on span "Search widget" at bounding box center [874, 255] width 287 height 21
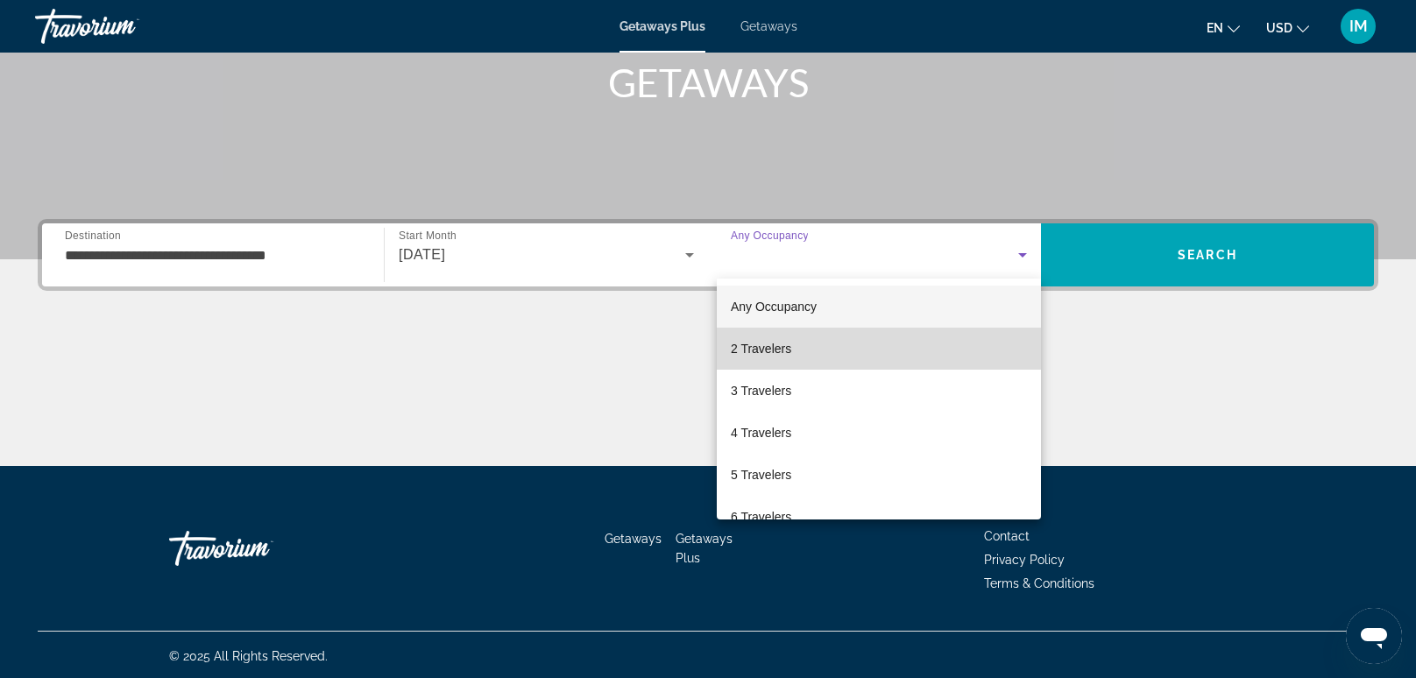
click at [816, 354] on mat-option "2 Travelers" at bounding box center [879, 349] width 324 height 42
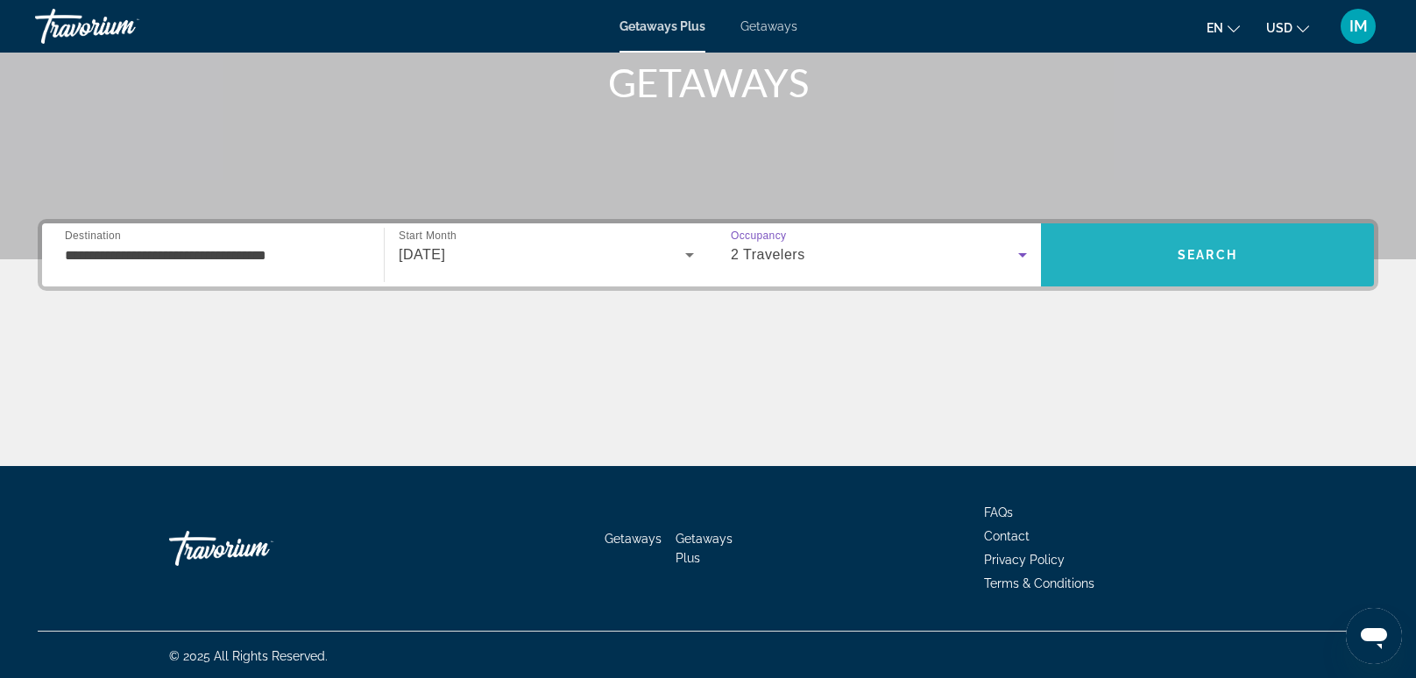
click at [1227, 259] on span "Search" at bounding box center [1208, 255] width 60 height 14
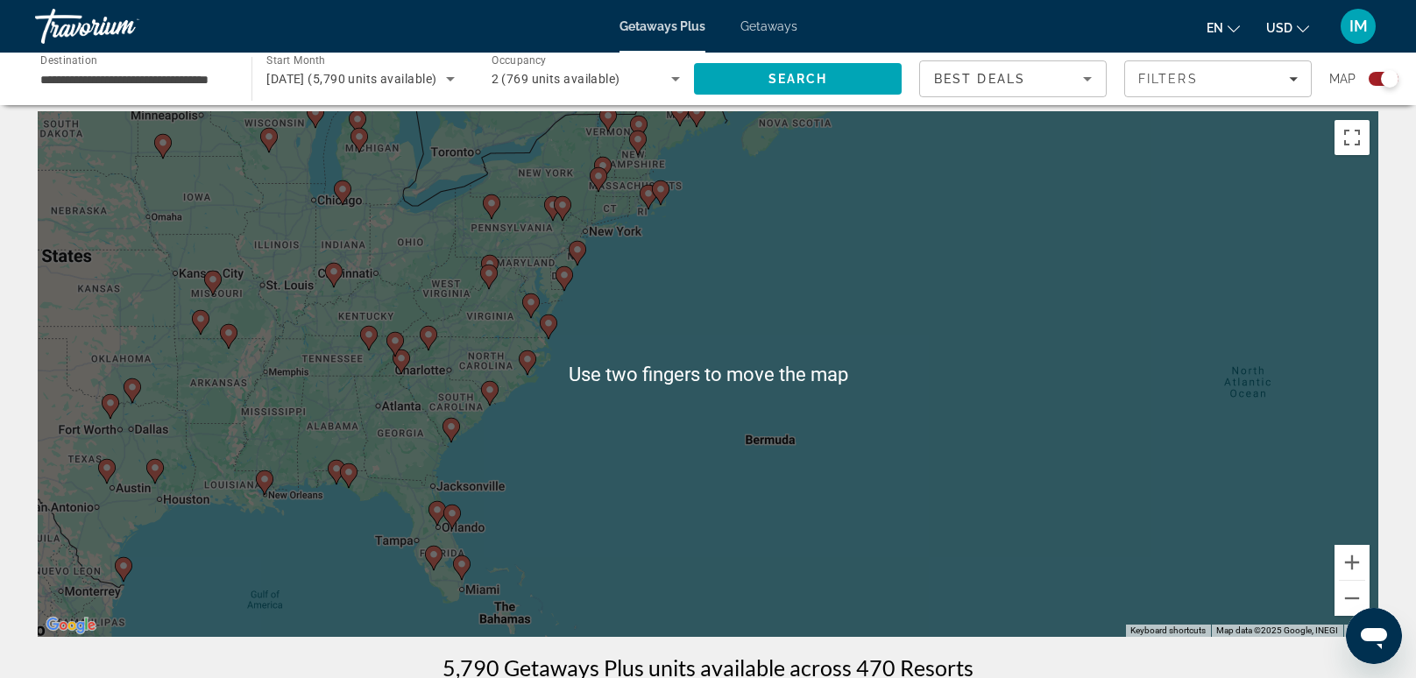
scroll to position [4, 0]
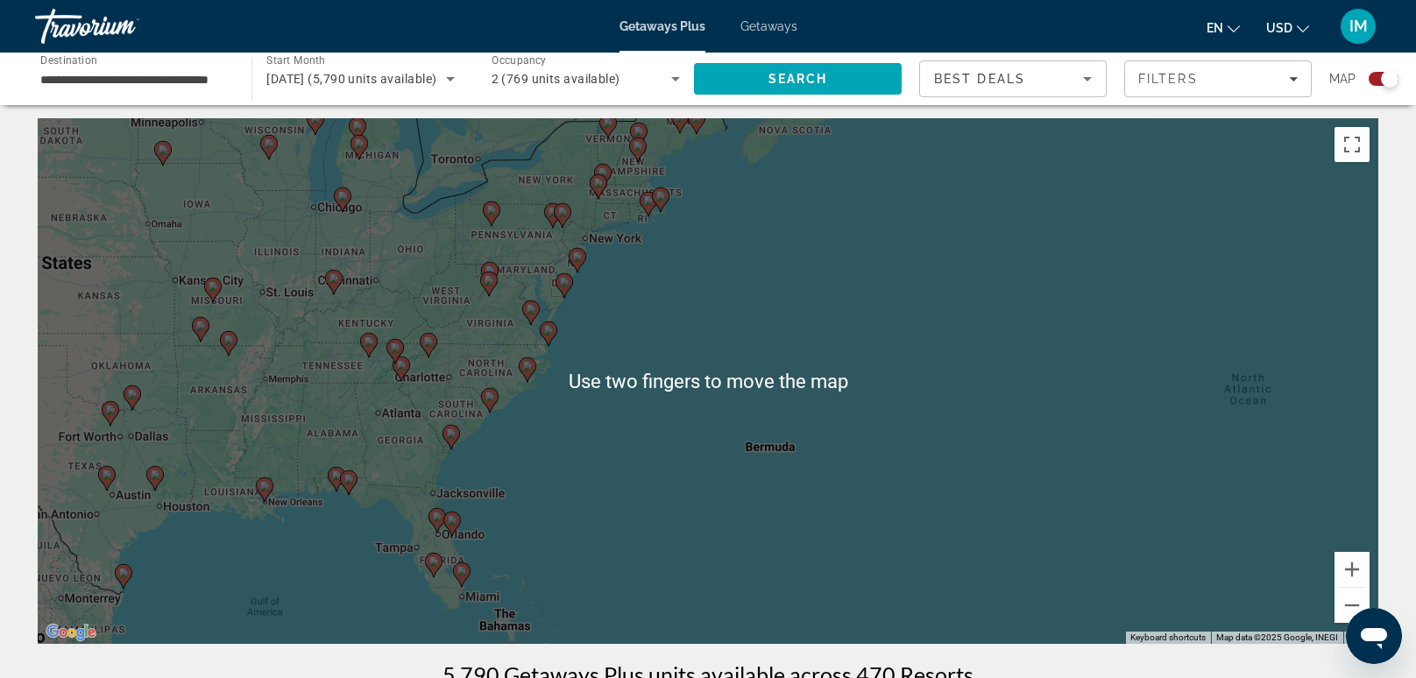
click at [527, 365] on div "To activate drag with keyboard, press Alt + Enter. Once in keyboard drag state,…" at bounding box center [708, 381] width 1341 height 526
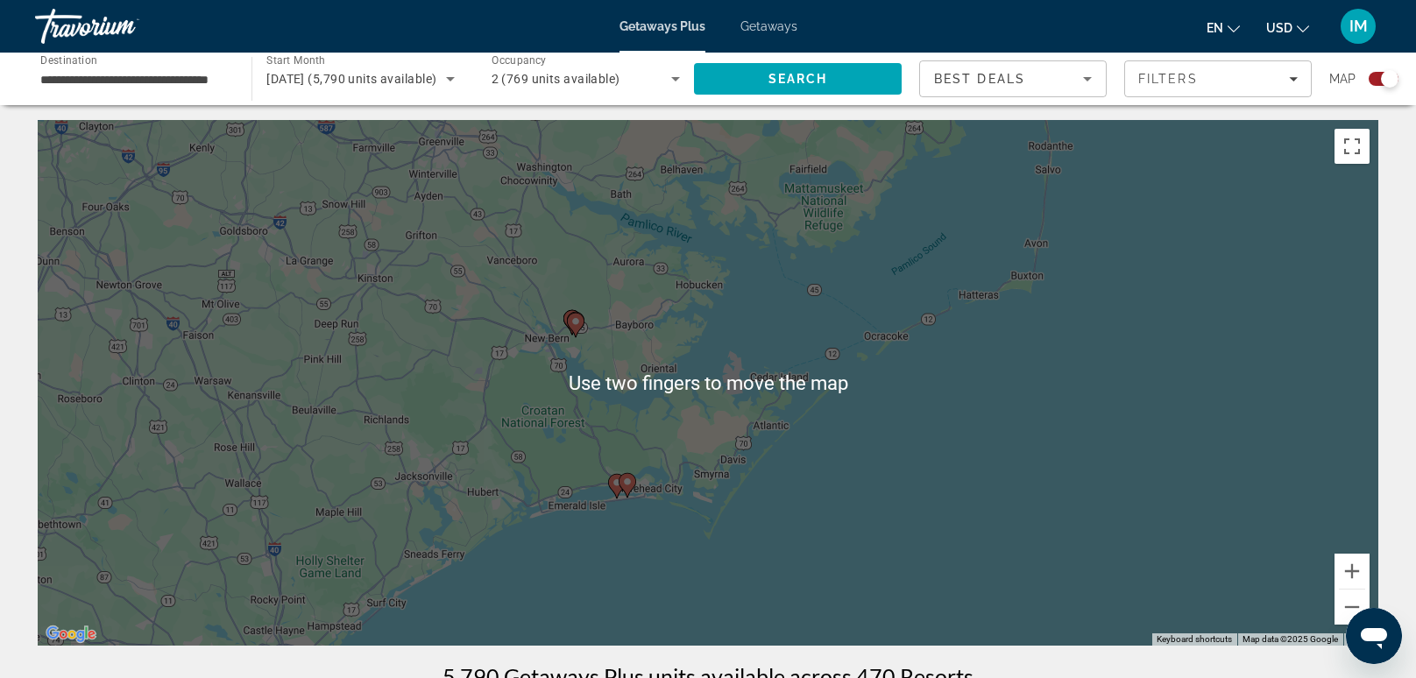
scroll to position [0, 0]
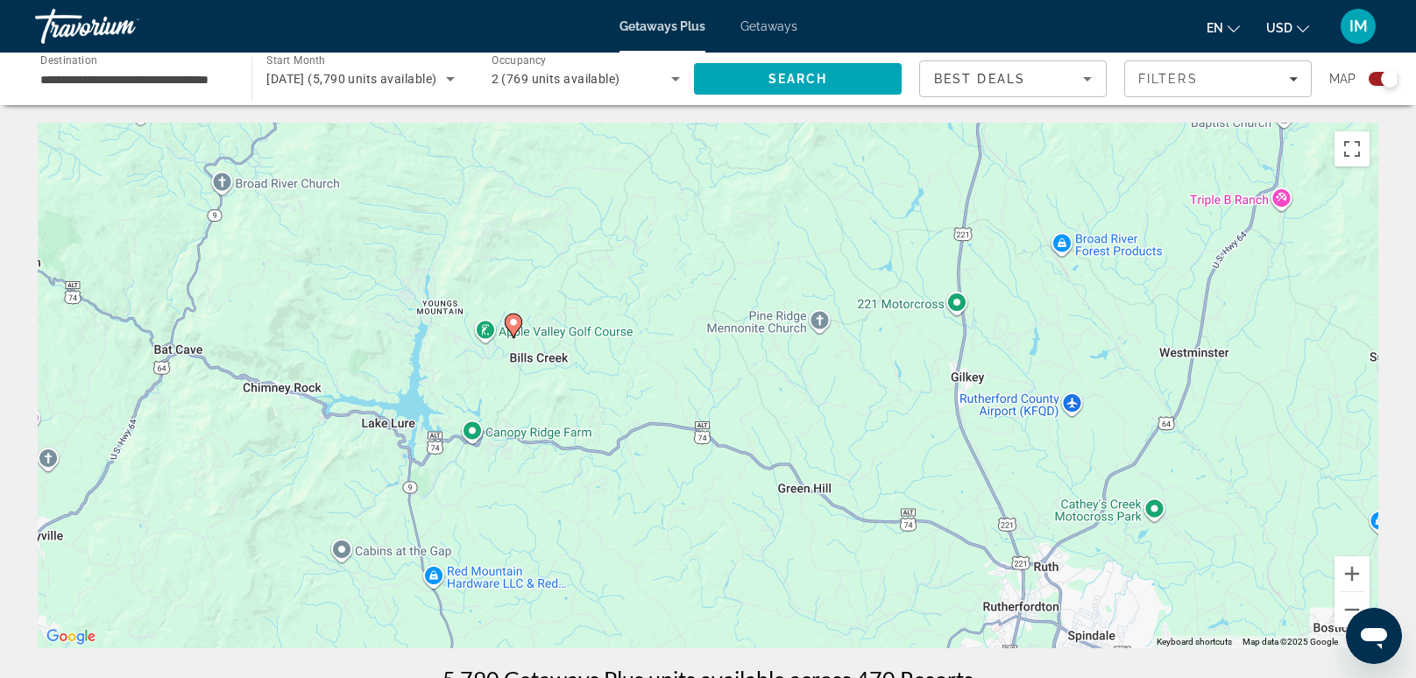
click at [513, 322] on div "To navigate, press the arrow keys. To activate drag with keyboard, press Alt + …" at bounding box center [708, 386] width 1341 height 526
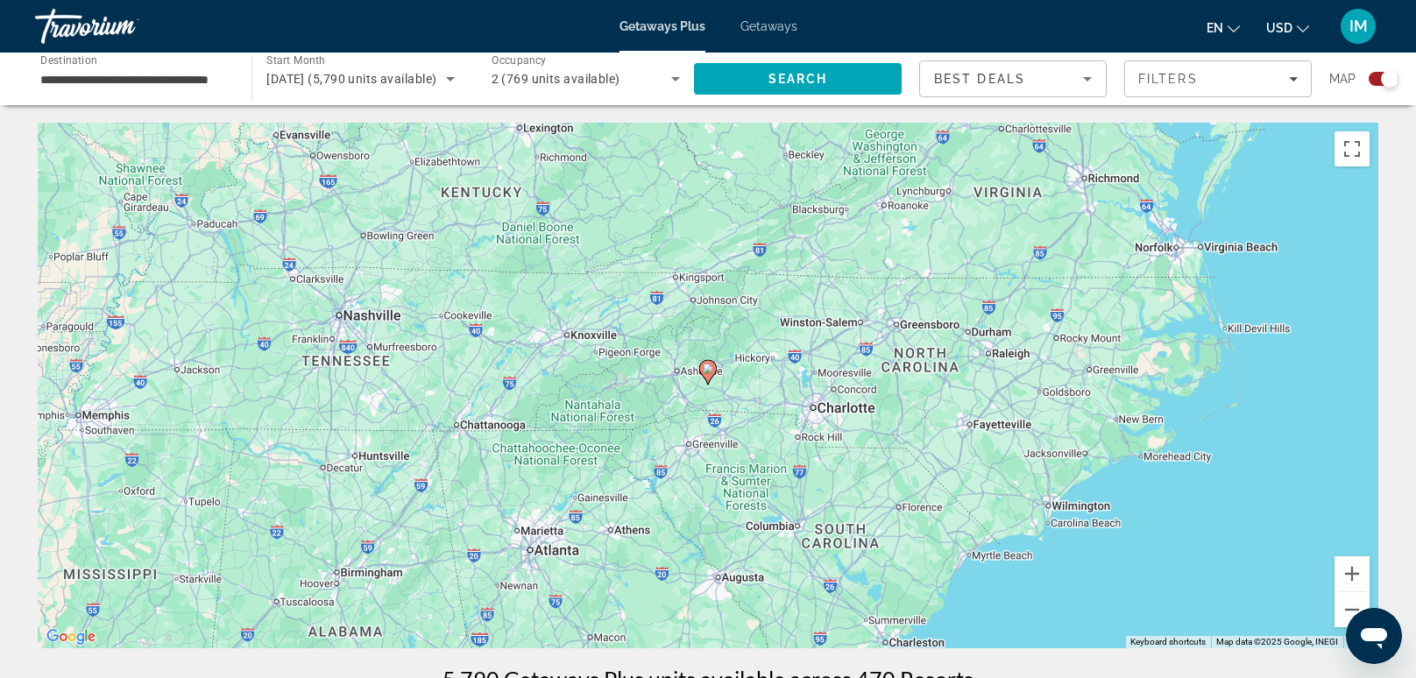
click at [707, 374] on icon "Main content" at bounding box center [708, 372] width 16 height 23
type input "**********"
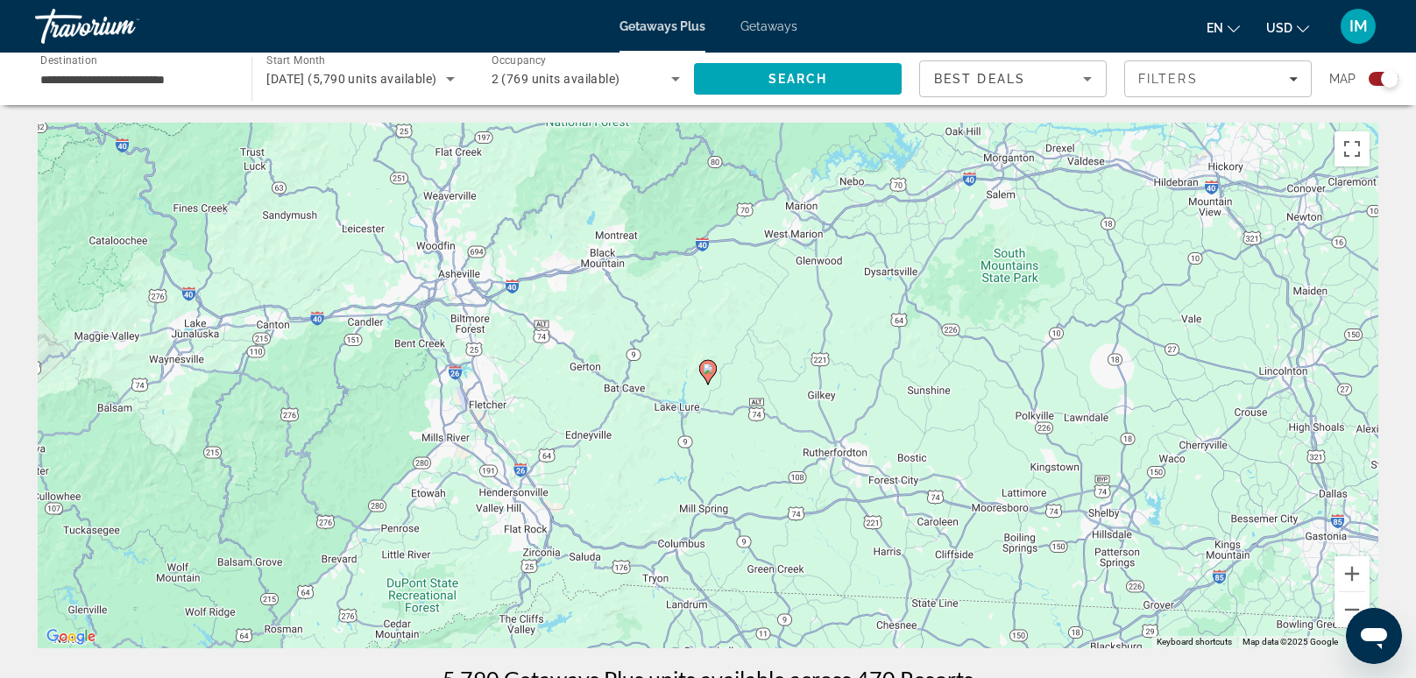
click at [706, 383] on gmp-advanced-marker "Main content" at bounding box center [708, 372] width 18 height 26
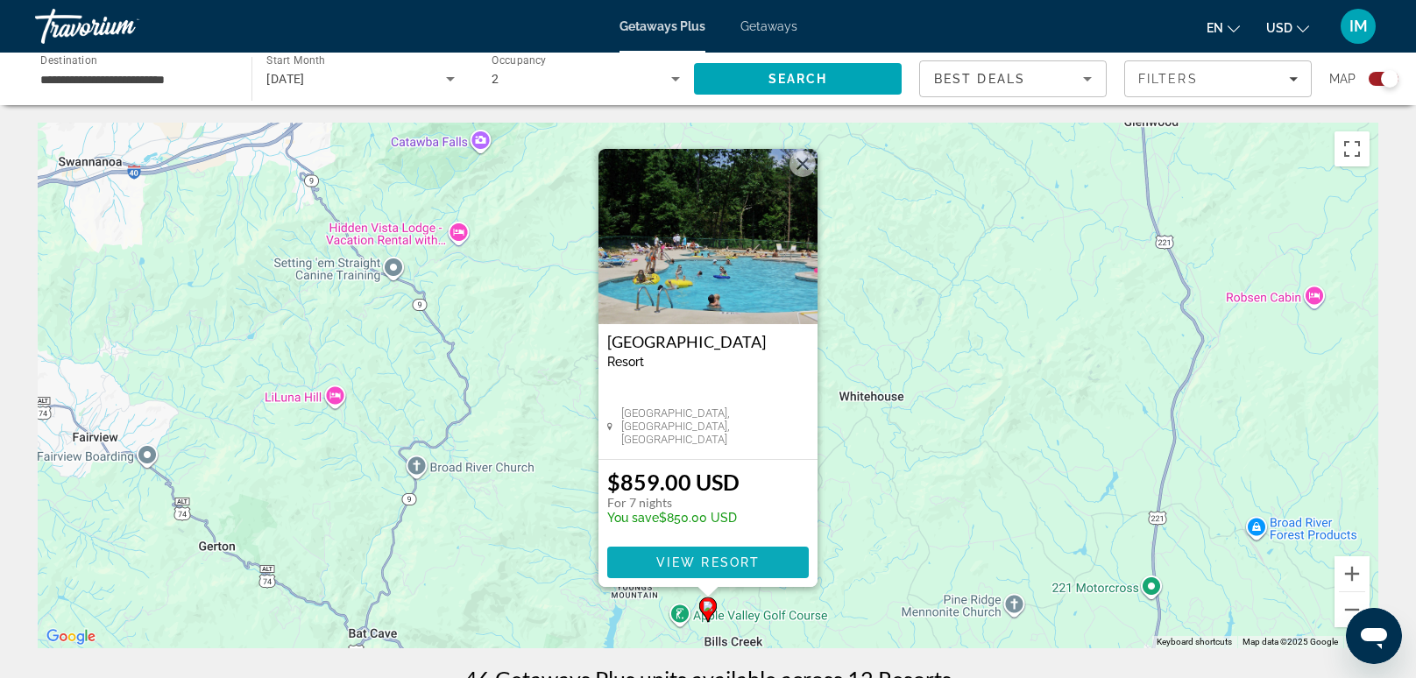
click at [745, 573] on span "Main content" at bounding box center [708, 563] width 202 height 42
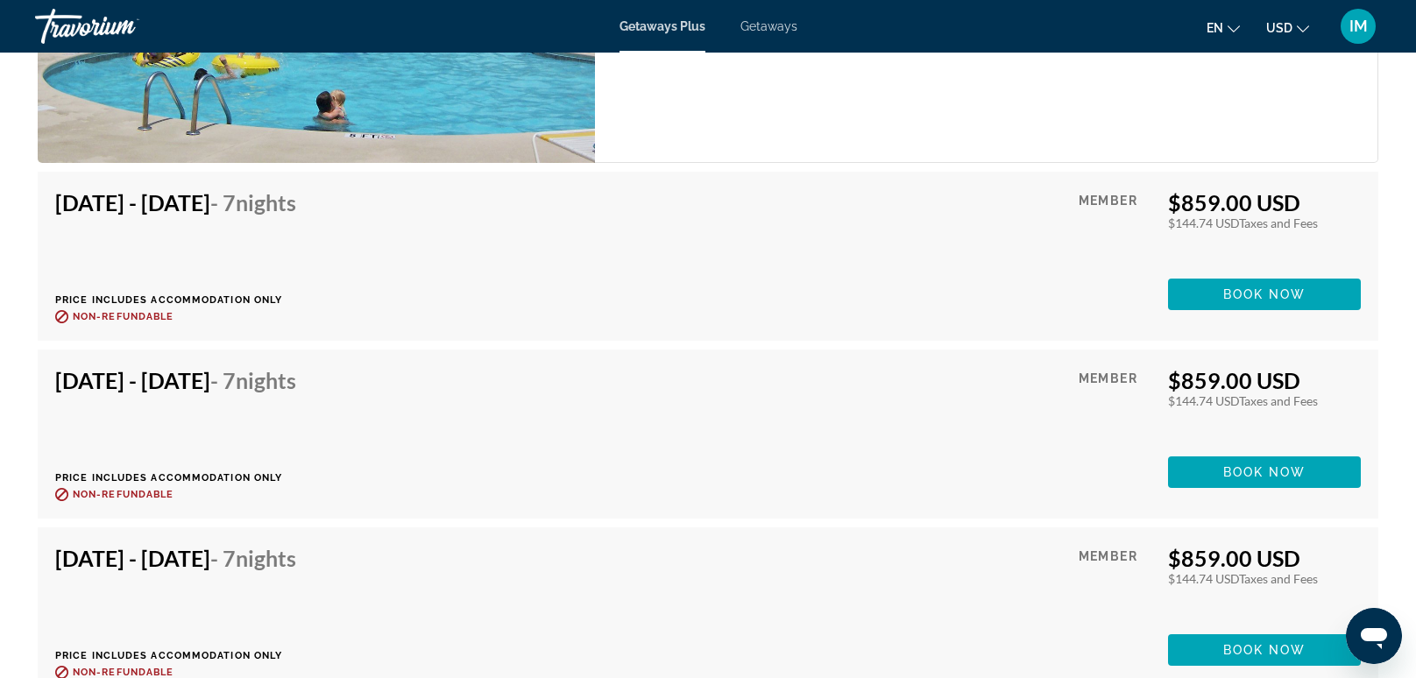
scroll to position [3463, 0]
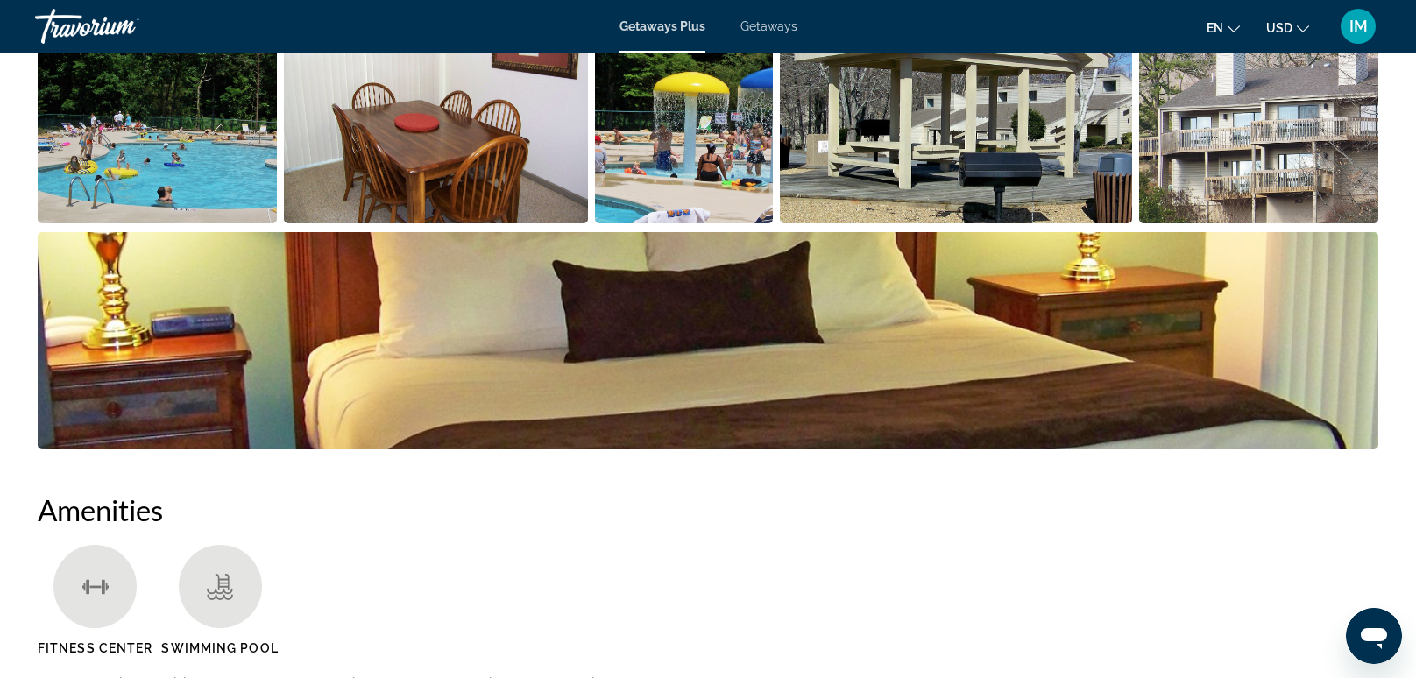
scroll to position [0, 0]
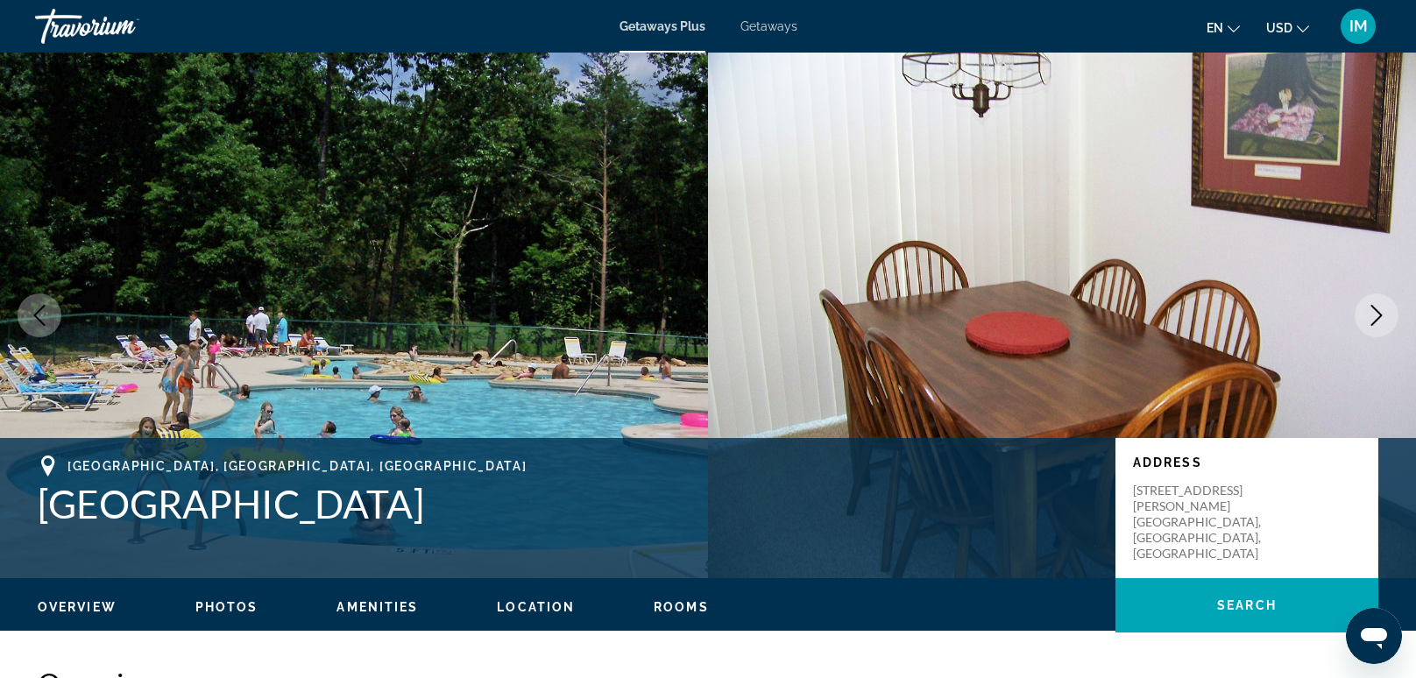
click at [74, 18] on div "Travorium" at bounding box center [122, 27] width 175 height 46
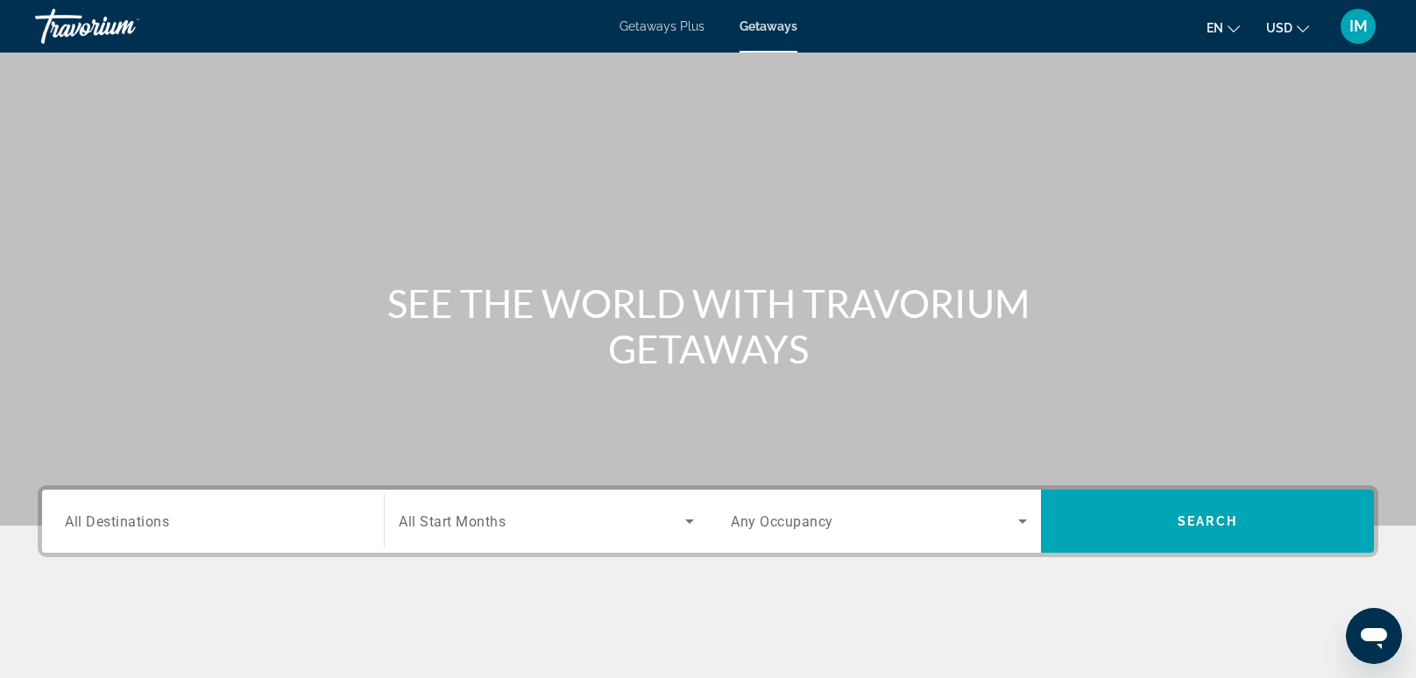
click at [73, 41] on div "Travorium" at bounding box center [122, 27] width 175 height 46
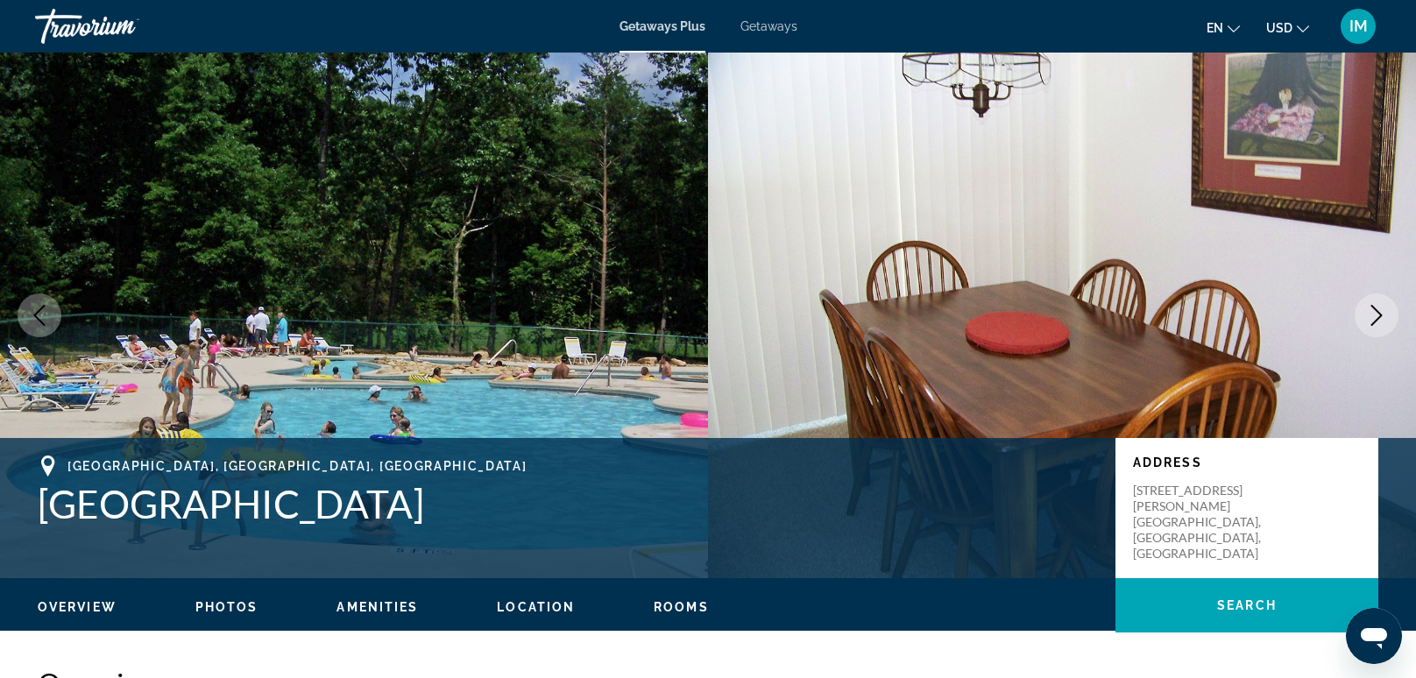
click at [66, 34] on div "Travorium" at bounding box center [122, 27] width 175 height 46
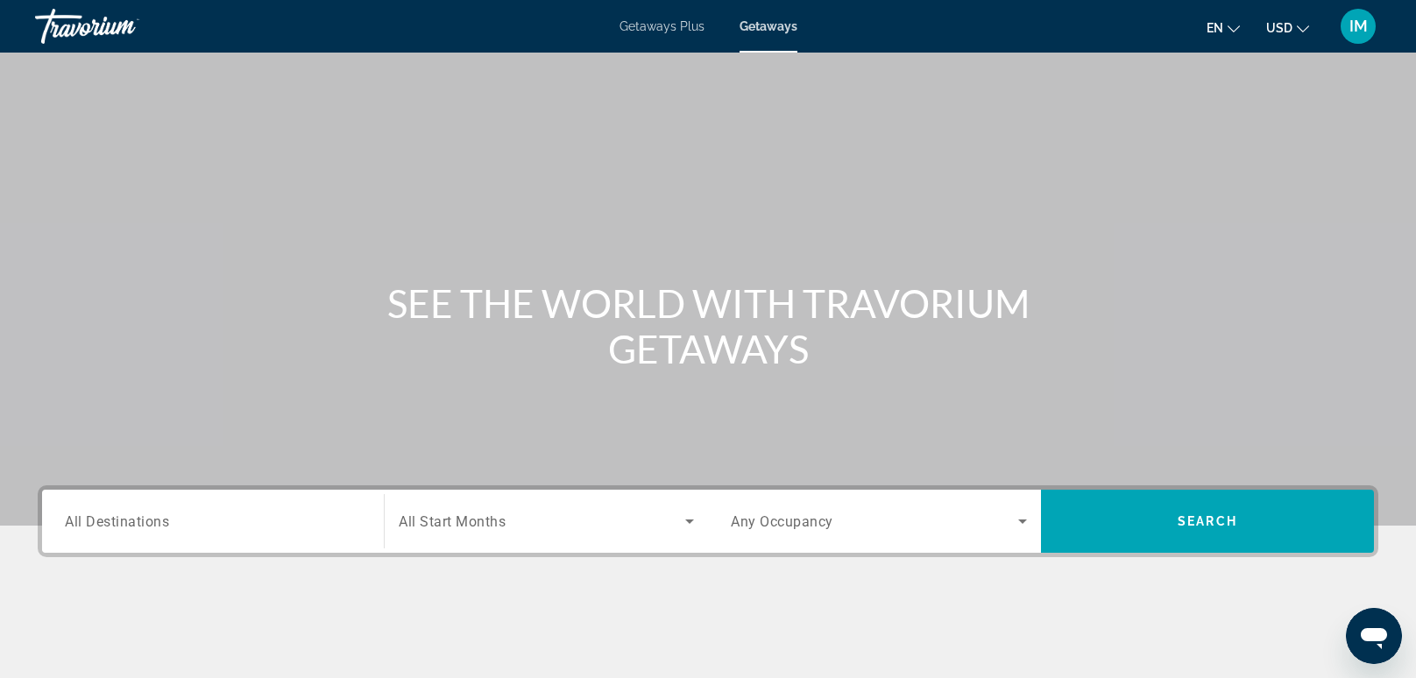
click at [388, 77] on div "Main content" at bounding box center [708, 263] width 1416 height 526
click at [69, 38] on div "Travorium" at bounding box center [122, 27] width 175 height 46
click at [88, 34] on div "Travorium" at bounding box center [122, 27] width 175 height 46
click at [678, 32] on span "Getaways Plus" at bounding box center [662, 26] width 85 height 14
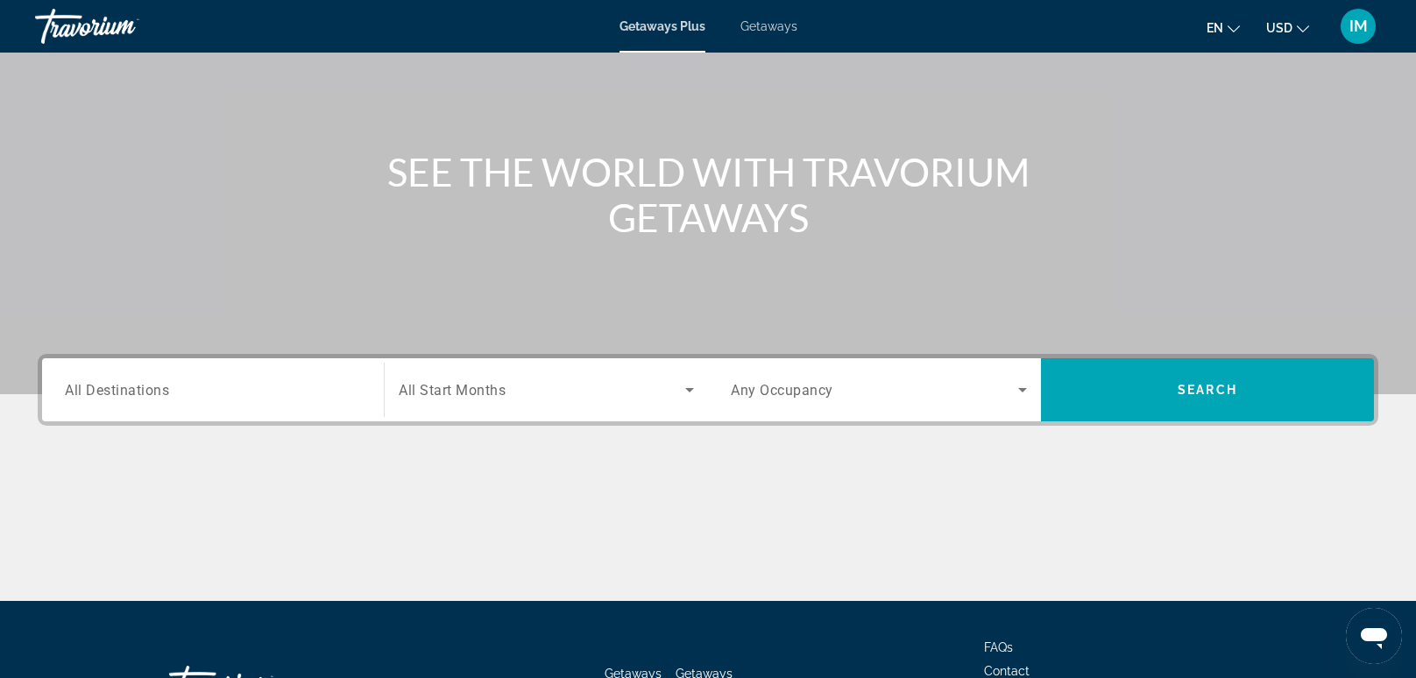
click at [116, 391] on span "All Destinations" at bounding box center [117, 389] width 104 height 17
click at [116, 391] on input "Destination All Destinations" at bounding box center [213, 390] width 296 height 21
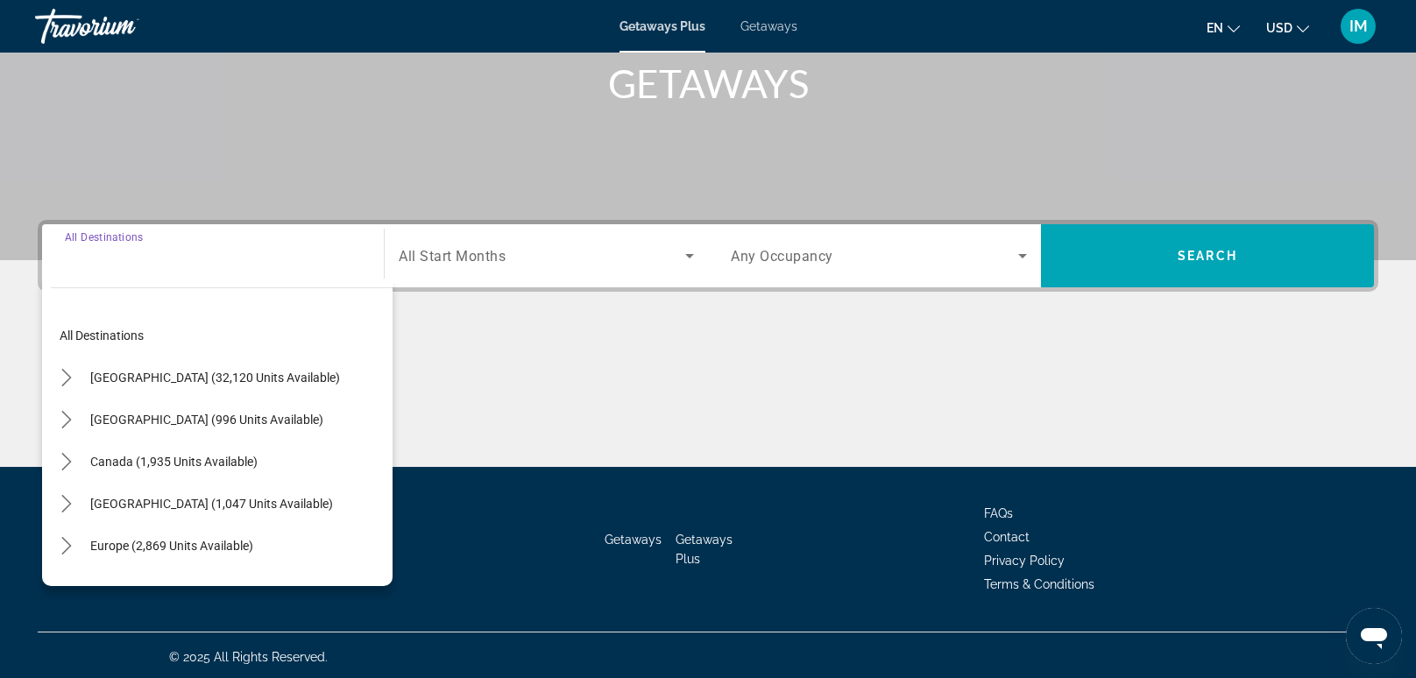
scroll to position [266, 0]
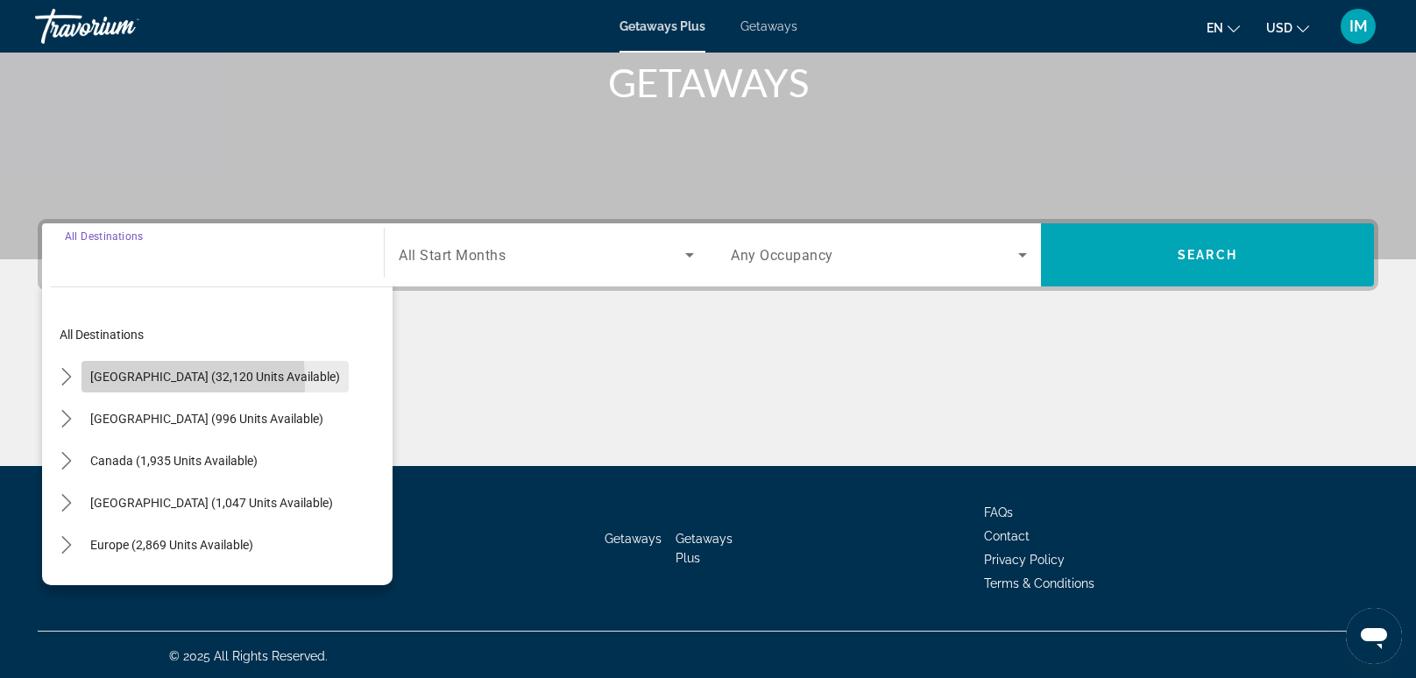
click at [82, 382] on span "Select destination: United States (32,120 units available)" at bounding box center [215, 377] width 267 height 42
type input "**********"
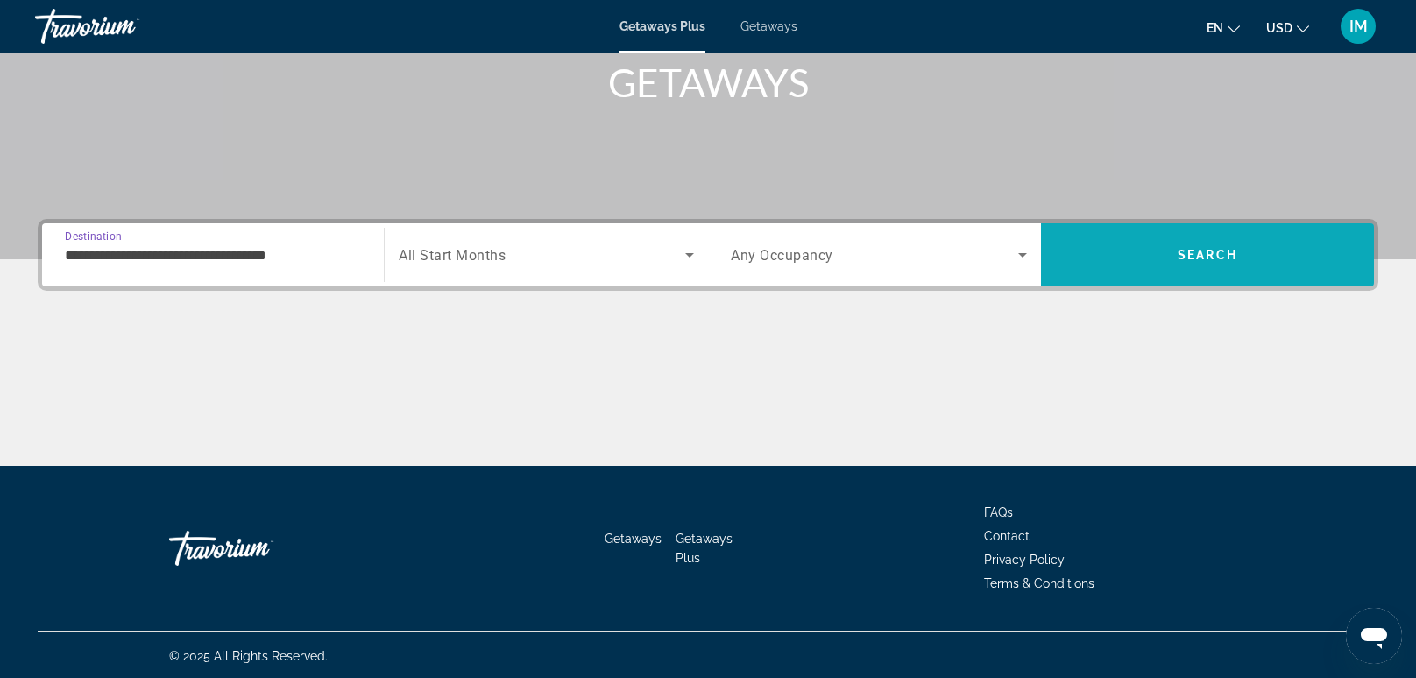
click at [1167, 259] on span "Search" at bounding box center [1207, 255] width 333 height 42
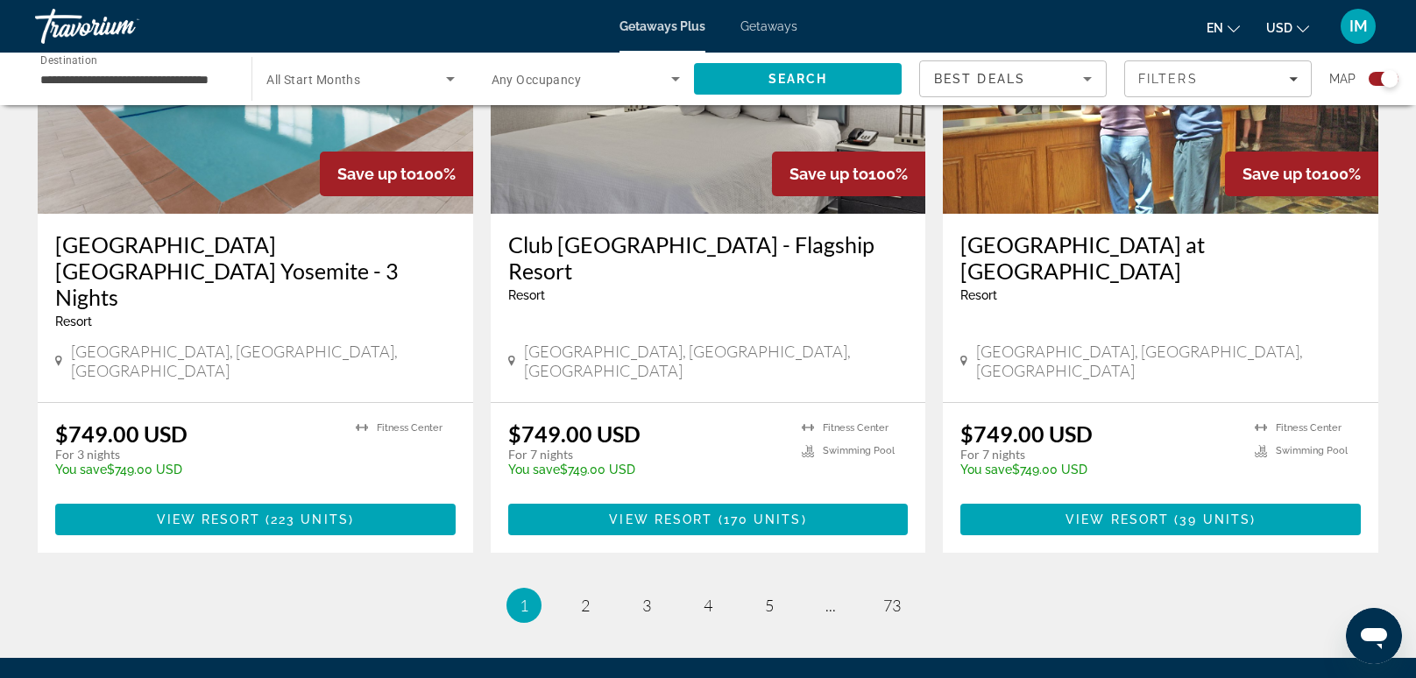
scroll to position [2637, 0]
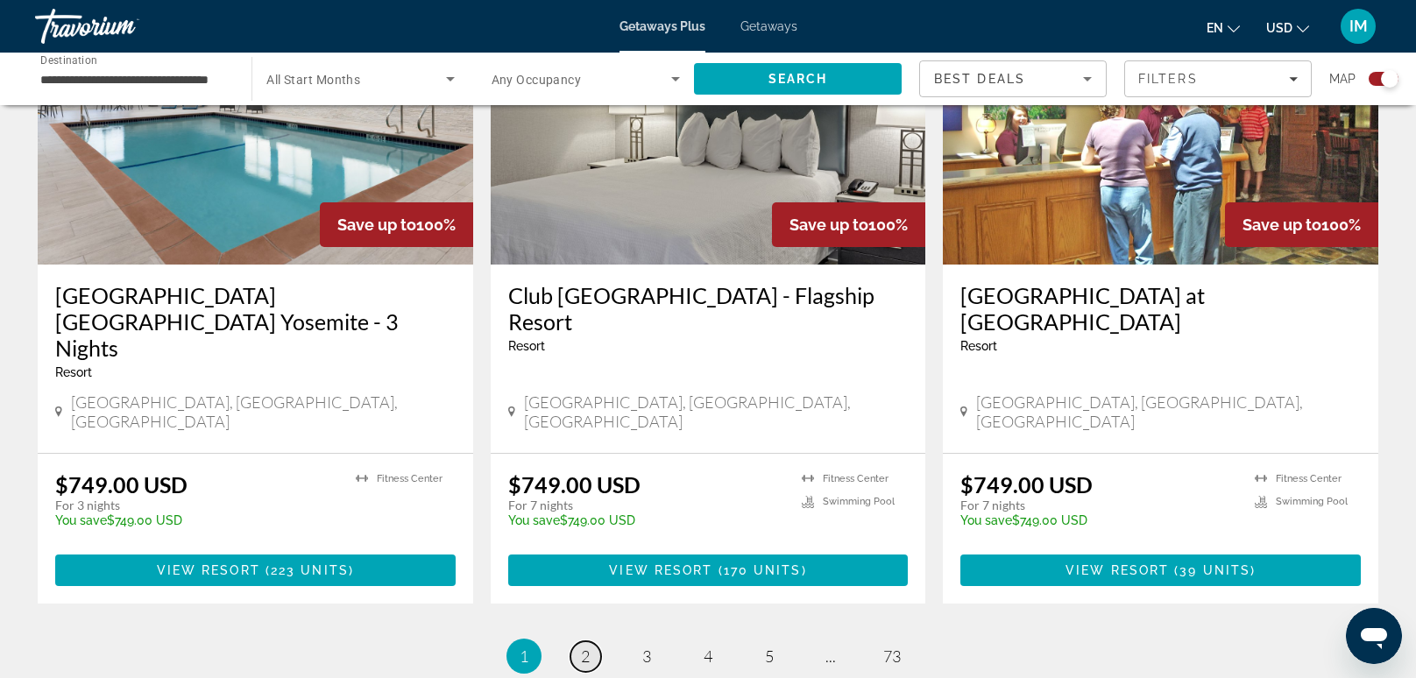
click at [587, 642] on link "page 2" at bounding box center [586, 657] width 31 height 31
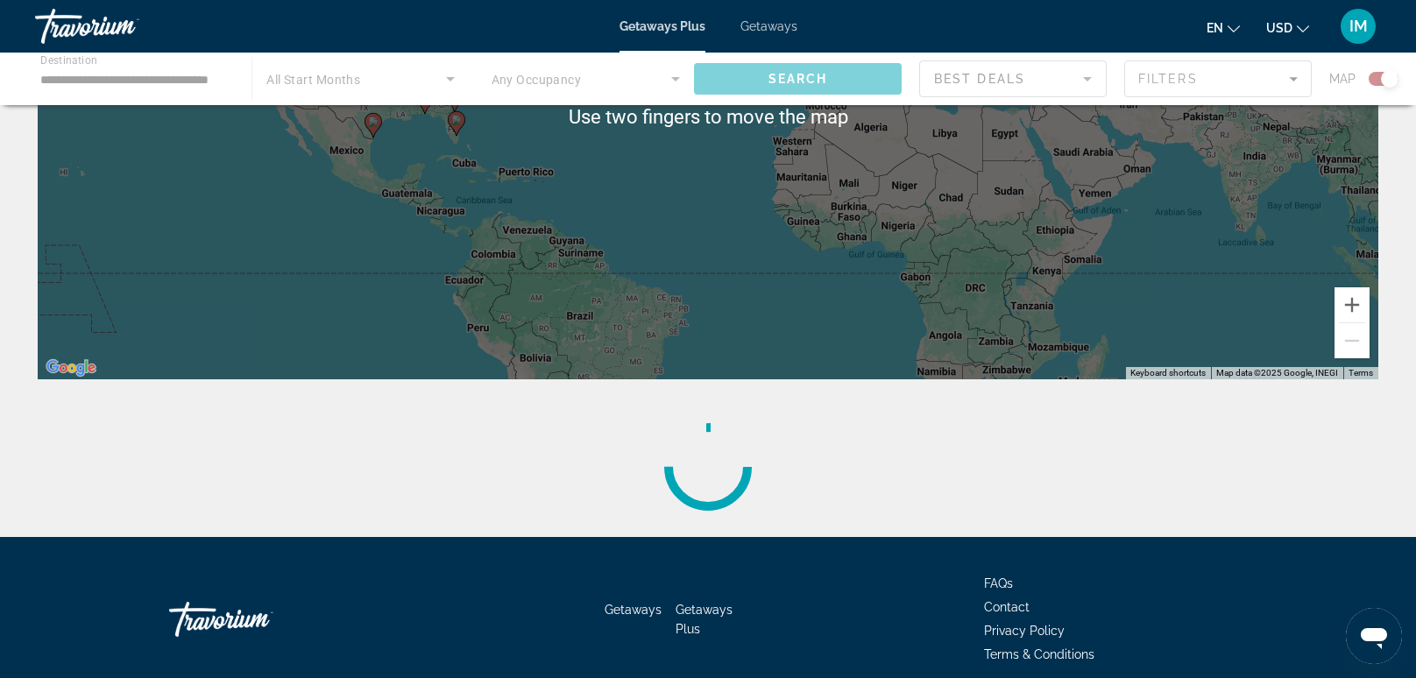
scroll to position [270, 0]
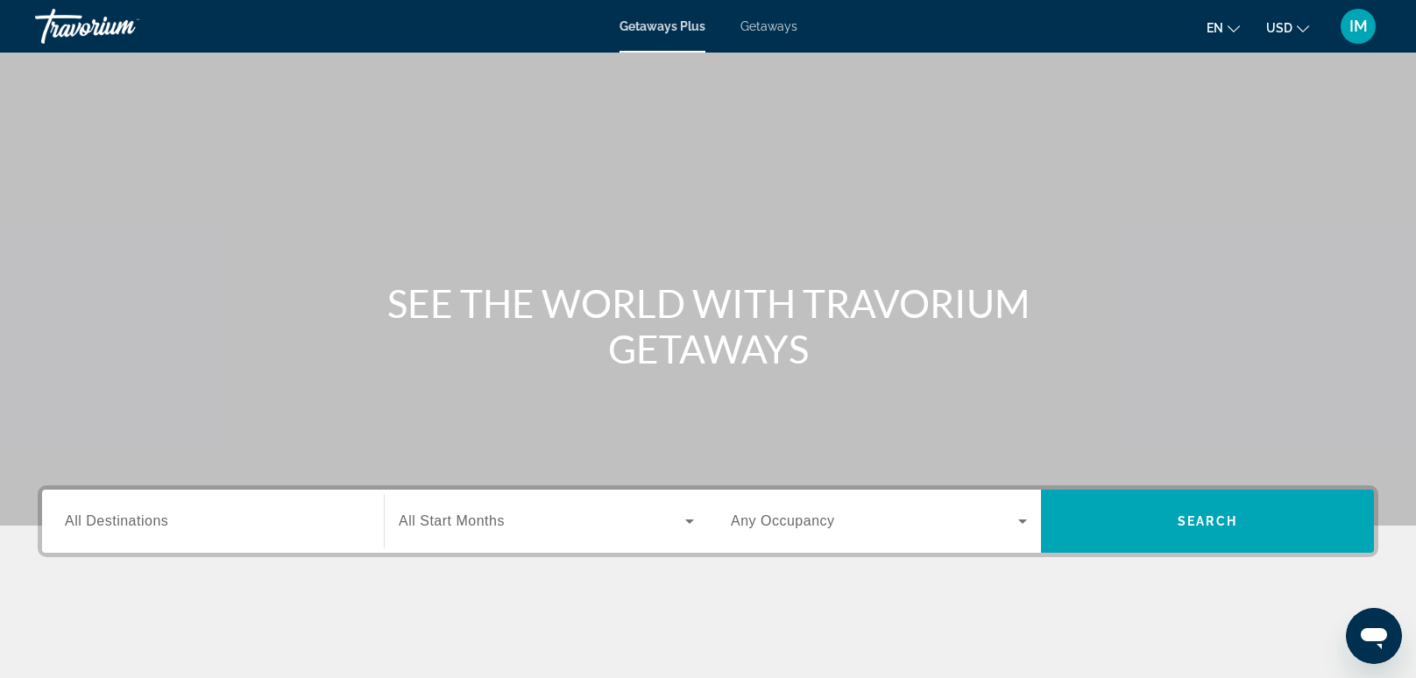
click at [148, 521] on span "All Destinations" at bounding box center [116, 521] width 103 height 15
click at [148, 521] on input "Destination All Destinations" at bounding box center [213, 522] width 296 height 21
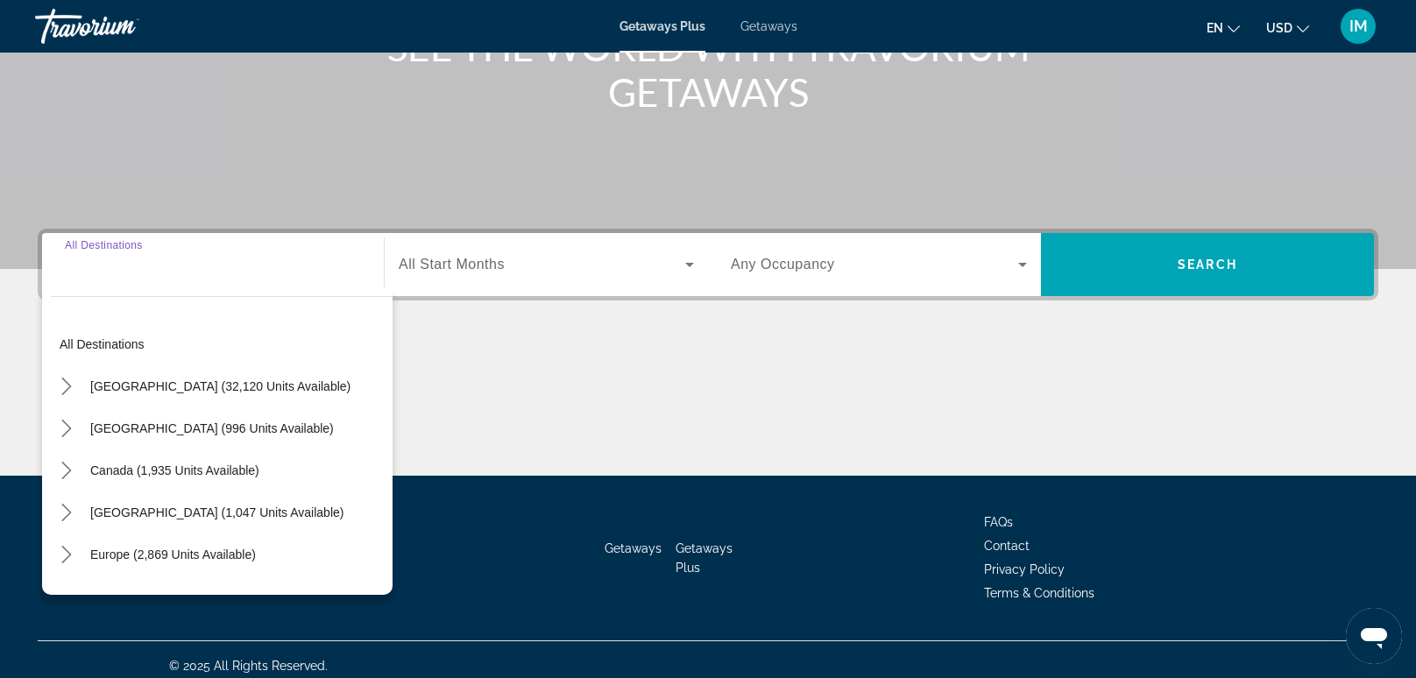
scroll to position [266, 0]
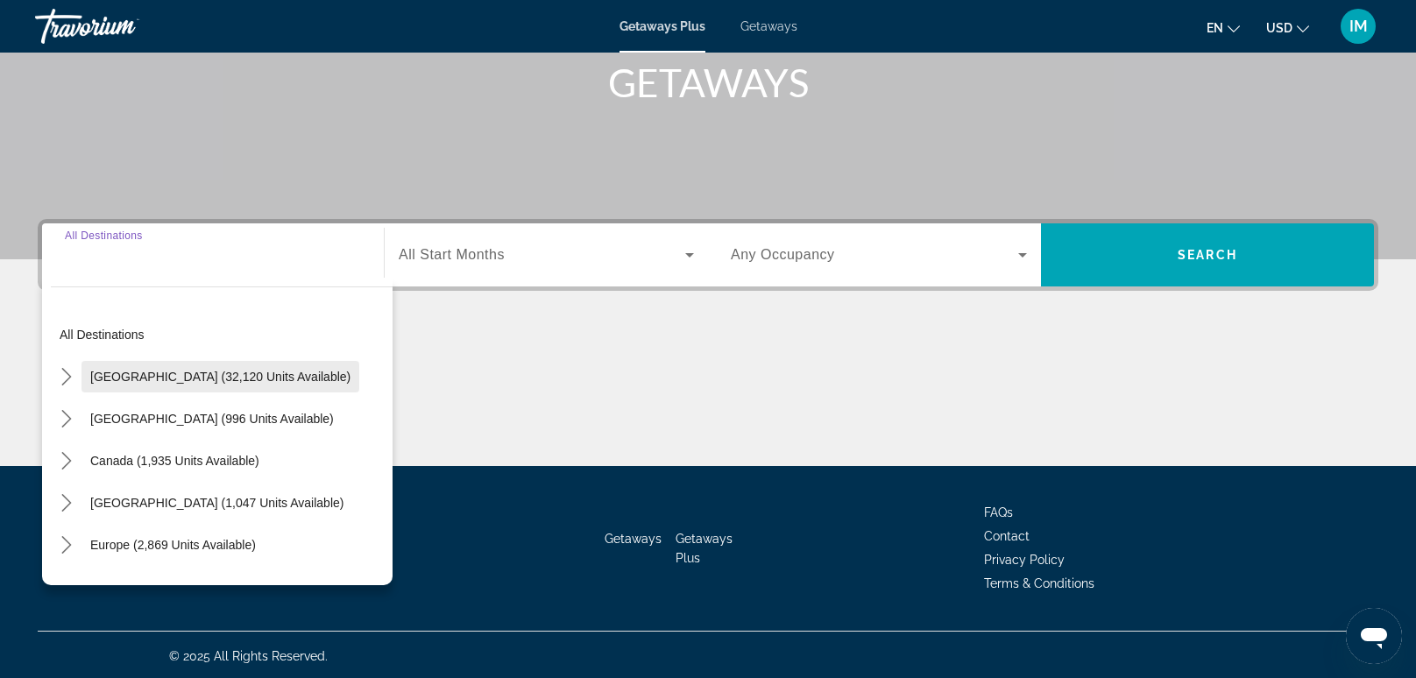
click at [91, 379] on span "United States (32,120 units available)" at bounding box center [220, 377] width 260 height 14
type input "**********"
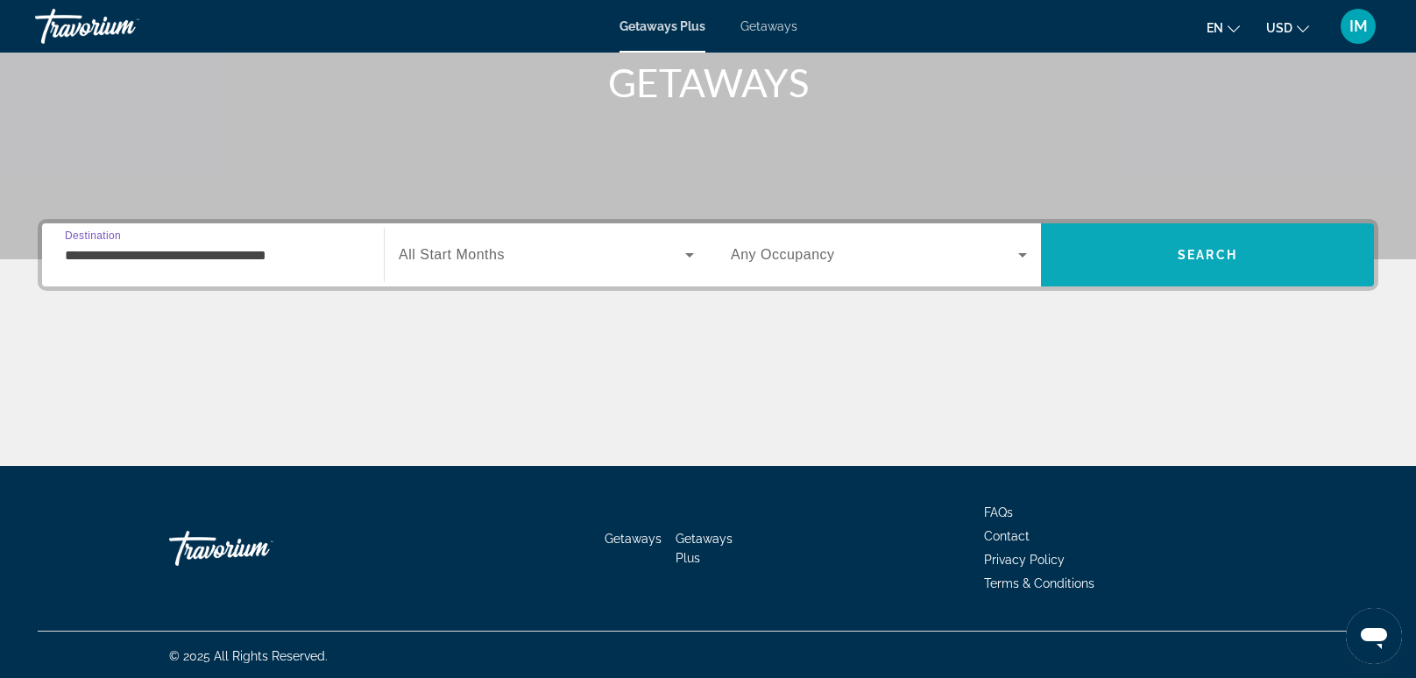
click at [1124, 275] on span "Search" at bounding box center [1207, 254] width 333 height 63
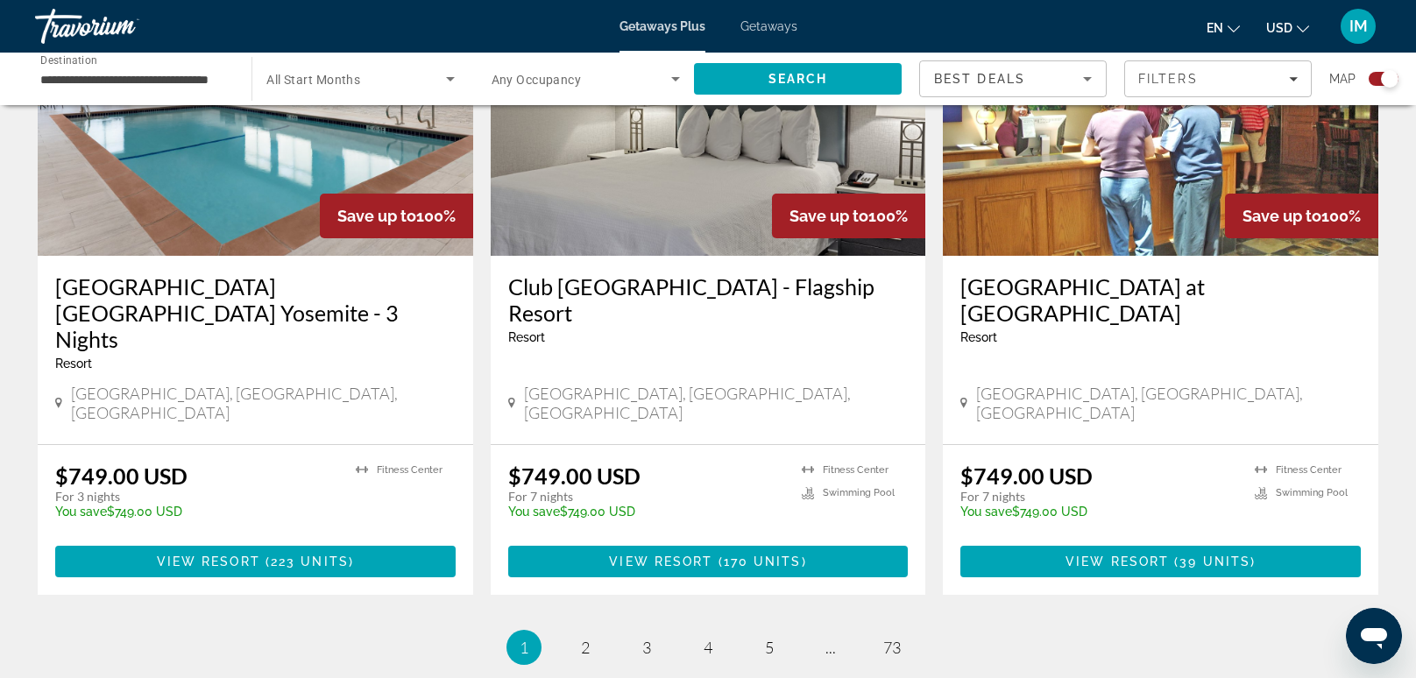
scroll to position [2646, 0]
click at [585, 638] on span "2" at bounding box center [585, 647] width 9 height 19
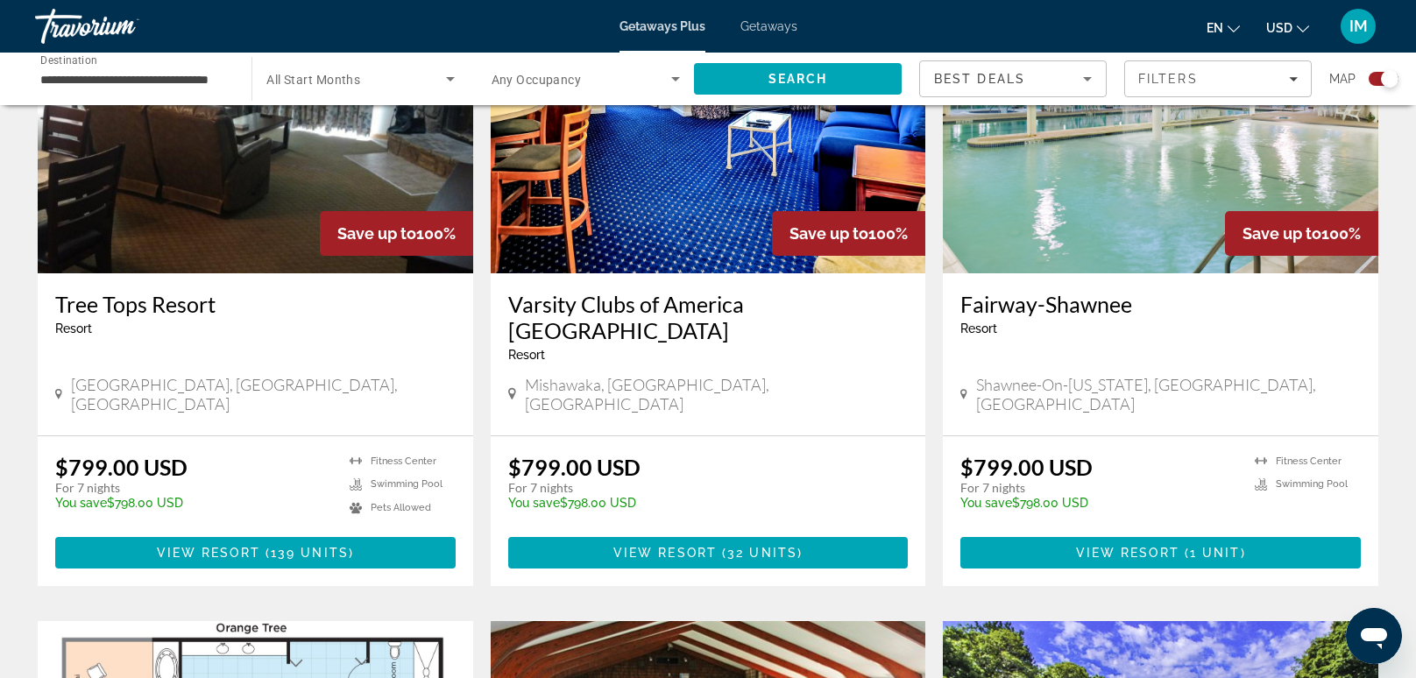
scroll to position [1324, 0]
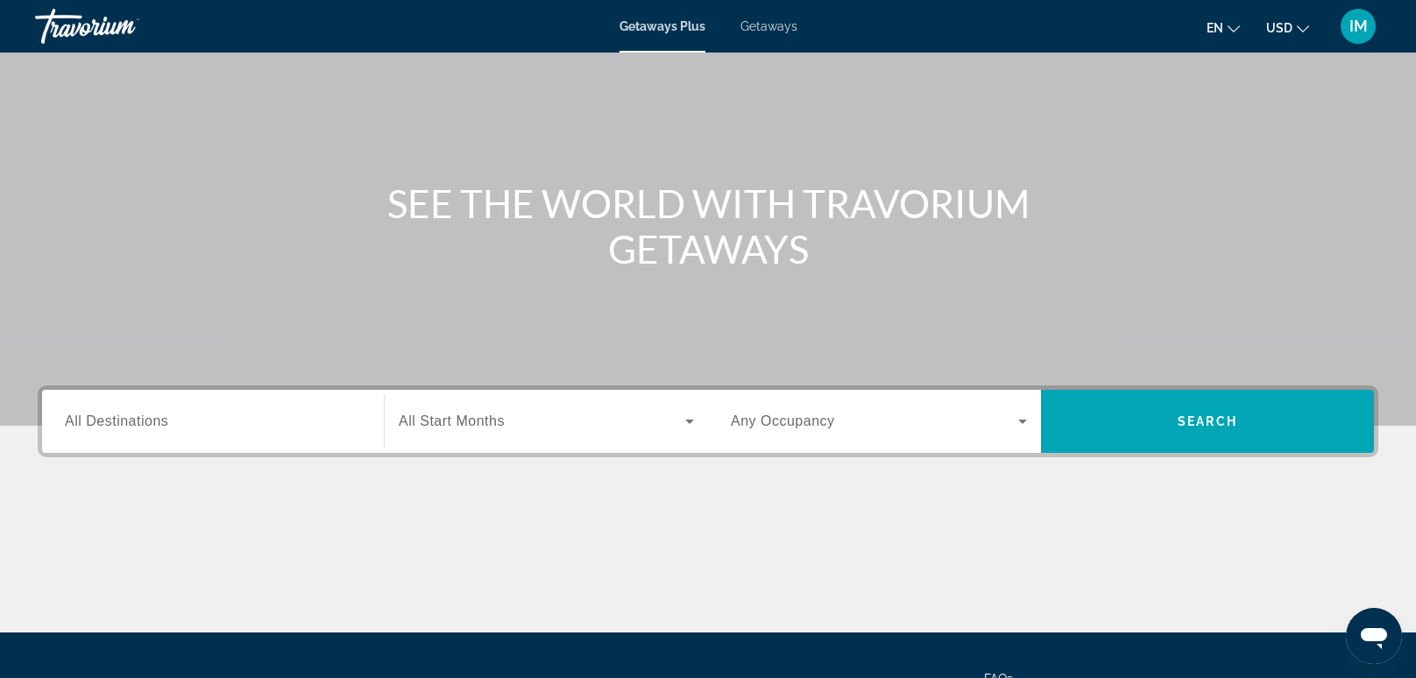
click at [118, 429] on div "Destination All Destinations" at bounding box center [213, 422] width 296 height 50
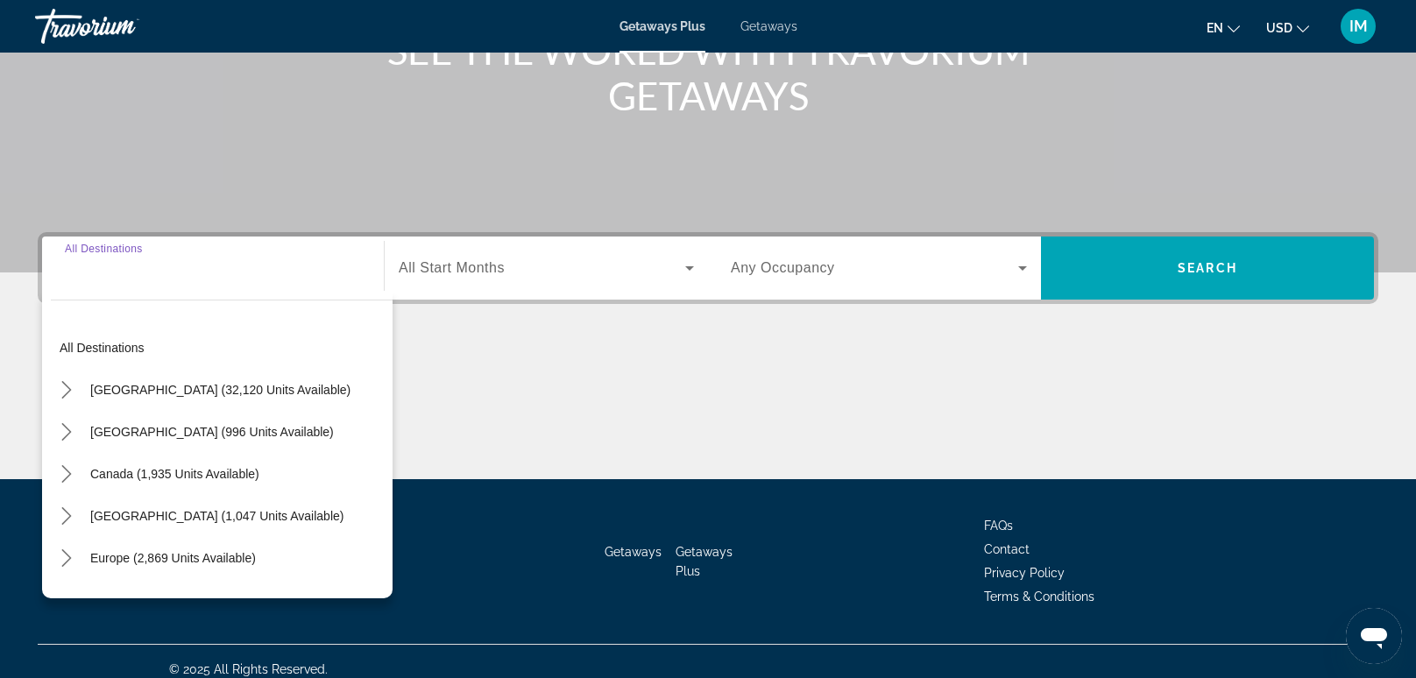
scroll to position [266, 0]
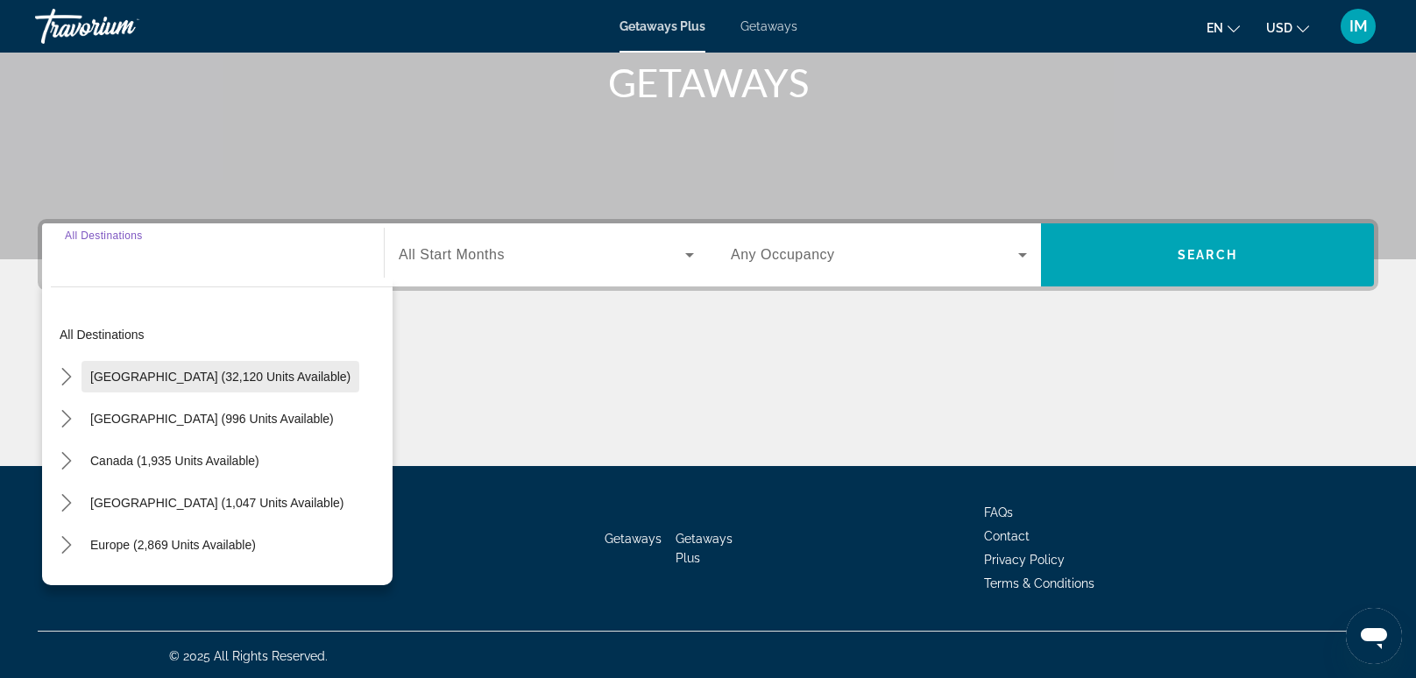
click at [88, 380] on span "Select destination: United States (32,120 units available)" at bounding box center [221, 377] width 278 height 42
type input "**********"
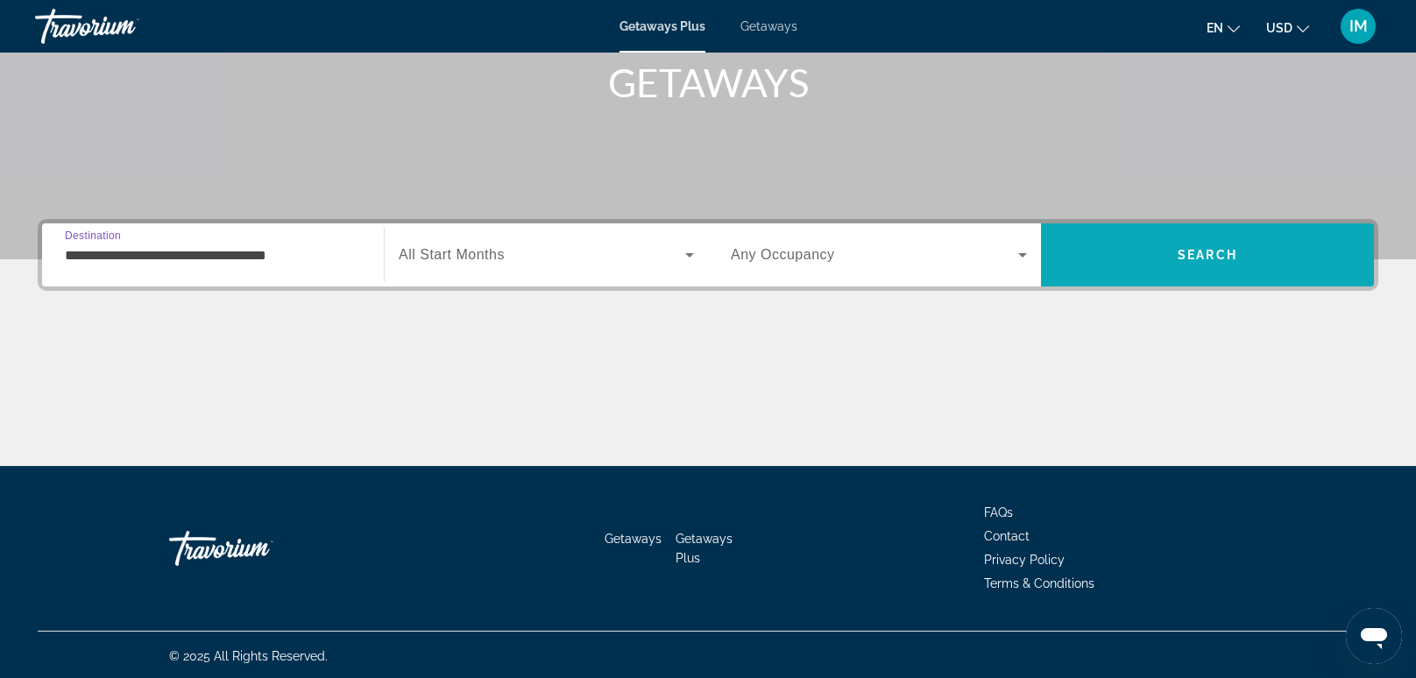
click at [1163, 266] on span "Search" at bounding box center [1207, 255] width 333 height 42
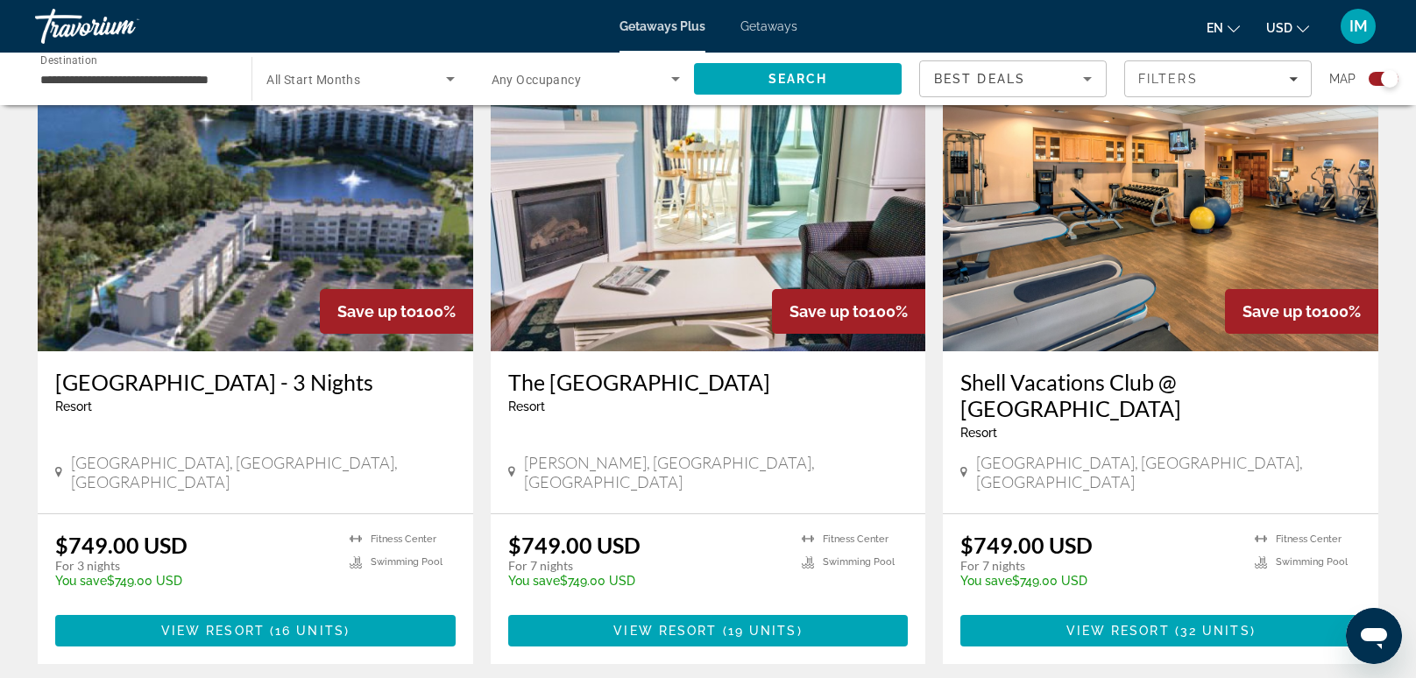
scroll to position [651, 0]
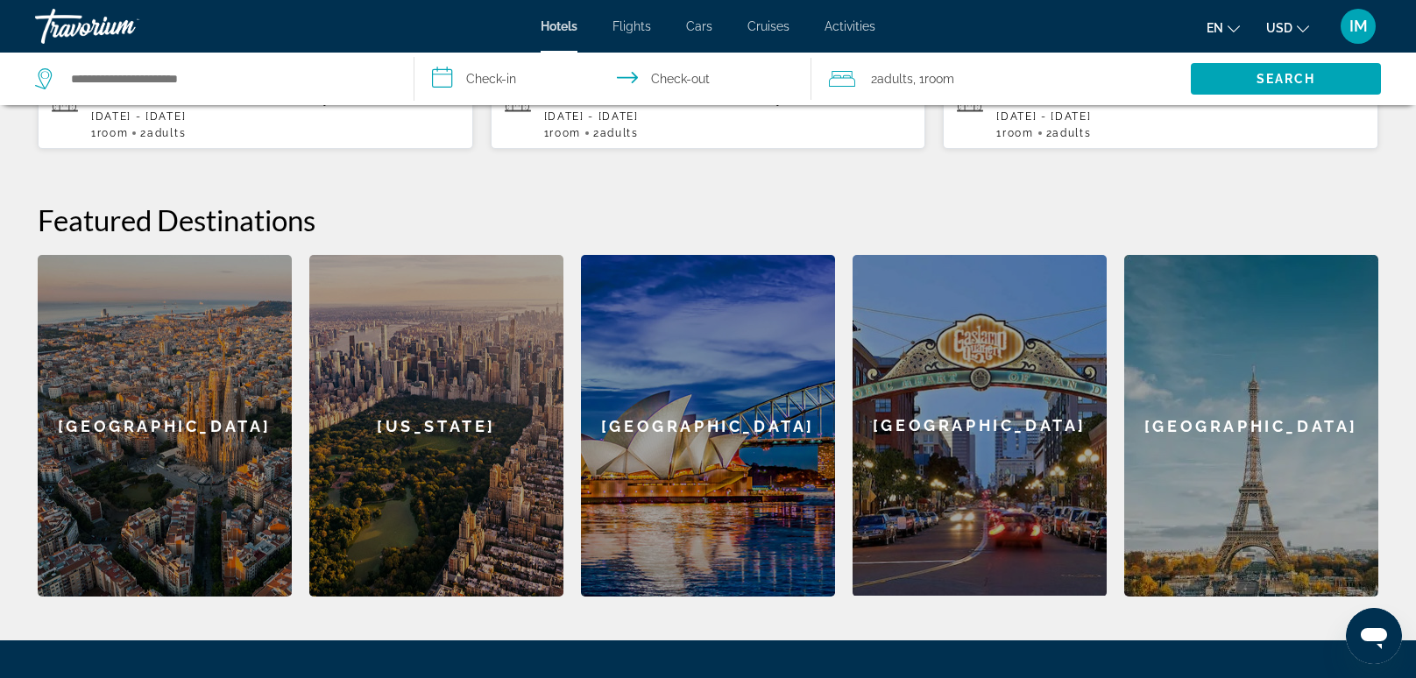
scroll to position [600, 0]
click at [1233, 486] on div "[GEOGRAPHIC_DATA]" at bounding box center [1251, 426] width 254 height 342
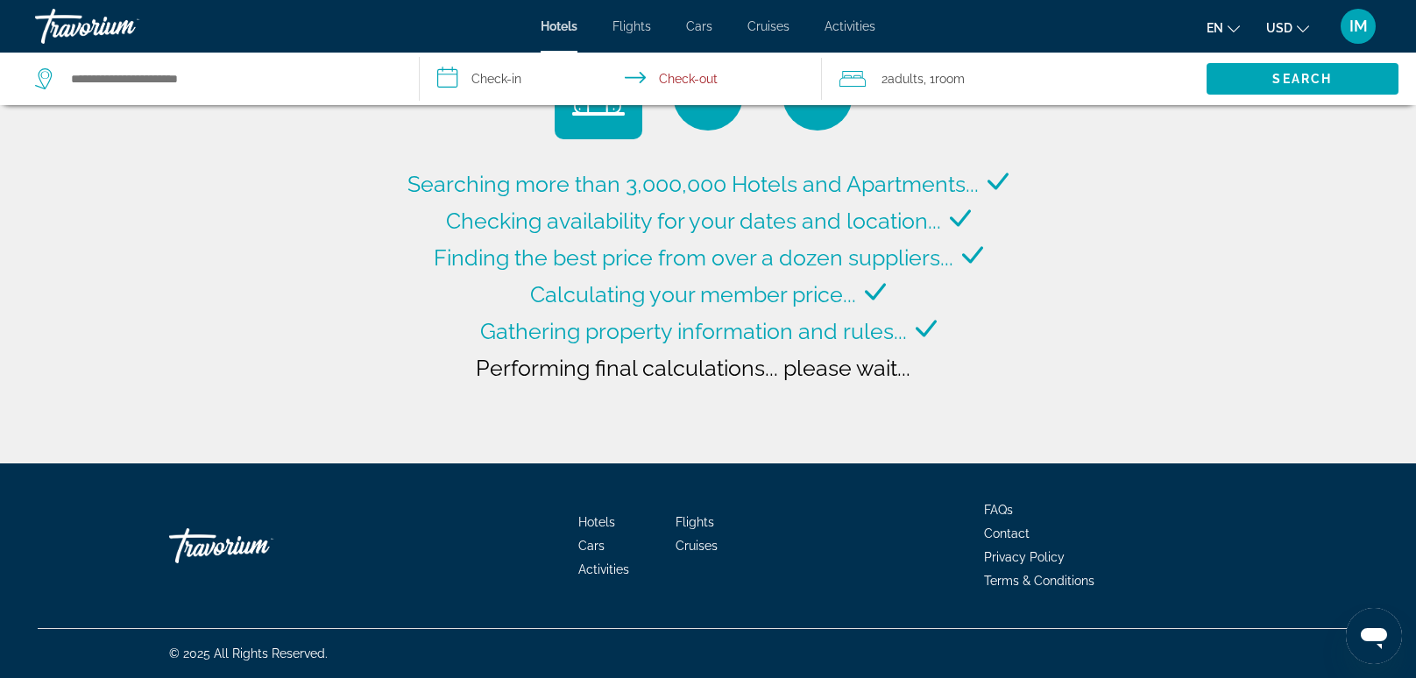
type input "**********"
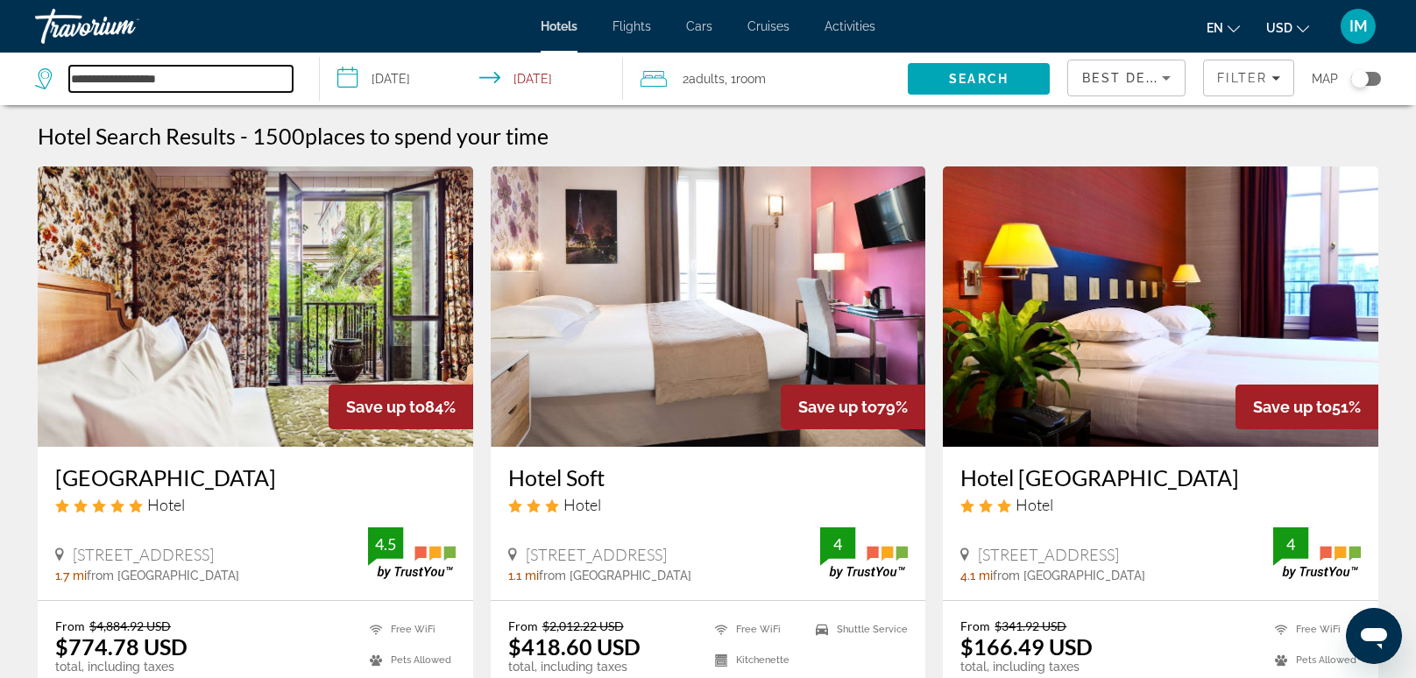
click at [71, 84] on input "**********" at bounding box center [180, 79] width 223 height 26
click at [32, 90] on app-destination-search "**********" at bounding box center [160, 79] width 320 height 53
click at [55, 24] on div "Travorium" at bounding box center [122, 27] width 175 height 46
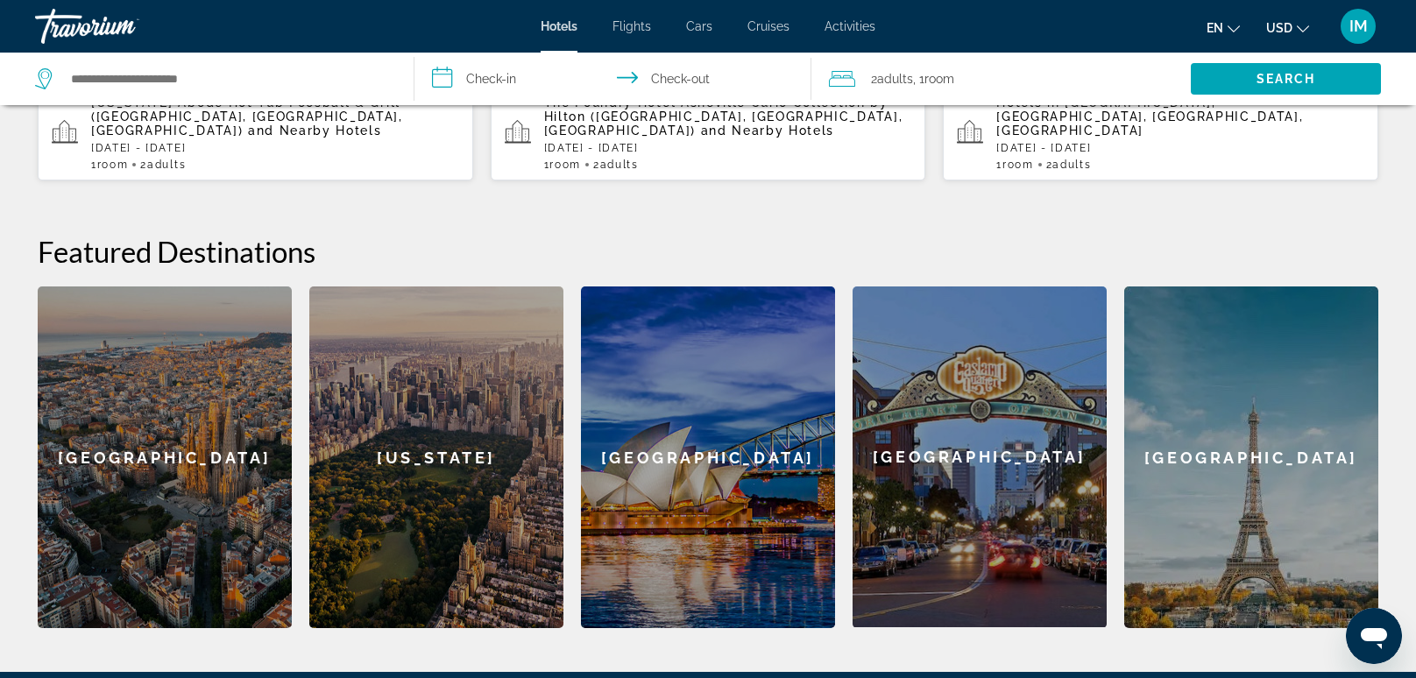
scroll to position [572, 0]
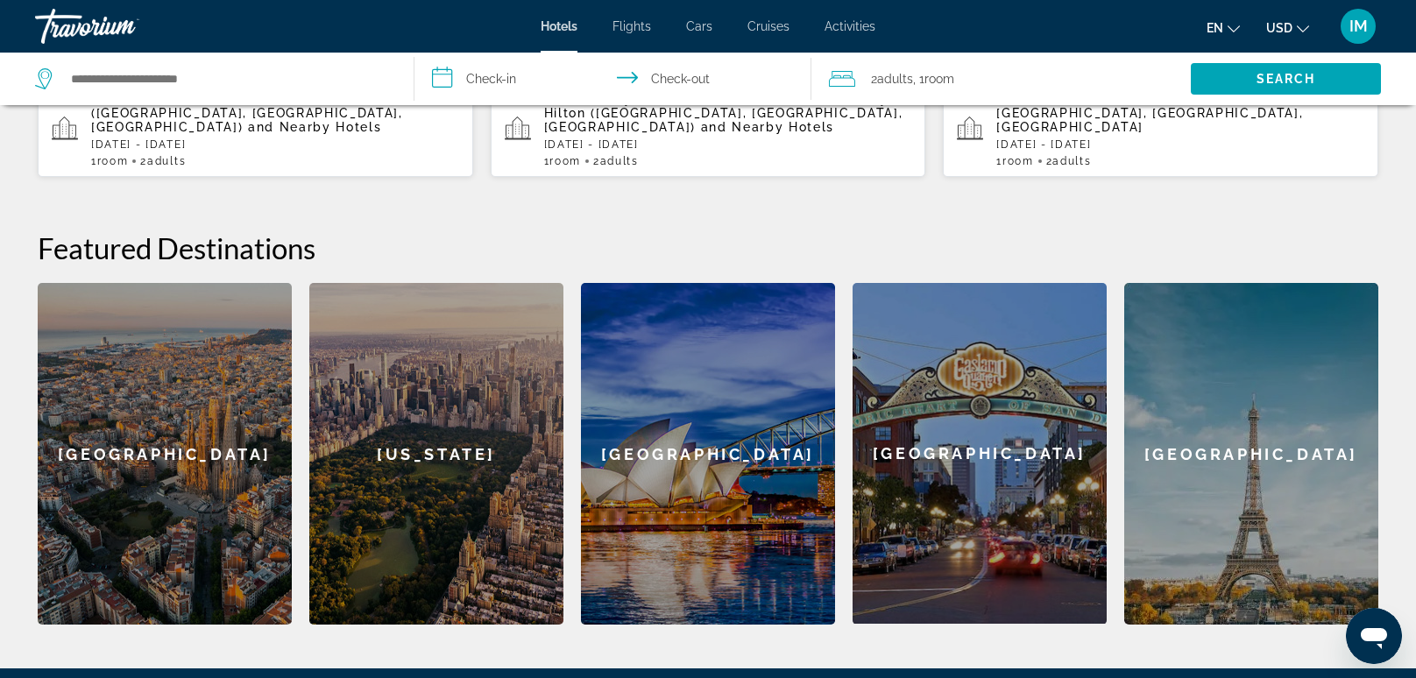
click at [762, 415] on div "[GEOGRAPHIC_DATA]" at bounding box center [708, 454] width 254 height 342
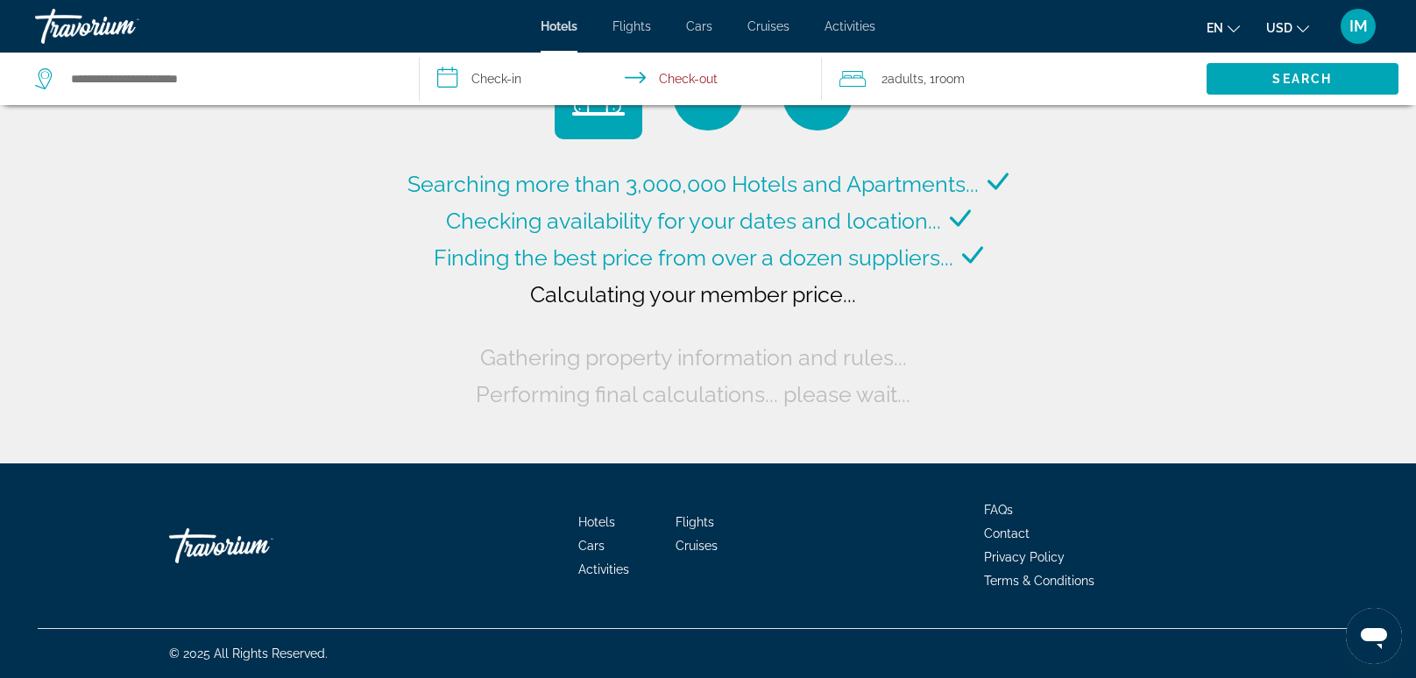
type input "**********"
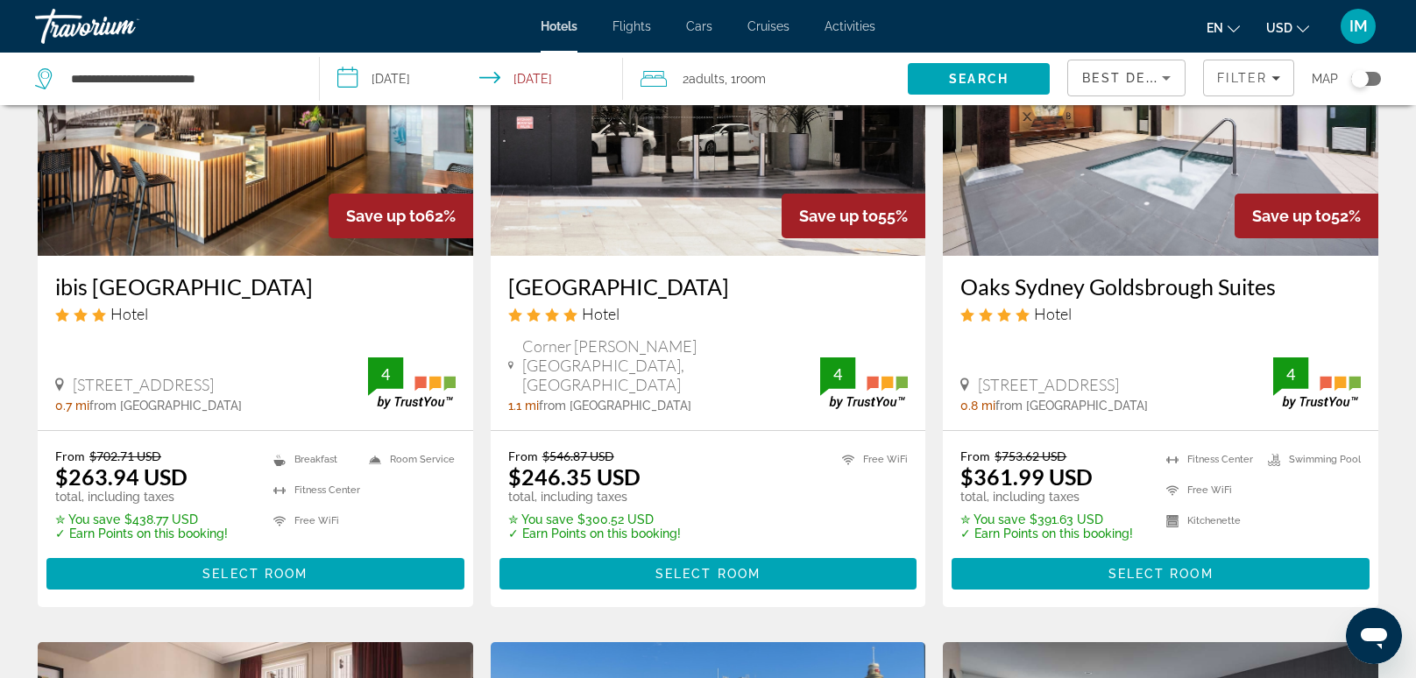
scroll to position [195, 0]
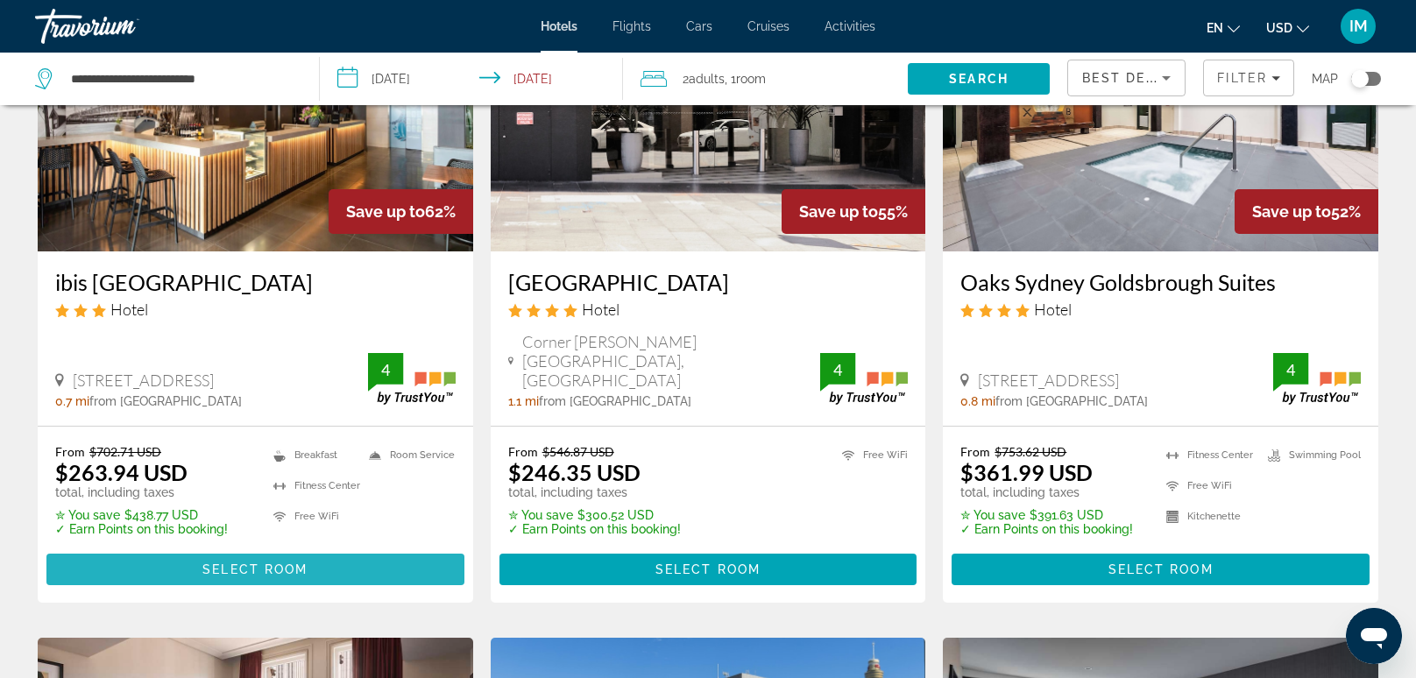
click at [131, 554] on span "Main content" at bounding box center [255, 570] width 418 height 42
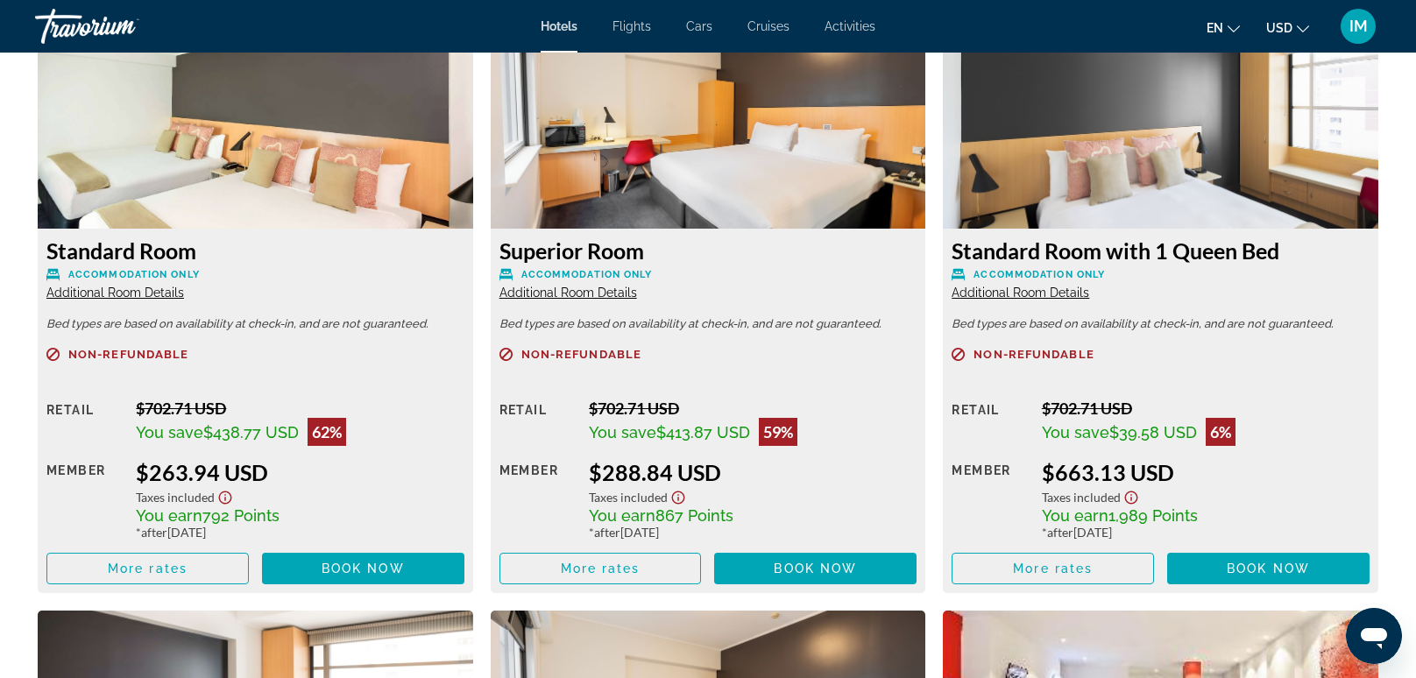
scroll to position [2473, 0]
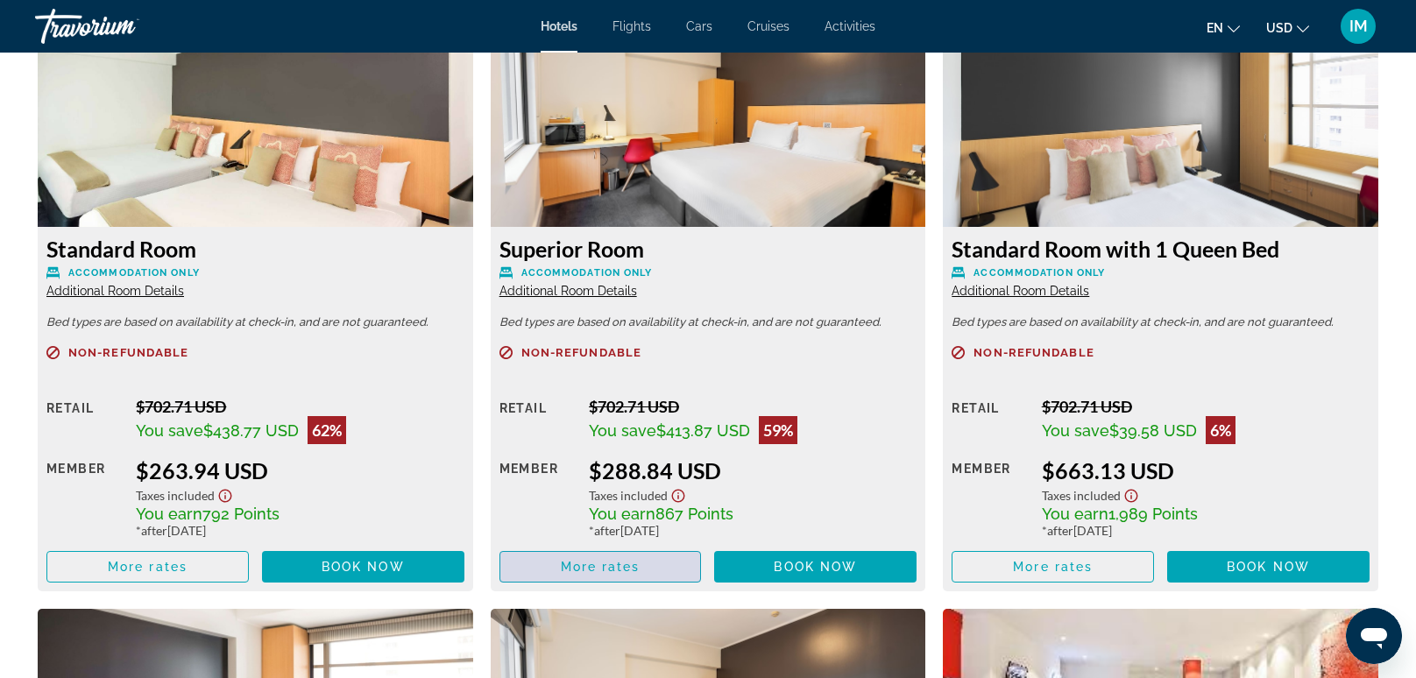
click at [645, 582] on span "Main content" at bounding box center [600, 567] width 201 height 42
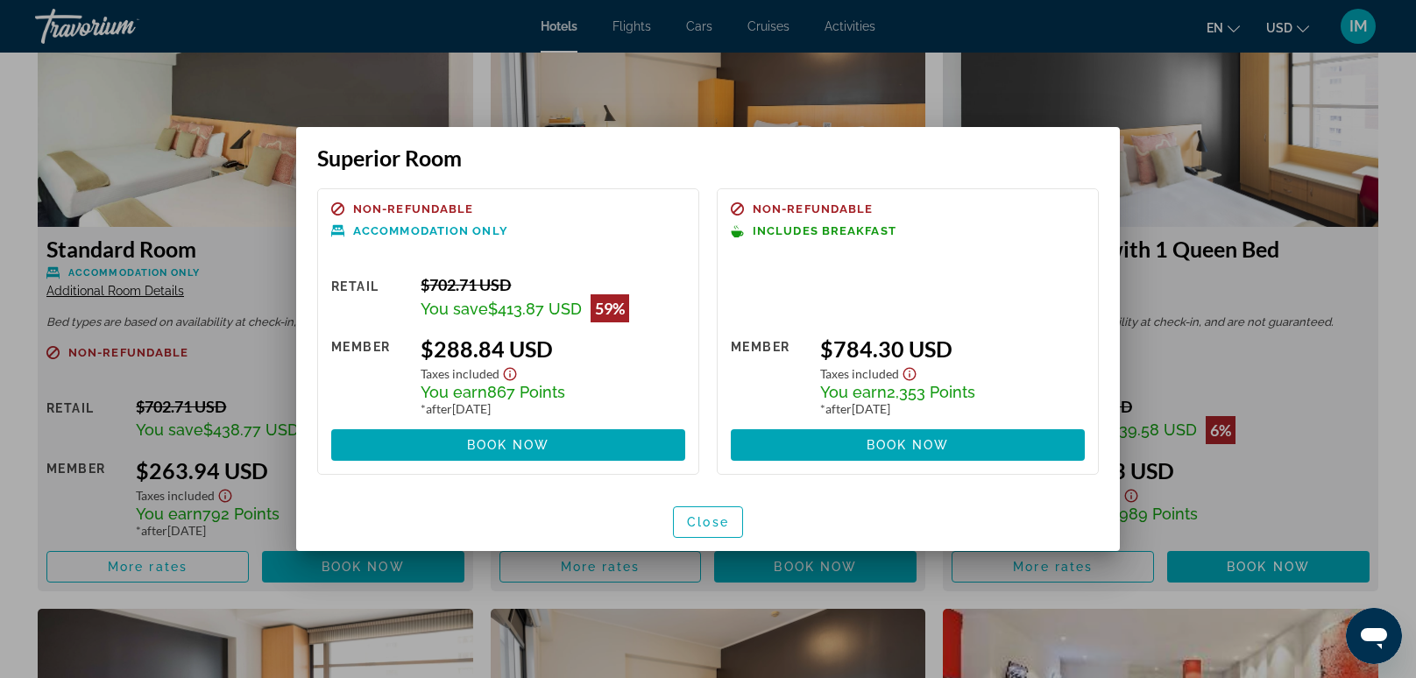
click at [151, 452] on div at bounding box center [708, 339] width 1416 height 678
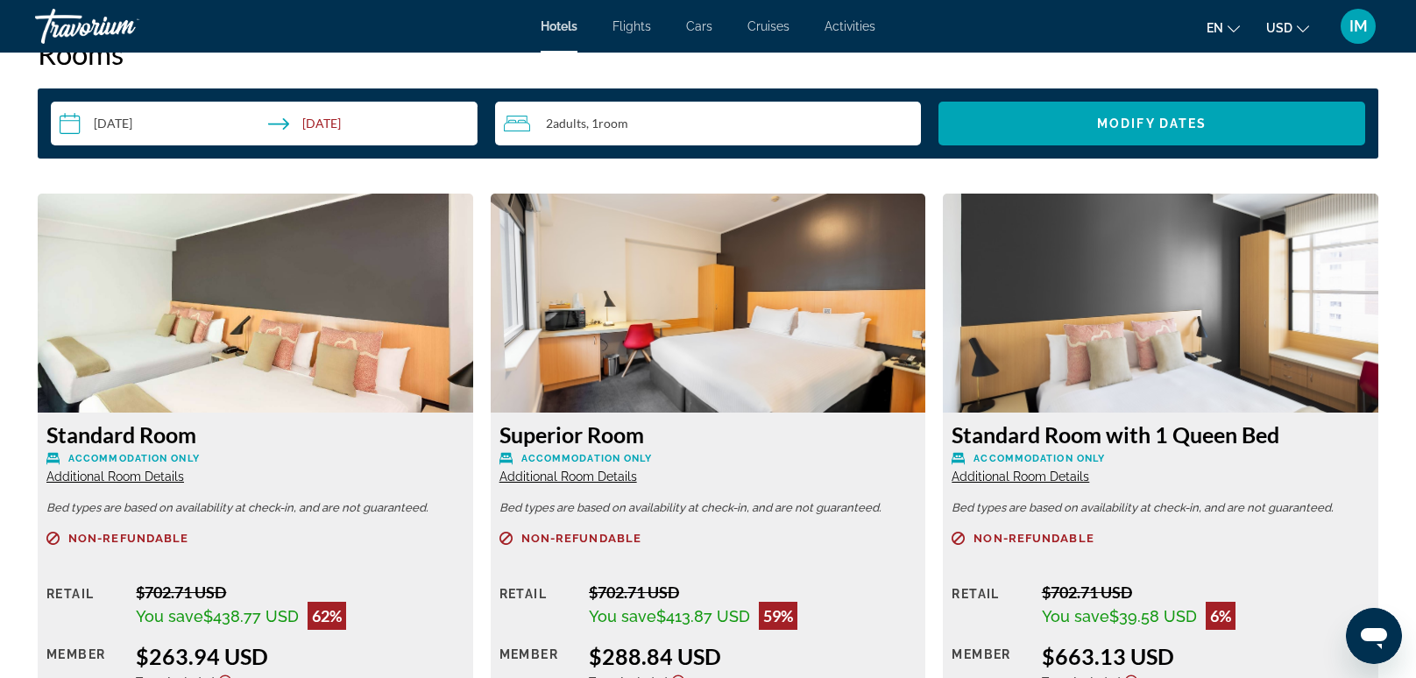
scroll to position [2344, 0]
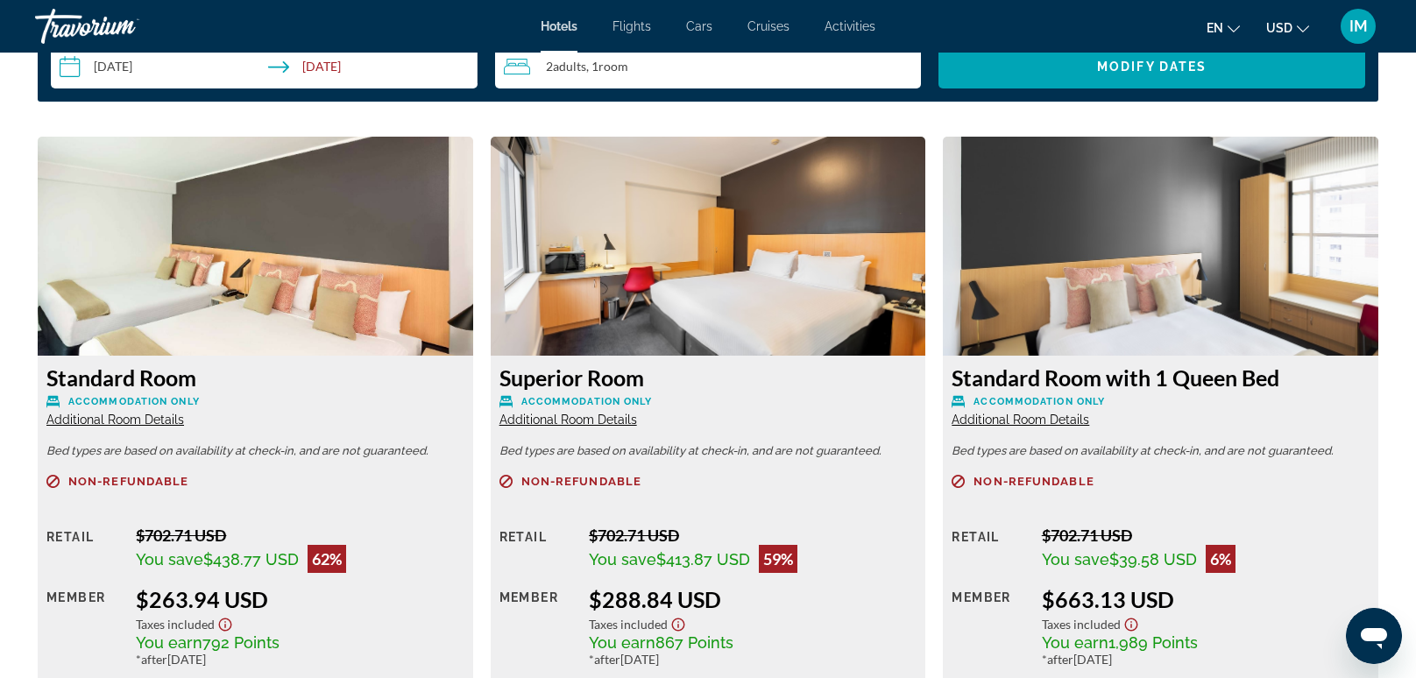
click at [532, 385] on h3 "Superior Room" at bounding box center [709, 378] width 418 height 26
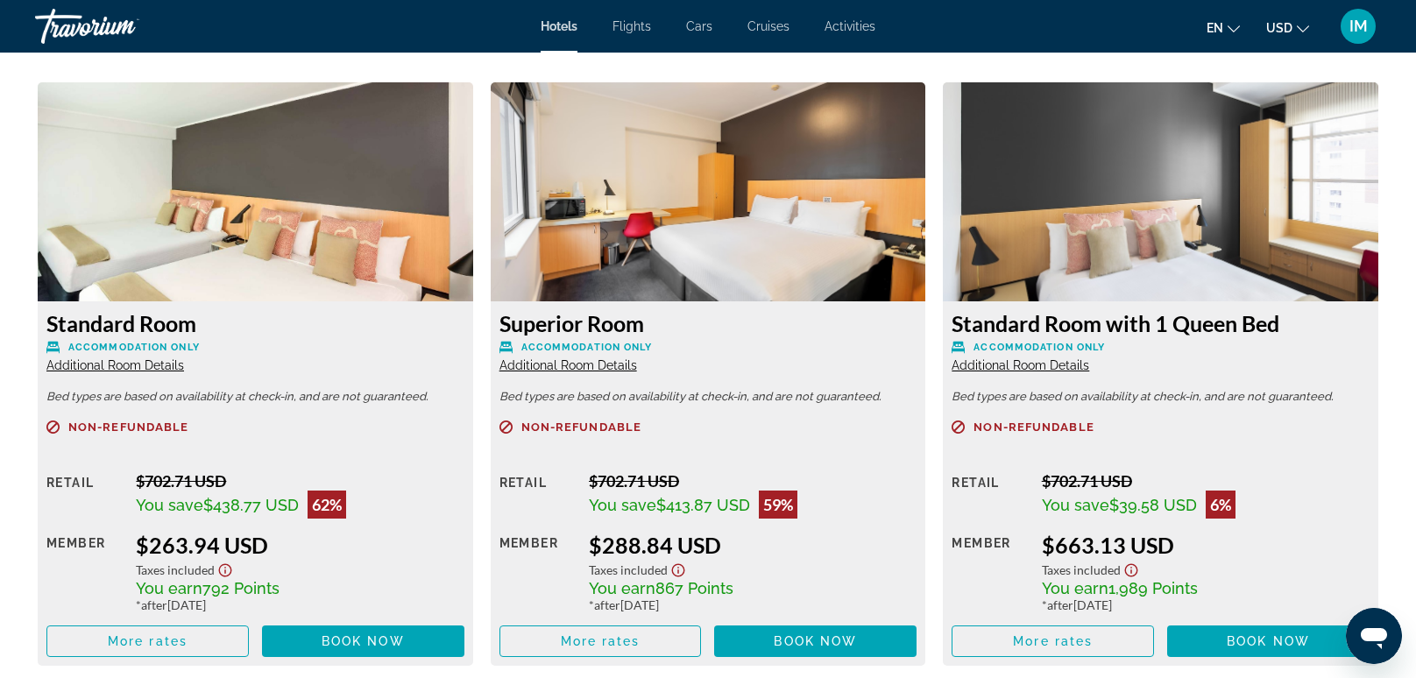
scroll to position [2398, 0]
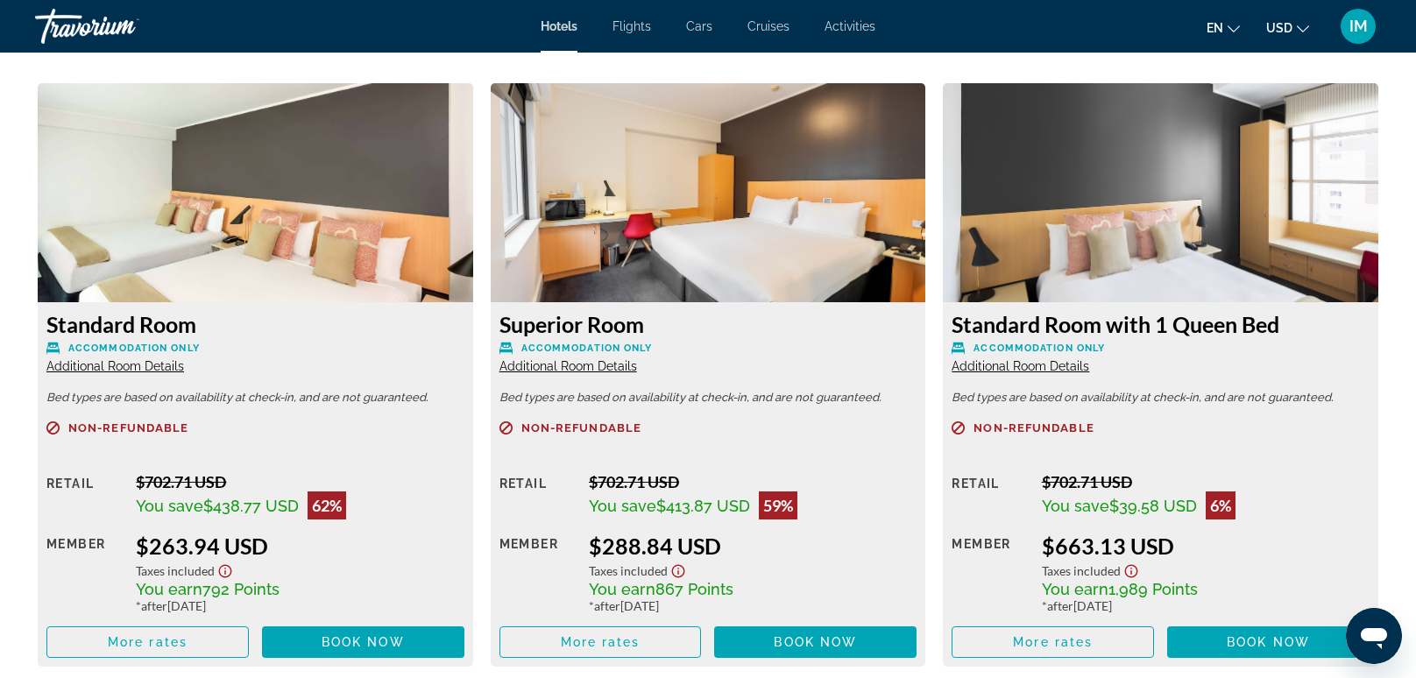
click at [537, 327] on h3 "Superior Room" at bounding box center [709, 324] width 418 height 26
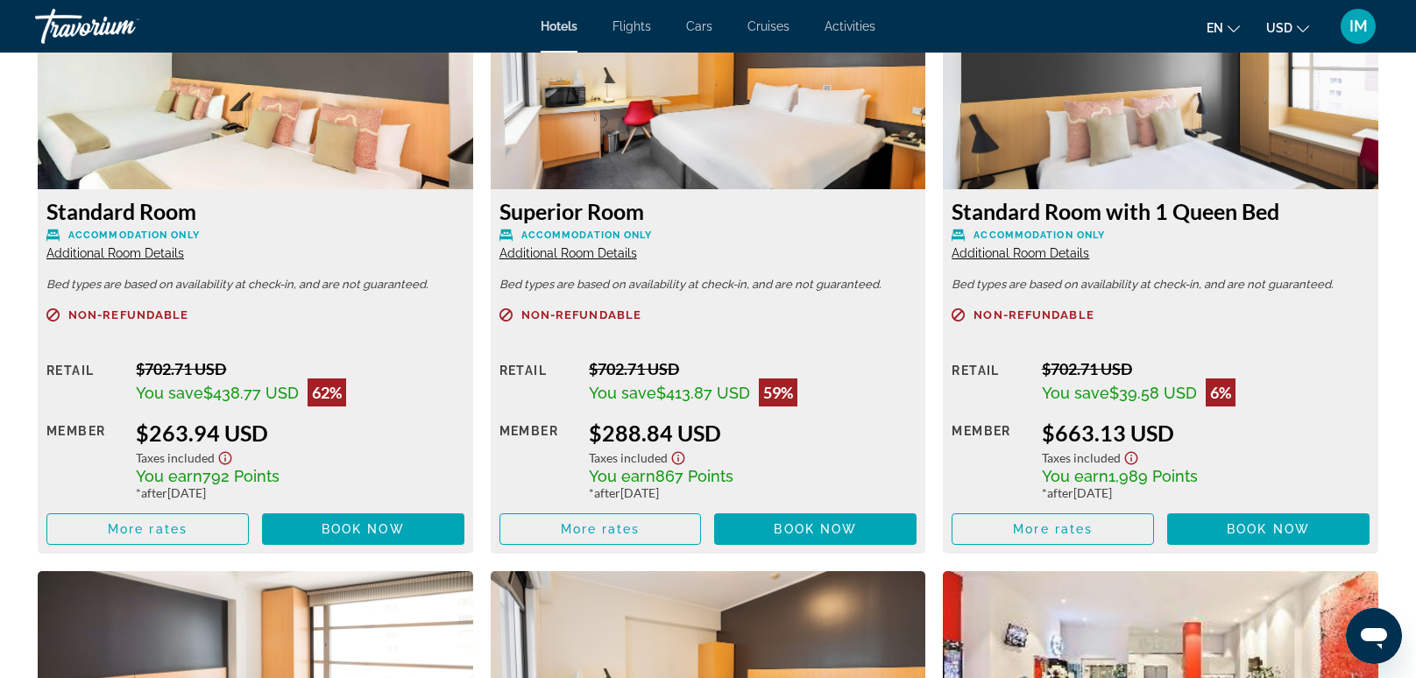
scroll to position [2535, 0]
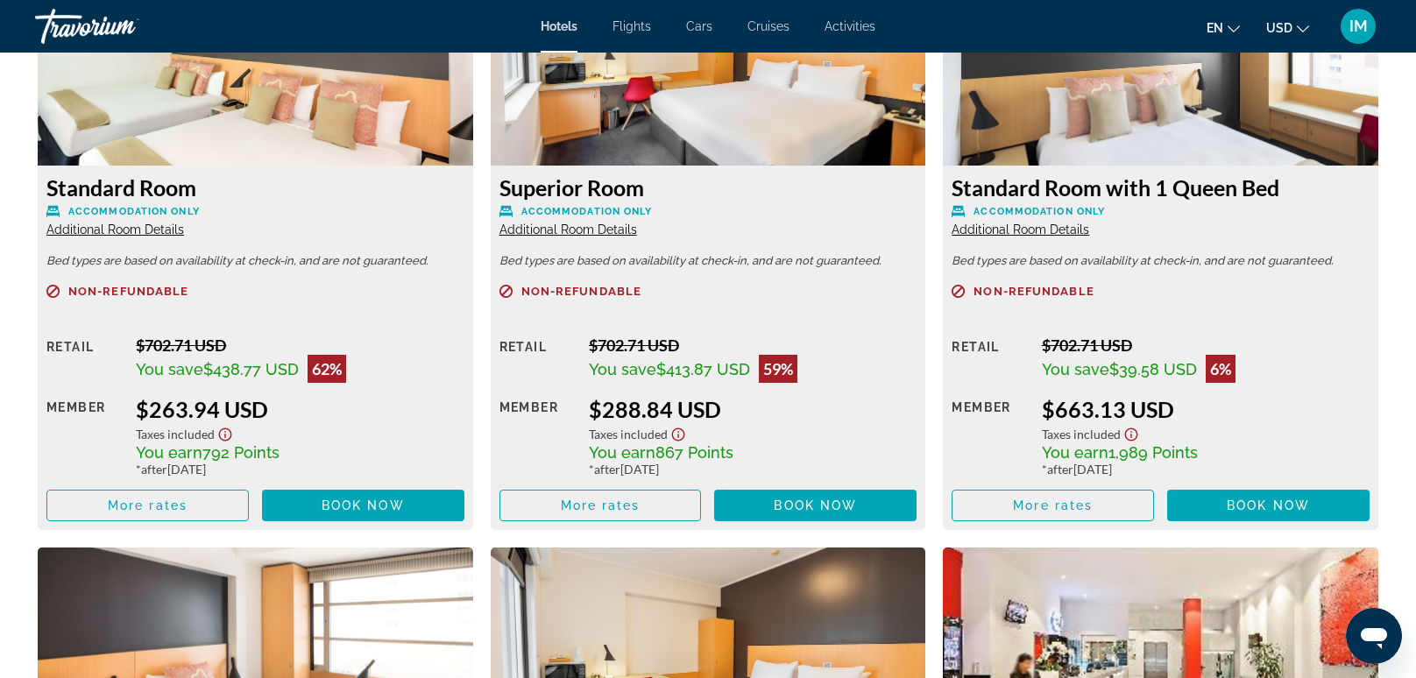
click at [583, 202] on div "Superior Room Accommodation Only Additional Room Details" at bounding box center [709, 205] width 418 height 63
click at [750, 507] on span "Main content" at bounding box center [815, 506] width 202 height 42
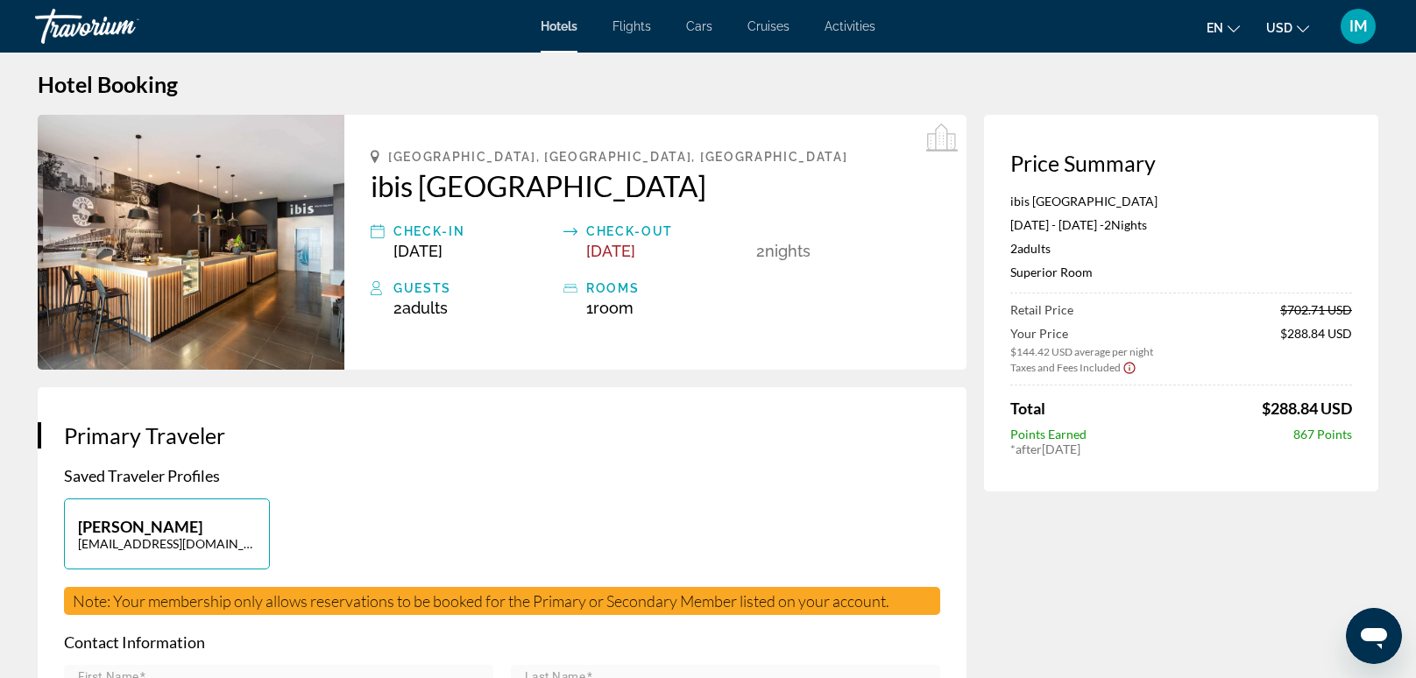
scroll to position [16, 0]
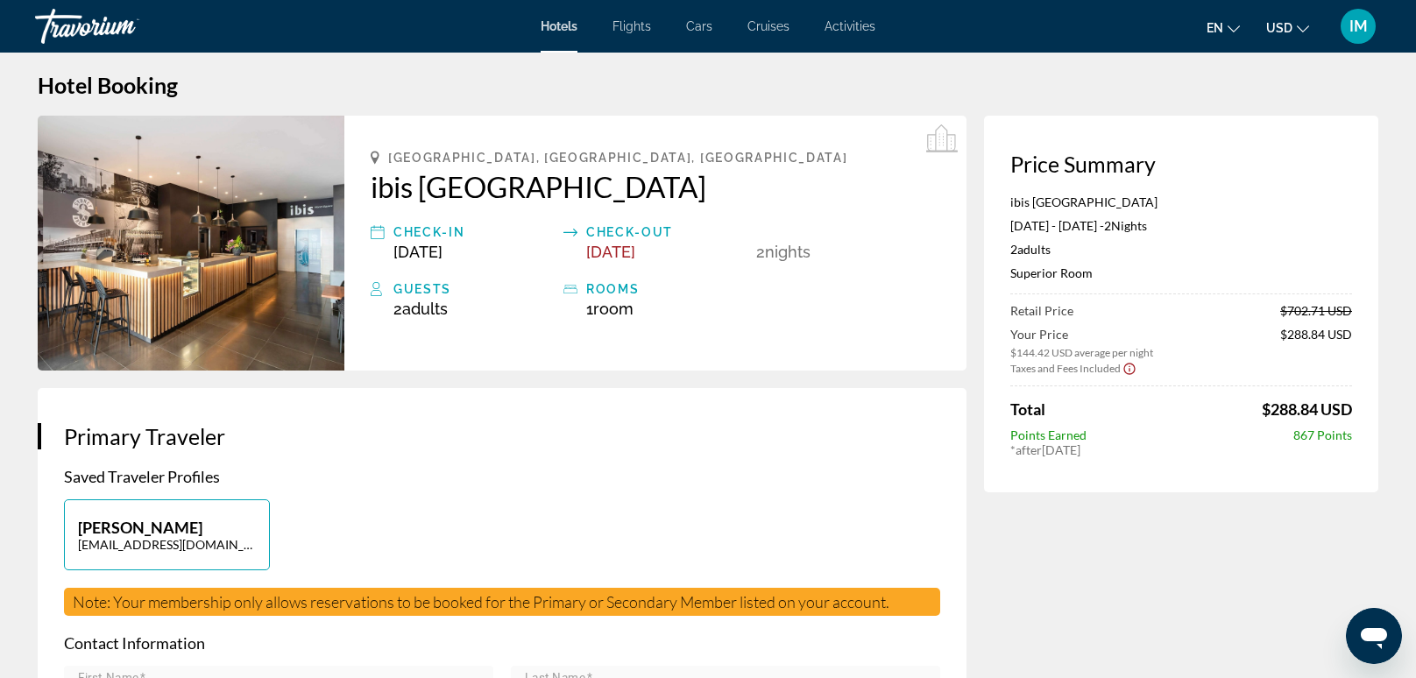
click at [627, 303] on span "Room" at bounding box center [613, 309] width 40 height 18
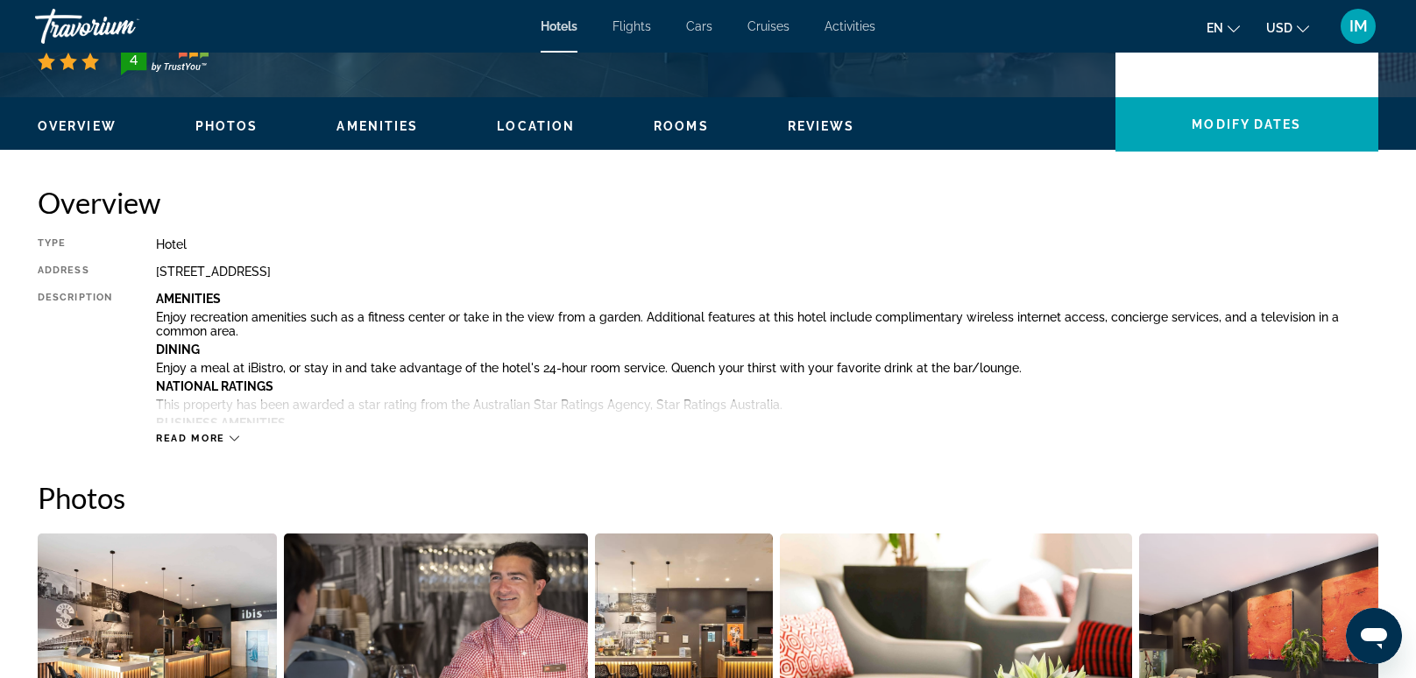
scroll to position [485, 0]
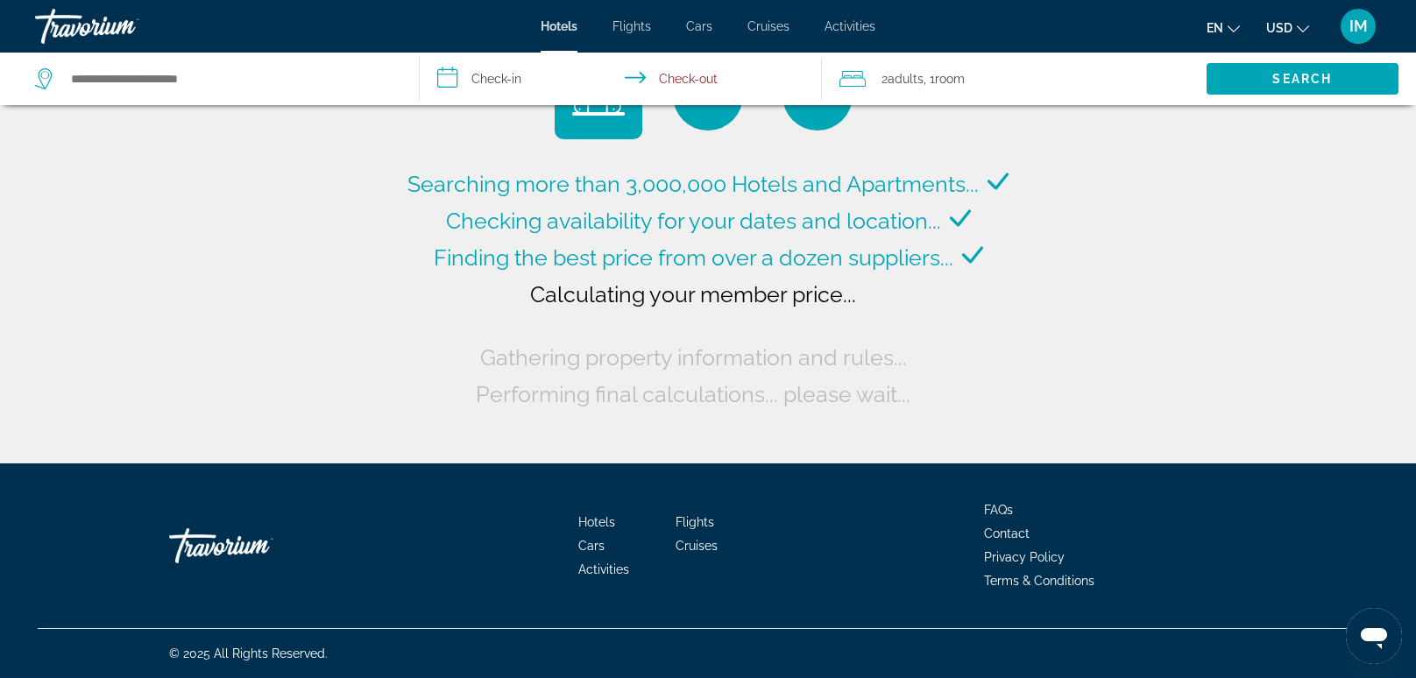
type input "**********"
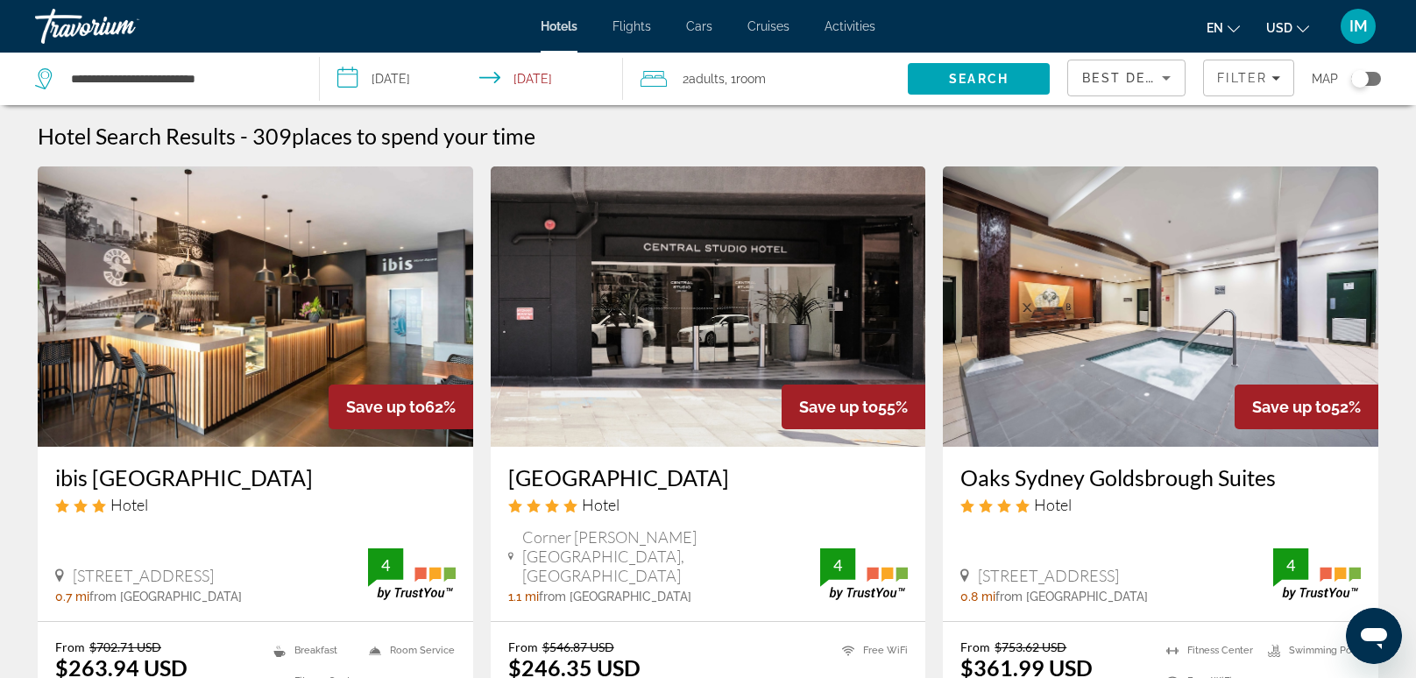
click at [95, 489] on h3 "ibis [GEOGRAPHIC_DATA]" at bounding box center [255, 478] width 401 height 26
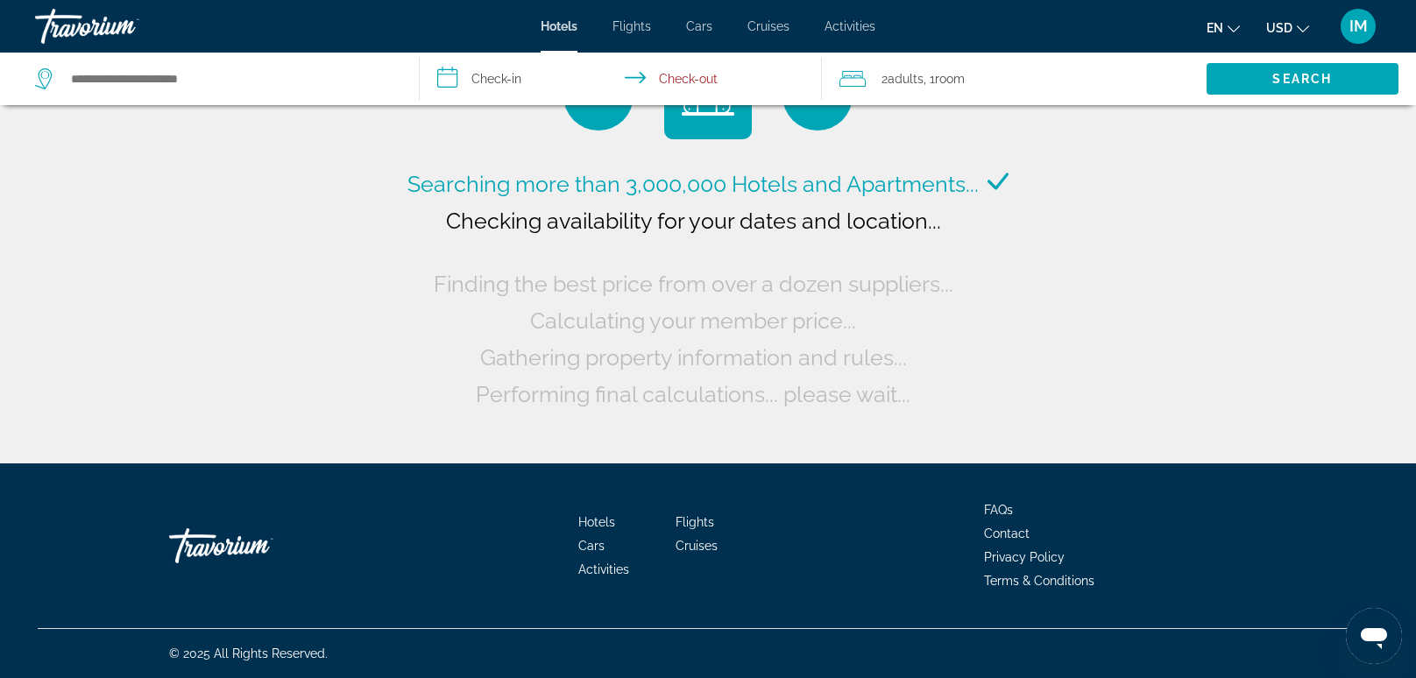
click at [519, 83] on input "**********" at bounding box center [624, 82] width 409 height 58
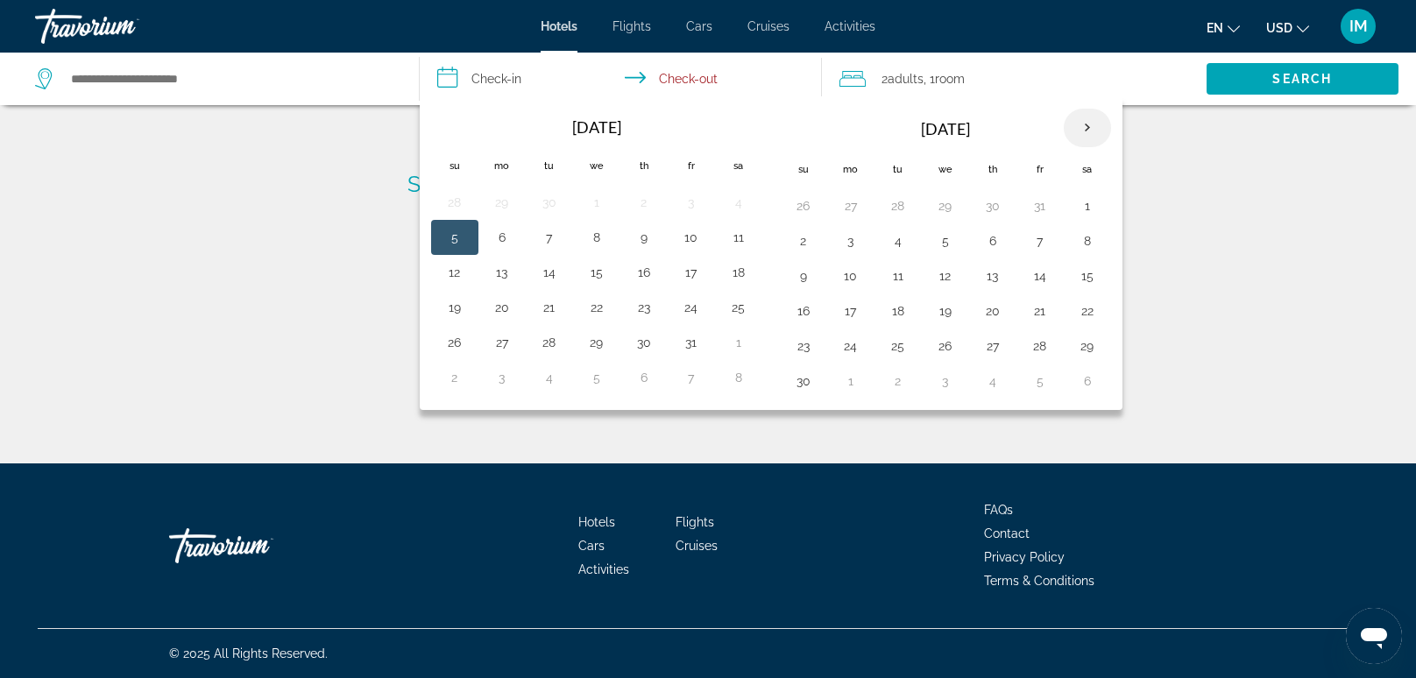
click at [1073, 136] on th "Next month" at bounding box center [1087, 128] width 47 height 39
click at [1085, 128] on th "Next month" at bounding box center [1087, 128] width 47 height 39
click at [642, 211] on button "4" at bounding box center [644, 206] width 28 height 25
click at [646, 247] on button "11" at bounding box center [644, 241] width 28 height 25
type input "**********"
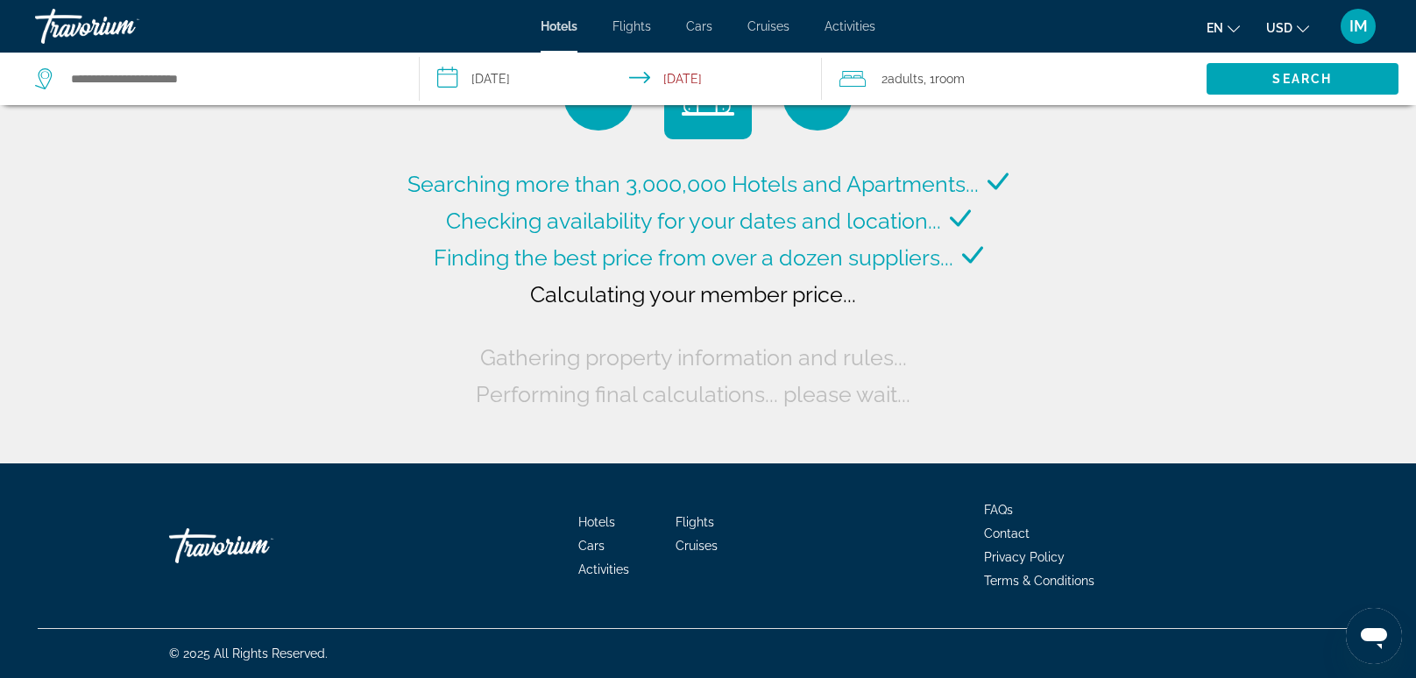
type input "**********"
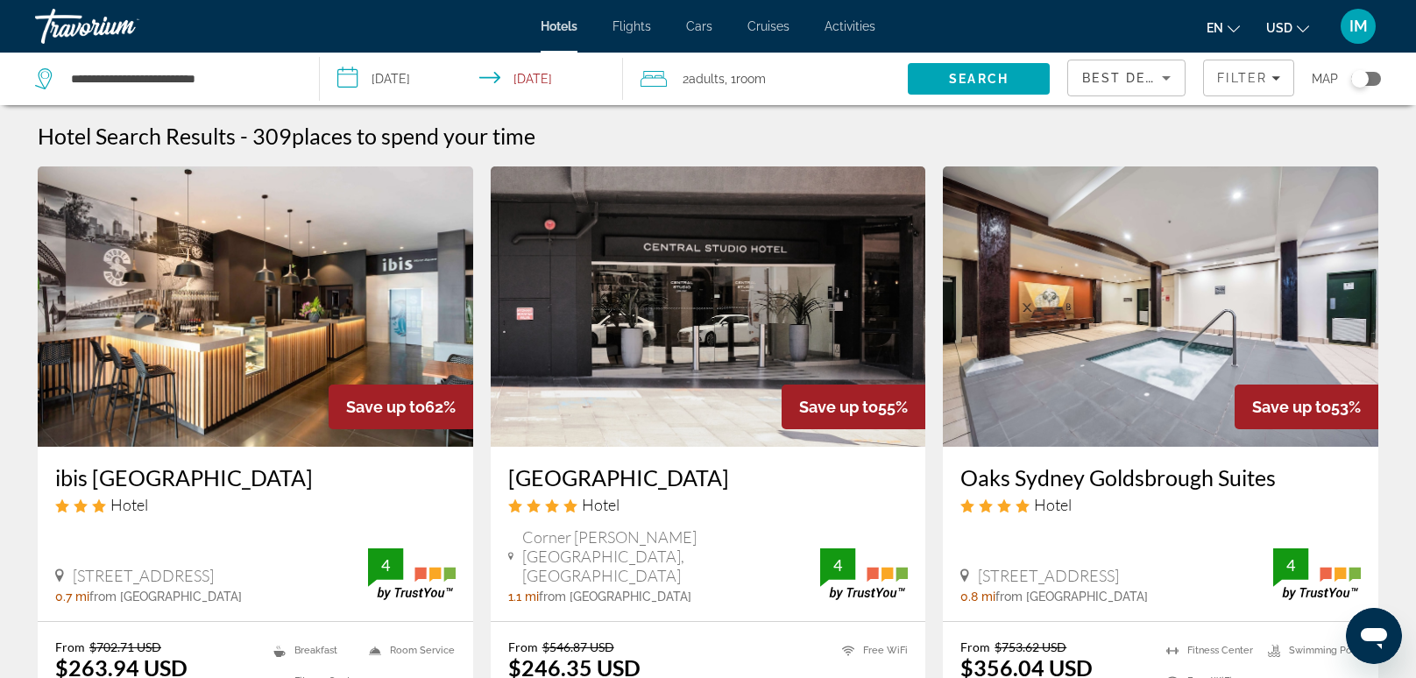
click at [351, 89] on input "**********" at bounding box center [474, 82] width 309 height 58
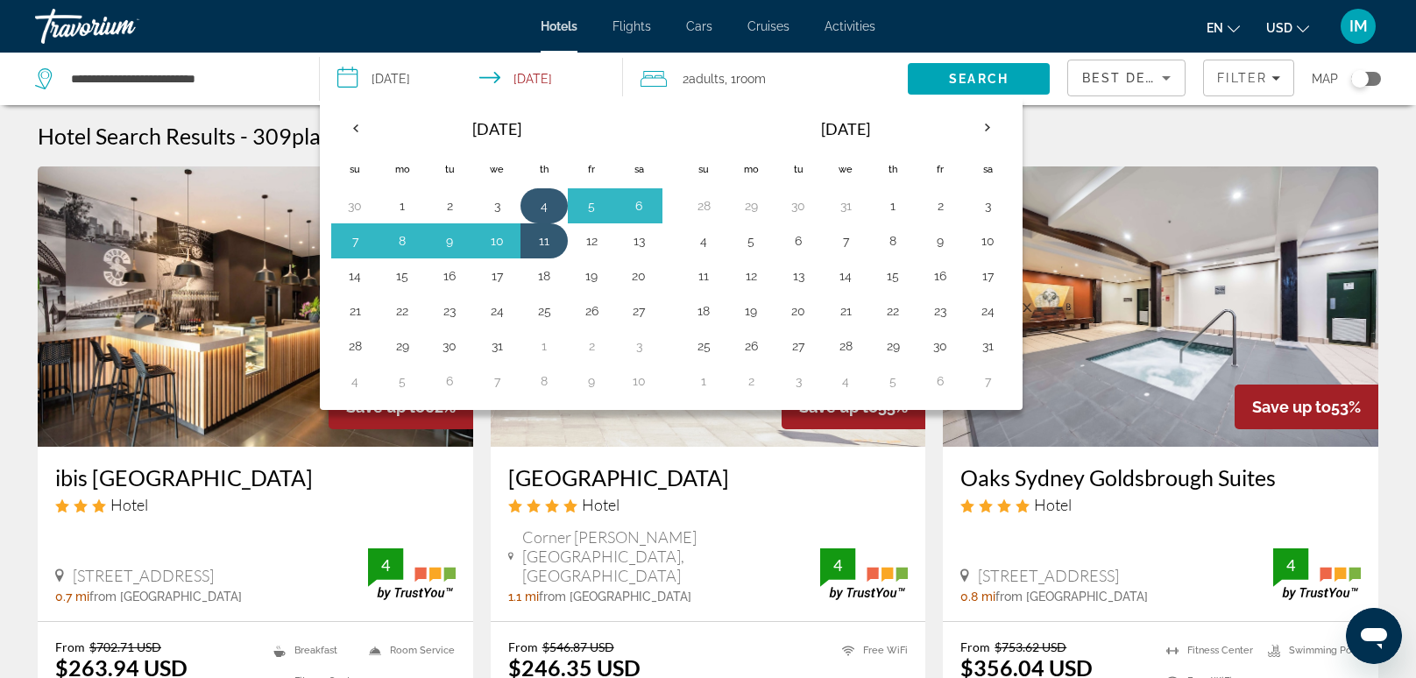
click at [549, 214] on button "4" at bounding box center [544, 206] width 28 height 25
click at [541, 247] on button "11" at bounding box center [544, 241] width 28 height 25
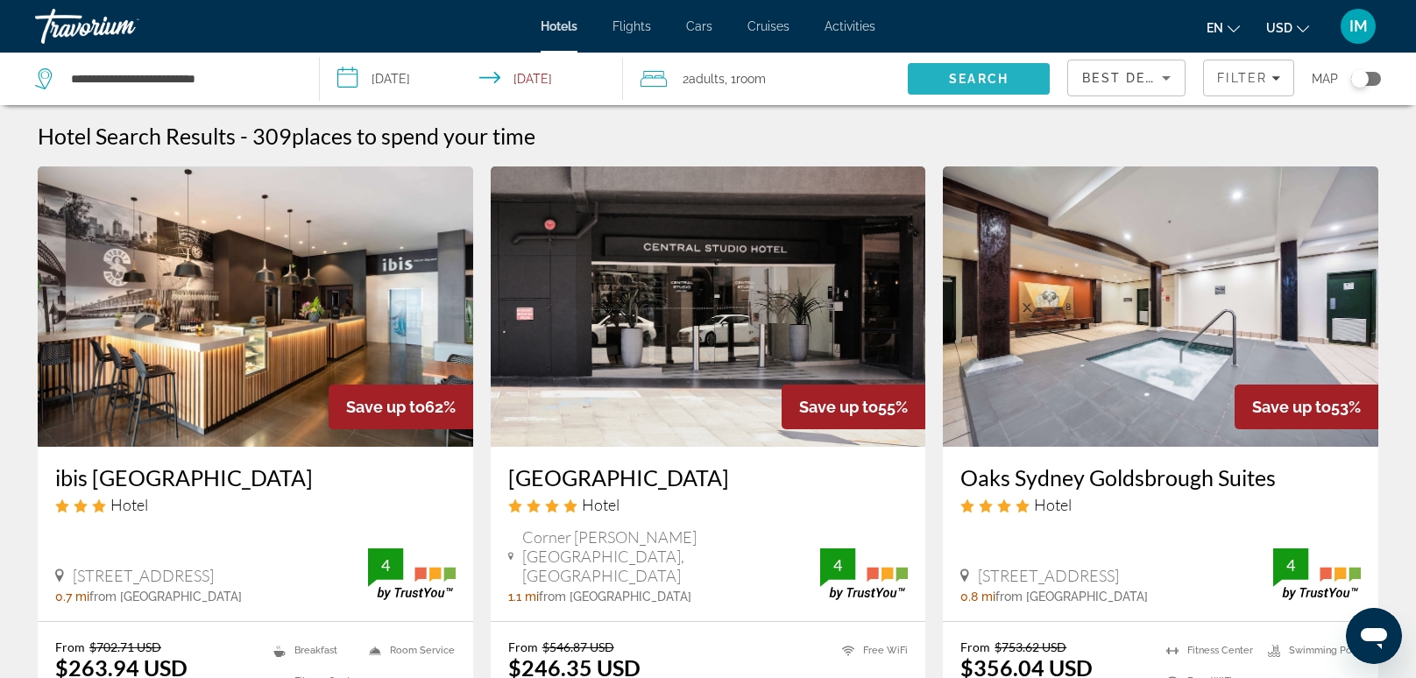
click at [986, 87] on span "Search" at bounding box center [979, 79] width 143 height 42
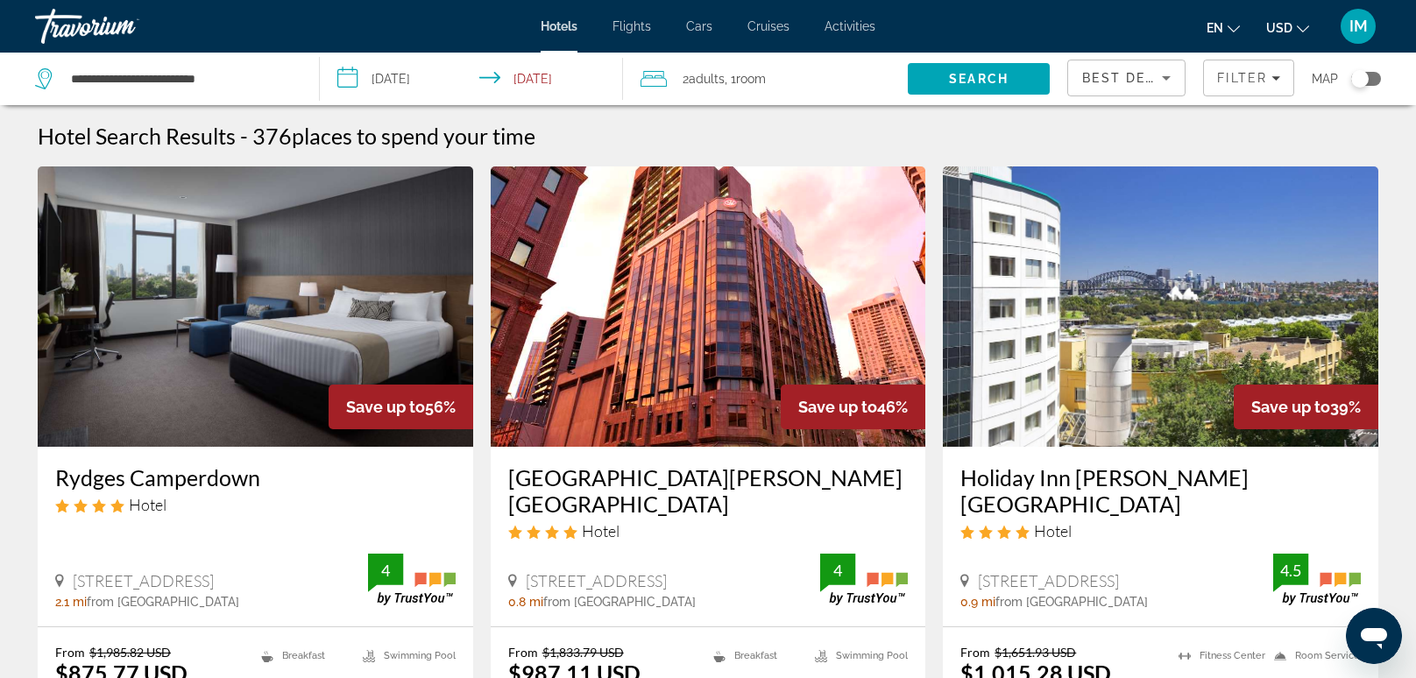
click at [167, 485] on h3 "Rydges Camperdown" at bounding box center [255, 478] width 401 height 26
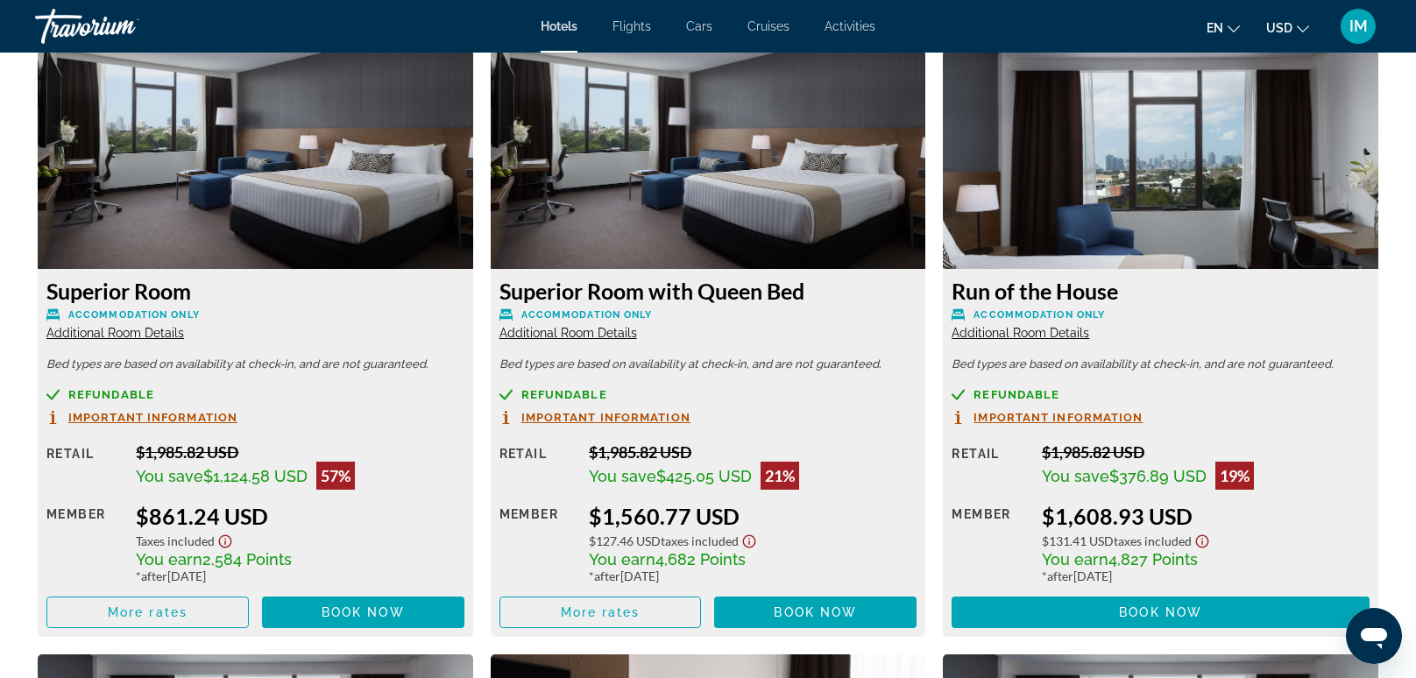
scroll to position [2428, 0]
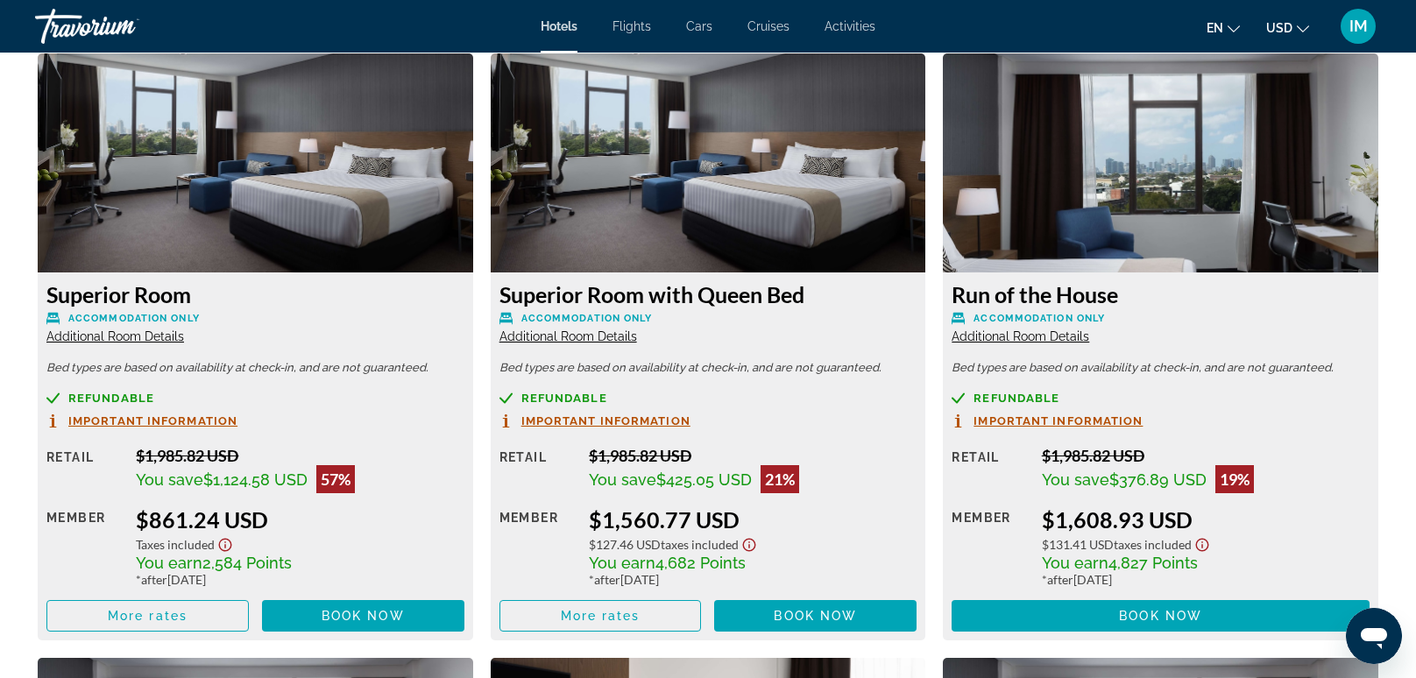
click at [97, 424] on span "Important Information" at bounding box center [152, 420] width 169 height 11
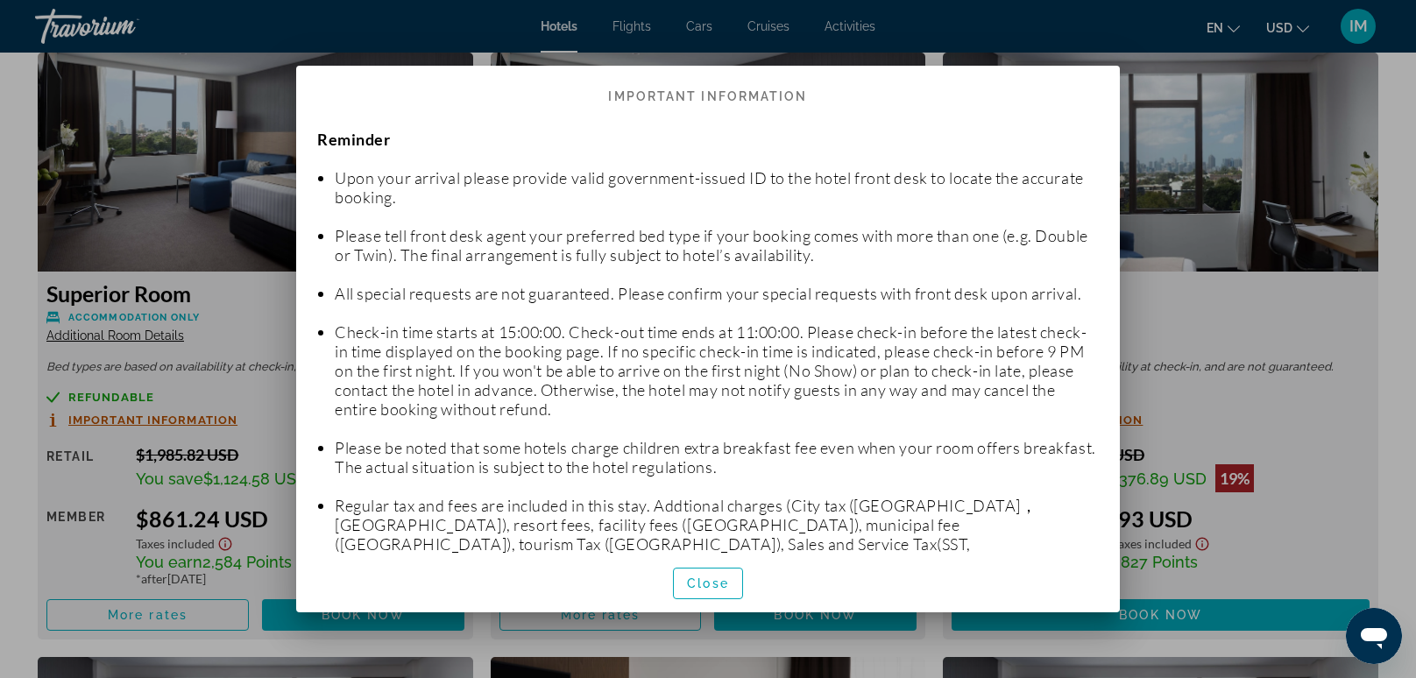
click at [48, 440] on div at bounding box center [708, 339] width 1416 height 678
